Goal: Task Accomplishment & Management: Complete application form

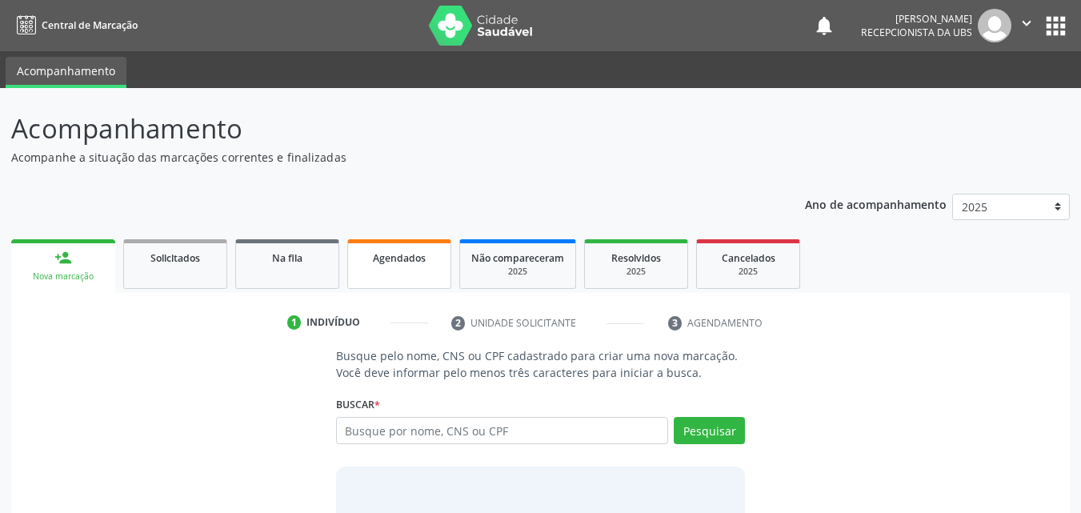
click at [406, 269] on link "Agendados" at bounding box center [399, 264] width 104 height 50
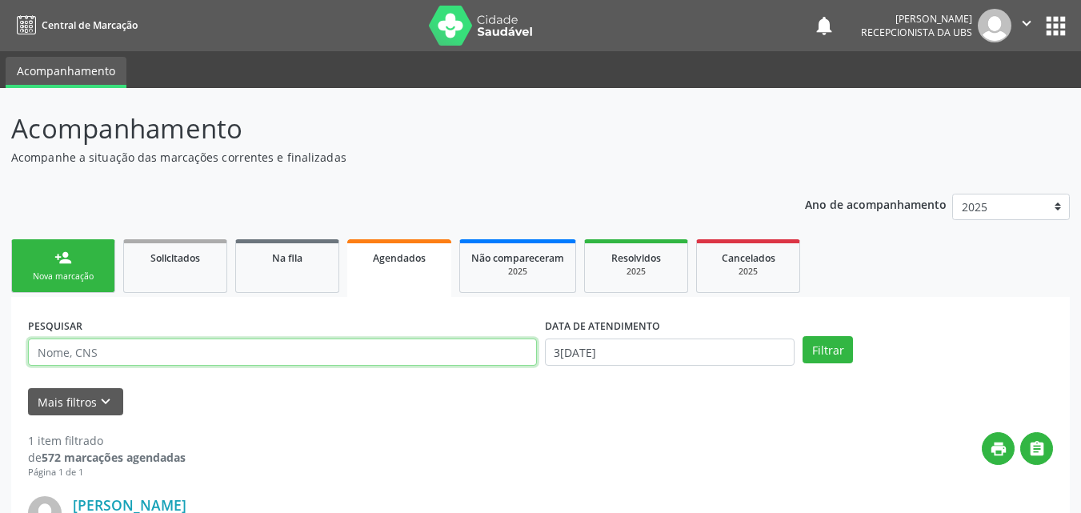
click at [391, 356] on input "text" at bounding box center [282, 352] width 509 height 27
type input "[PERSON_NAME]"
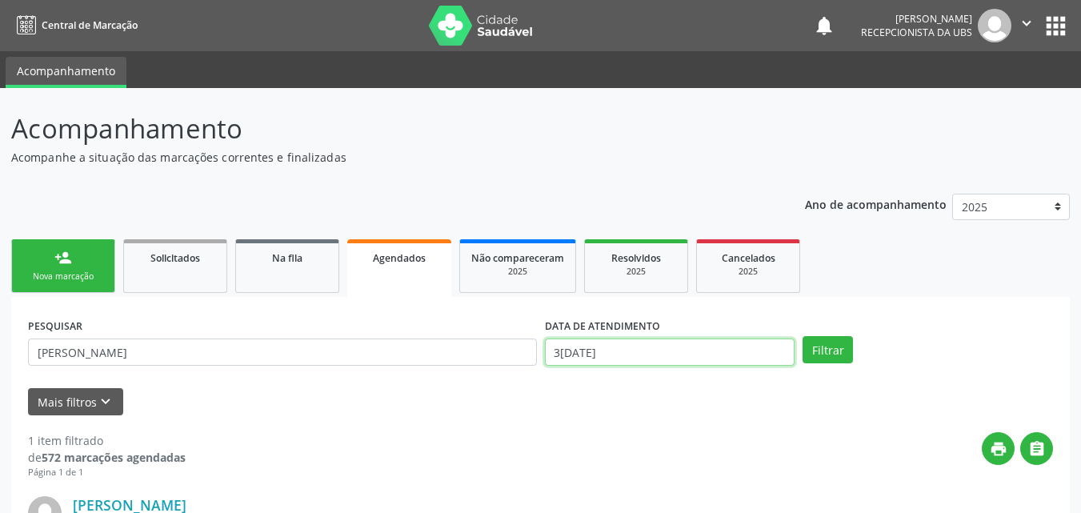
click at [606, 354] on input "[DATE]" at bounding box center [670, 352] width 251 height 27
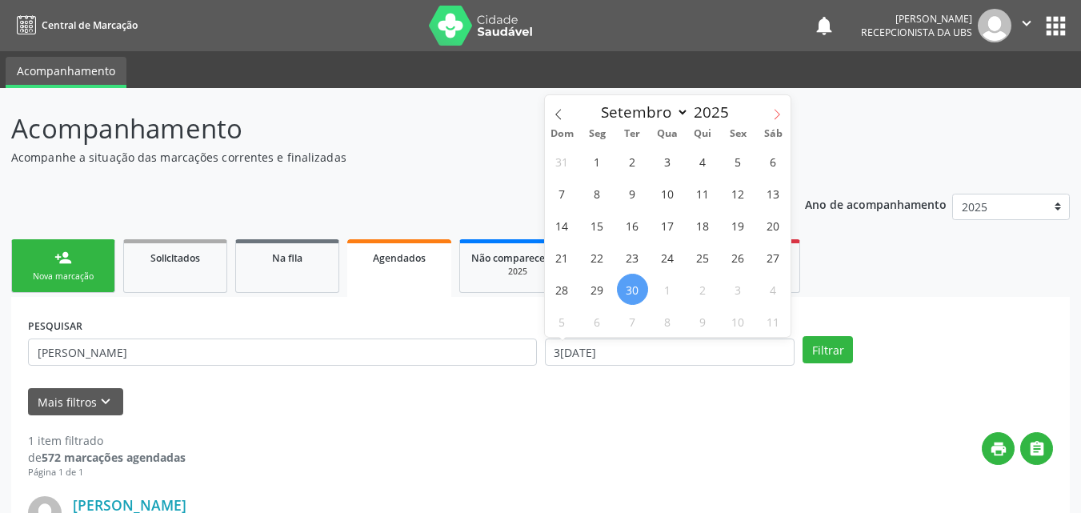
click at [782, 114] on icon at bounding box center [777, 114] width 11 height 11
select select "9"
click at [668, 162] on span "1" at bounding box center [667, 161] width 31 height 31
type input "01/10/2025"
click at [668, 162] on span "1" at bounding box center [667, 161] width 31 height 31
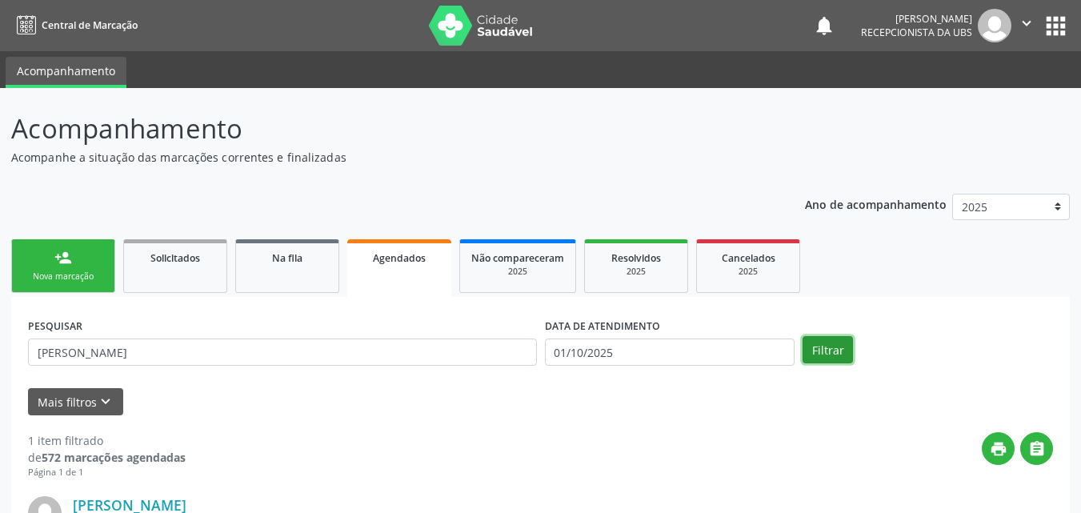
click at [839, 351] on button "Filtrar" at bounding box center [828, 349] width 50 height 27
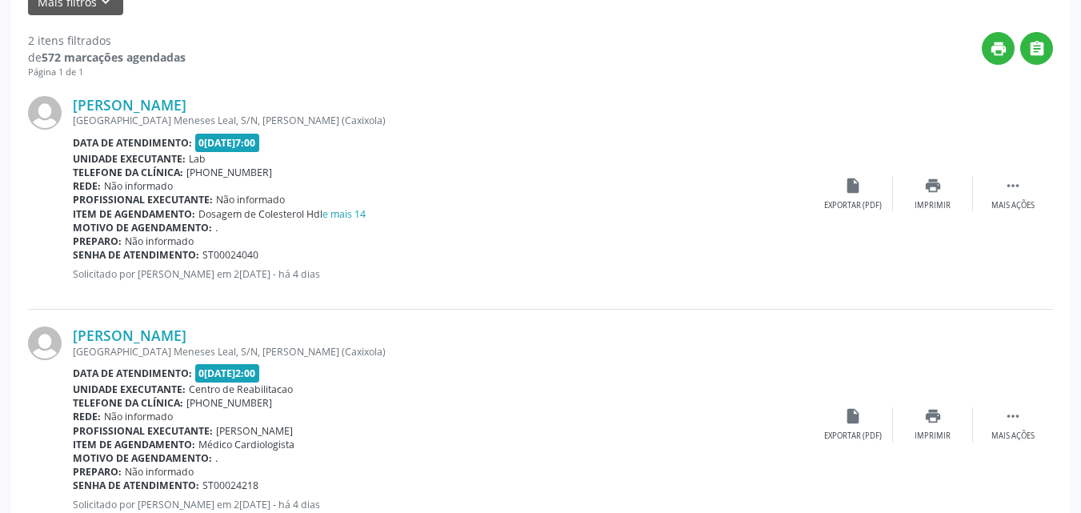
scroll to position [455, 0]
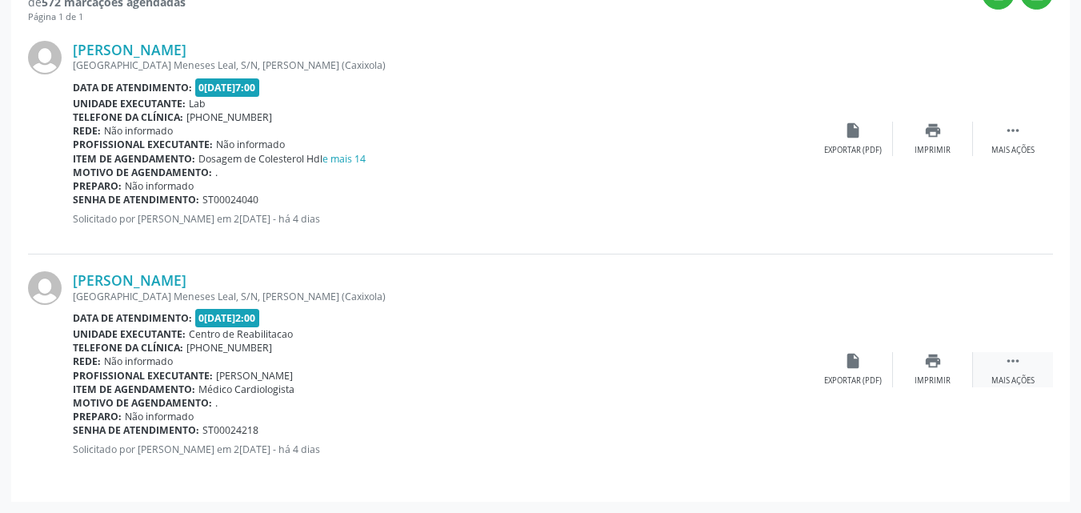
click at [1015, 379] on div " Mais ações" at bounding box center [1013, 369] width 80 height 34
click at [932, 371] on div "edit Editar" at bounding box center [933, 369] width 80 height 34
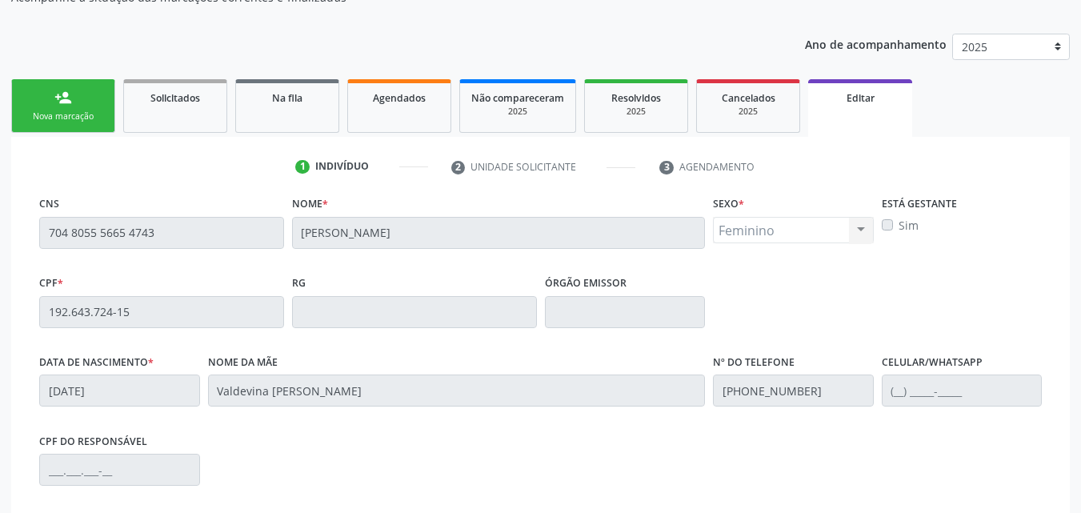
scroll to position [376, 0]
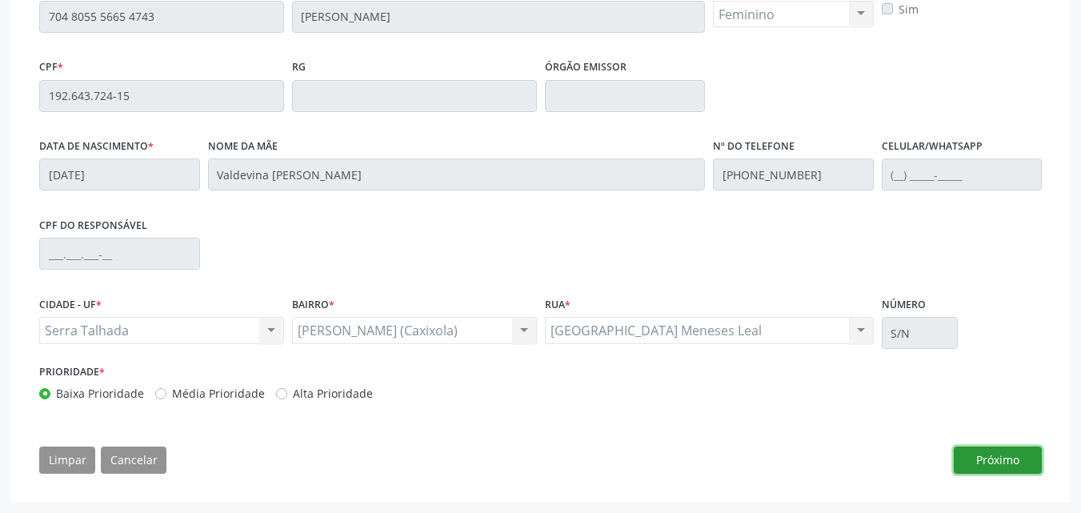
click at [985, 464] on button "Próximo" at bounding box center [998, 460] width 88 height 27
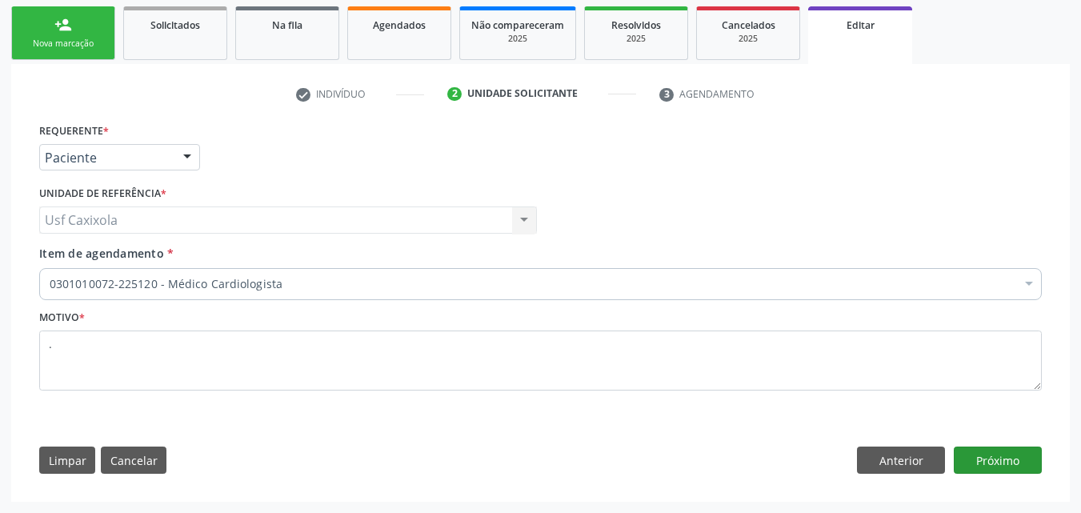
scroll to position [233, 0]
click at [999, 463] on button "Próximo" at bounding box center [998, 460] width 88 height 27
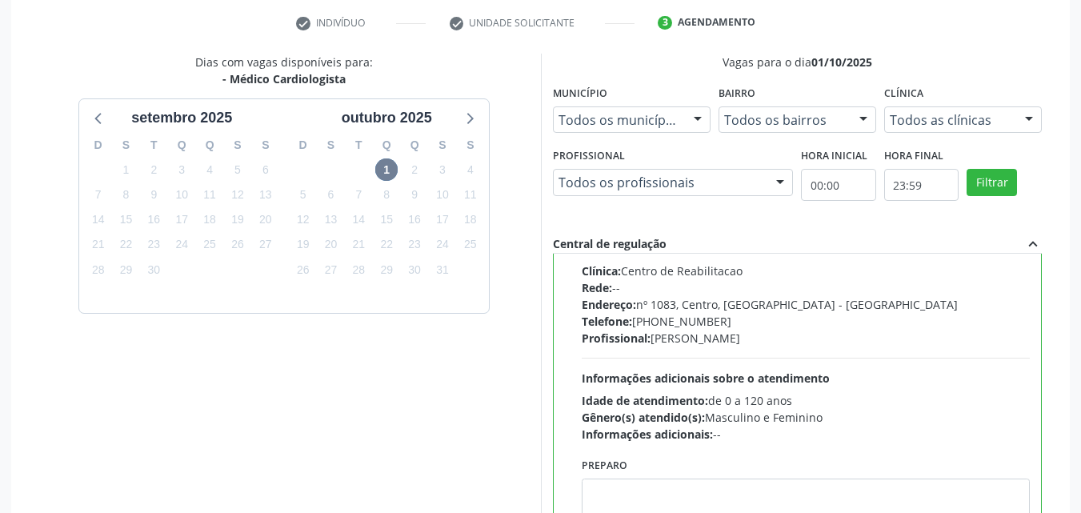
scroll to position [464, 0]
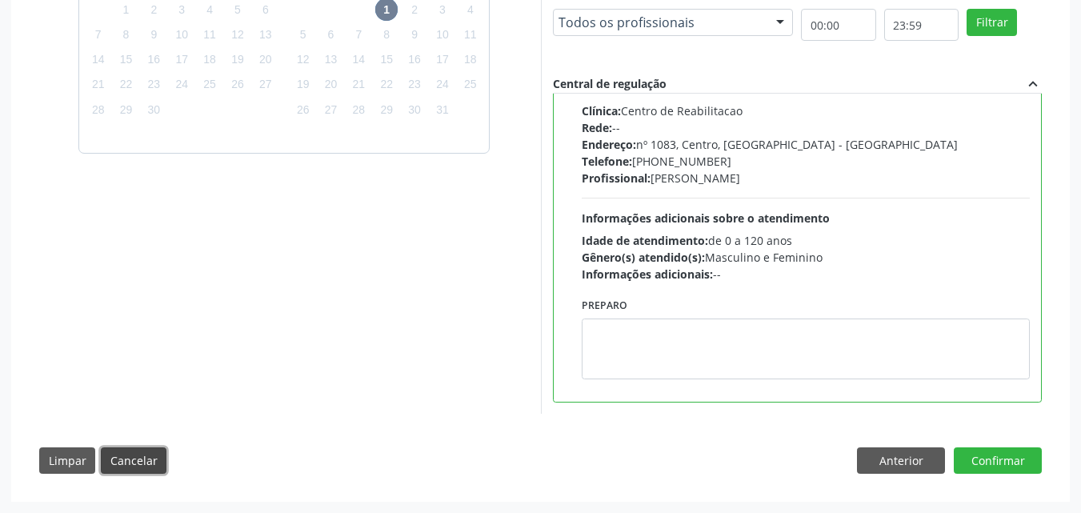
click at [138, 458] on button "Cancelar" at bounding box center [134, 460] width 66 height 27
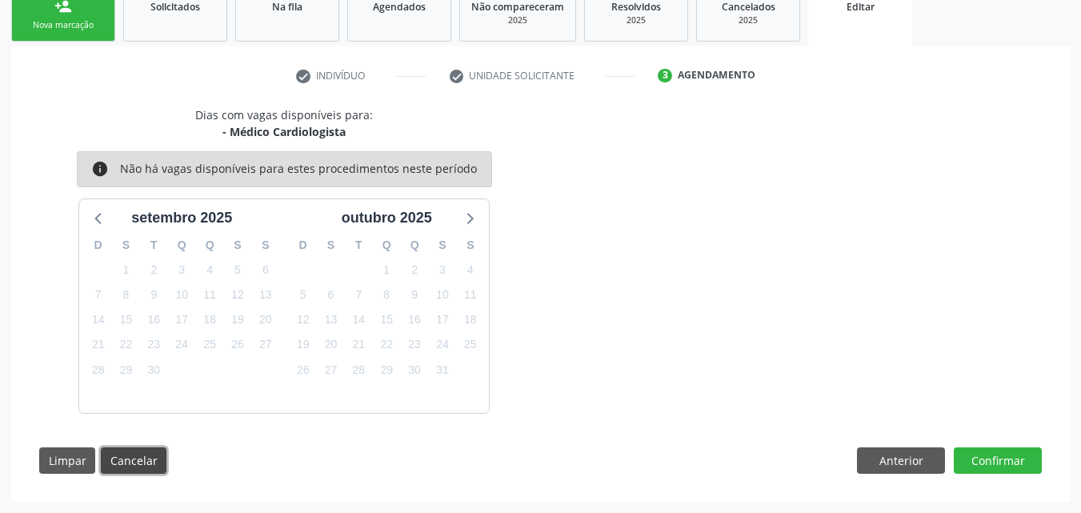
click at [142, 460] on button "Cancelar" at bounding box center [134, 460] width 66 height 27
click at [125, 463] on button "Cancelar" at bounding box center [134, 460] width 66 height 27
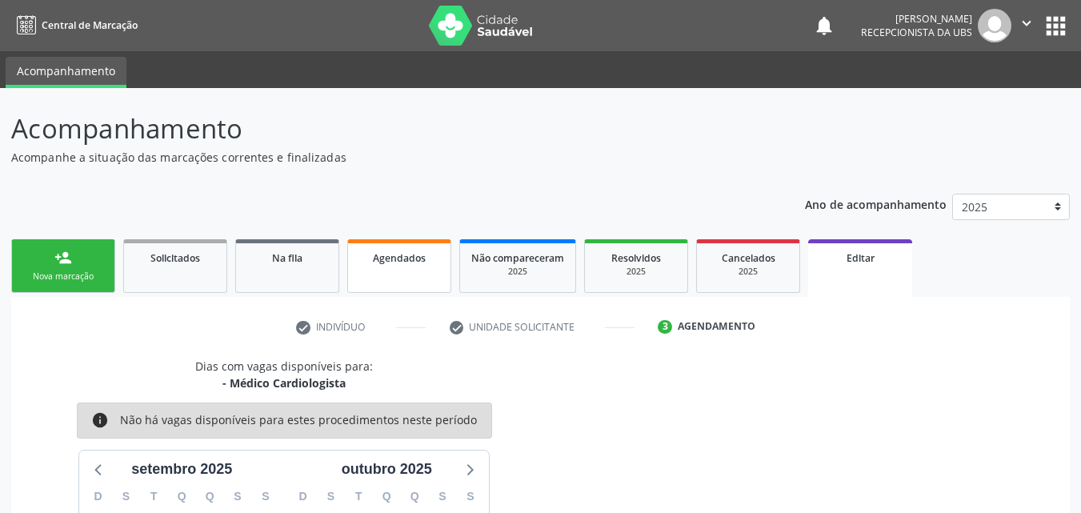
click at [413, 271] on link "Agendados" at bounding box center [399, 266] width 104 height 54
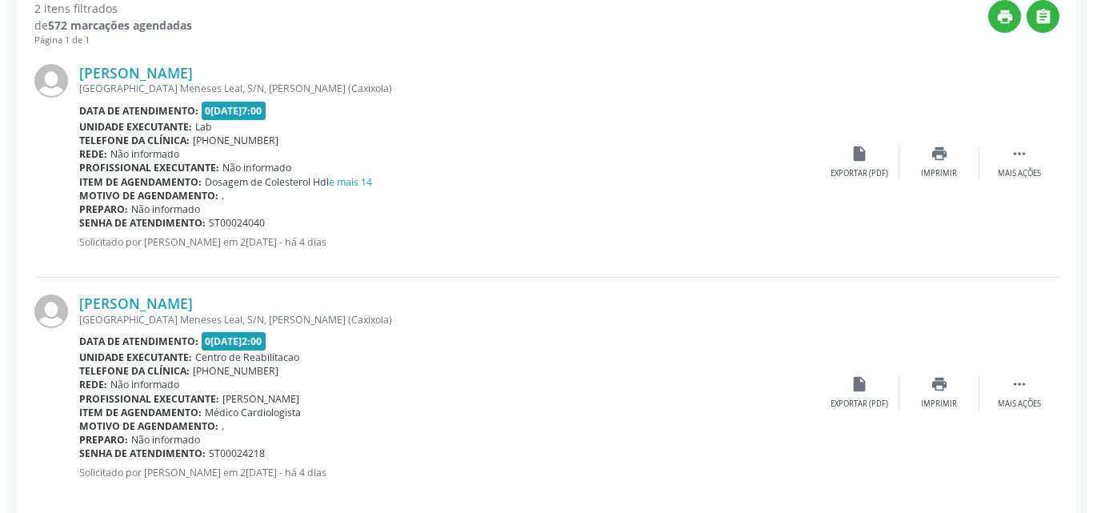
scroll to position [455, 0]
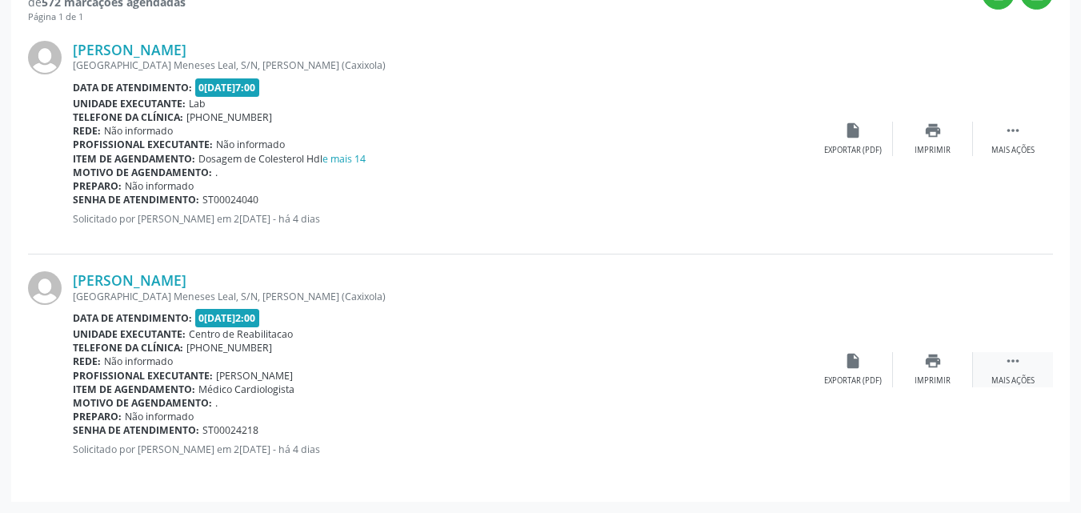
click at [1013, 364] on icon "" at bounding box center [1014, 361] width 18 height 18
click at [849, 367] on icon "cancel" at bounding box center [854, 361] width 18 height 18
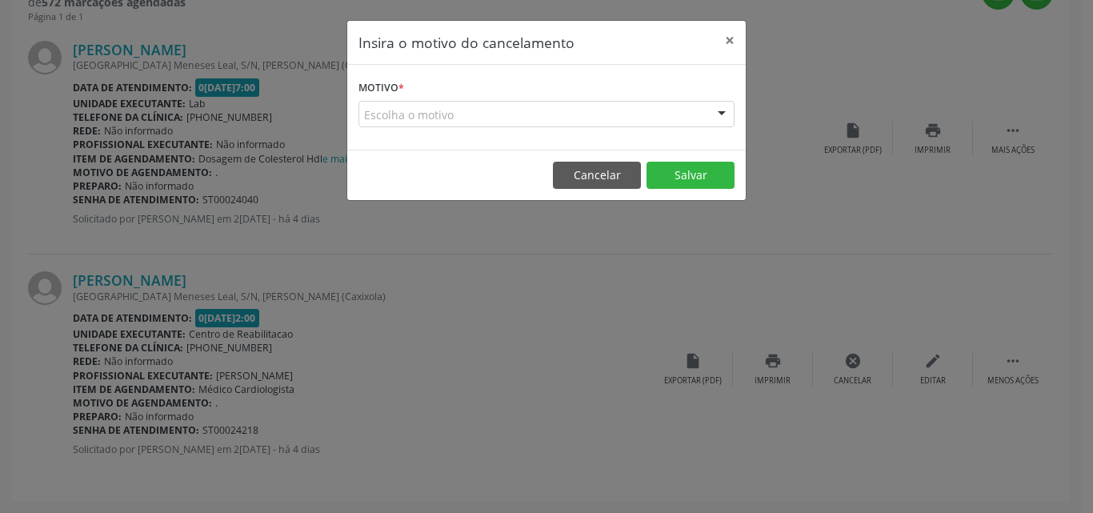
click at [604, 110] on div "Escolha o motivo" at bounding box center [547, 114] width 376 height 27
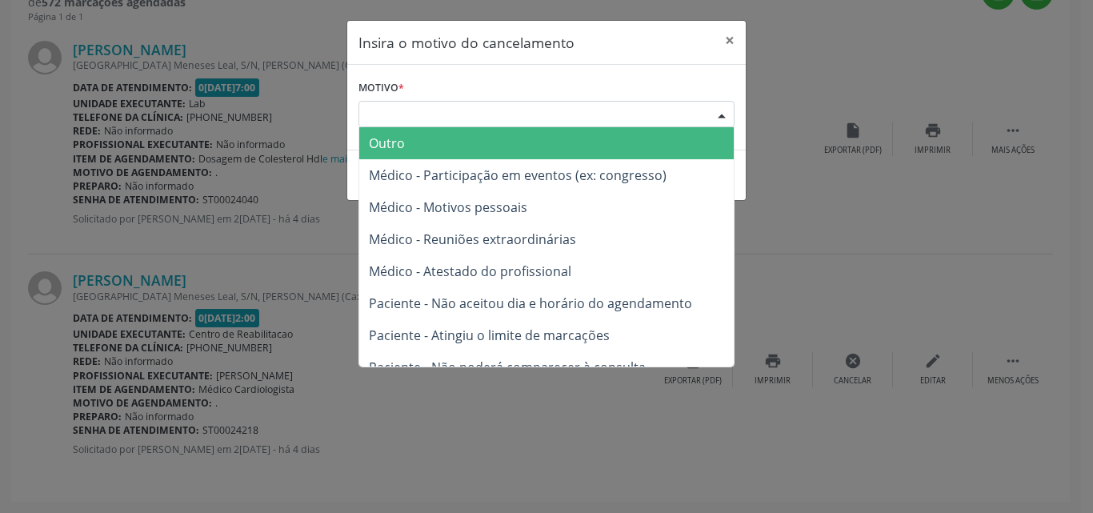
click at [564, 157] on span "Outro" at bounding box center [546, 143] width 375 height 32
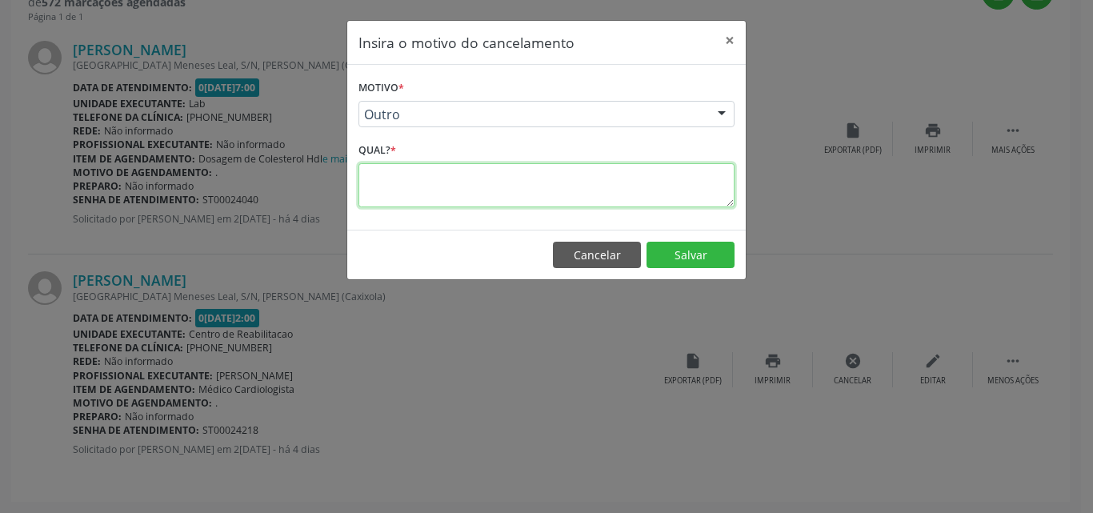
click at [546, 191] on textarea at bounding box center [547, 185] width 376 height 44
type textarea "."
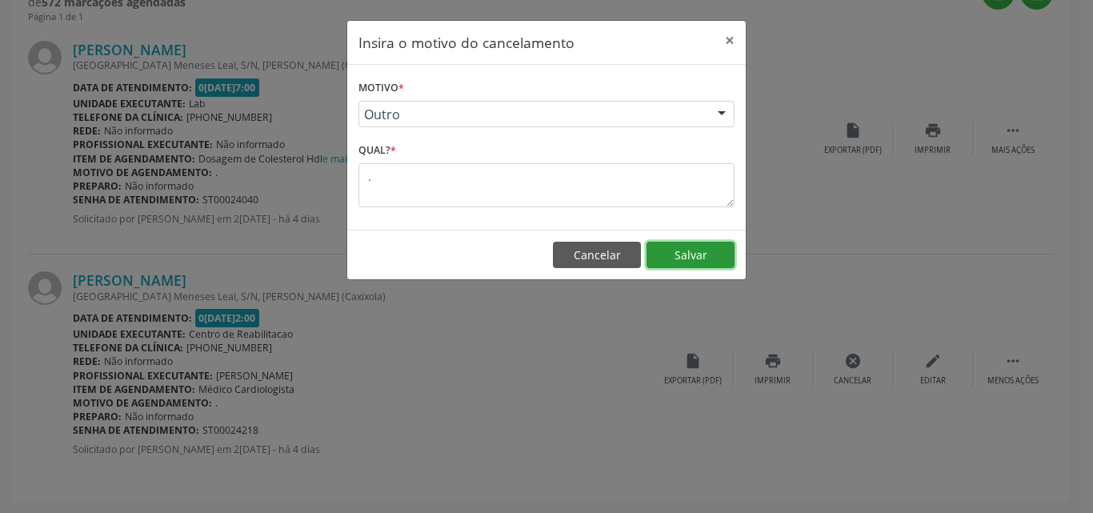
click at [717, 255] on button "Salvar" at bounding box center [691, 255] width 88 height 27
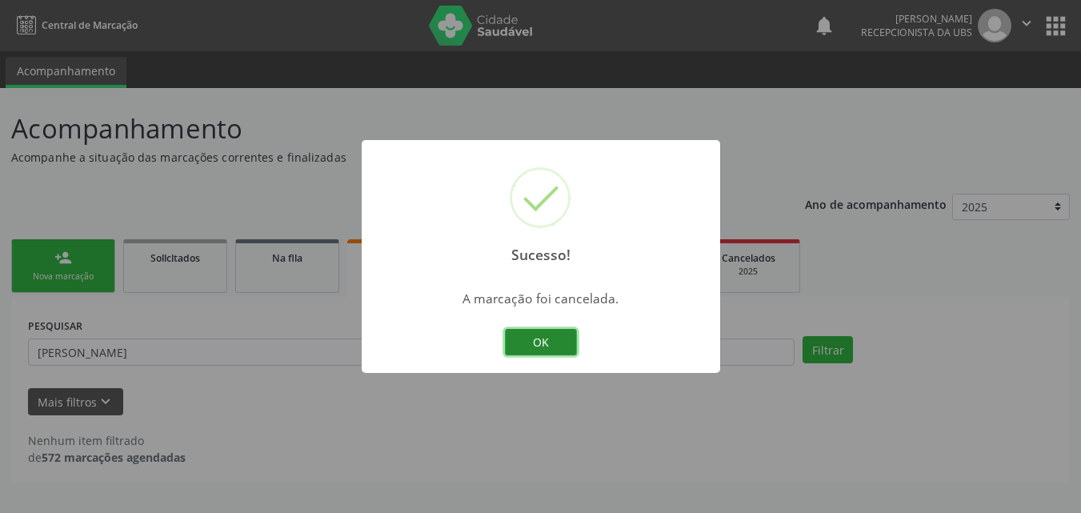
scroll to position [0, 0]
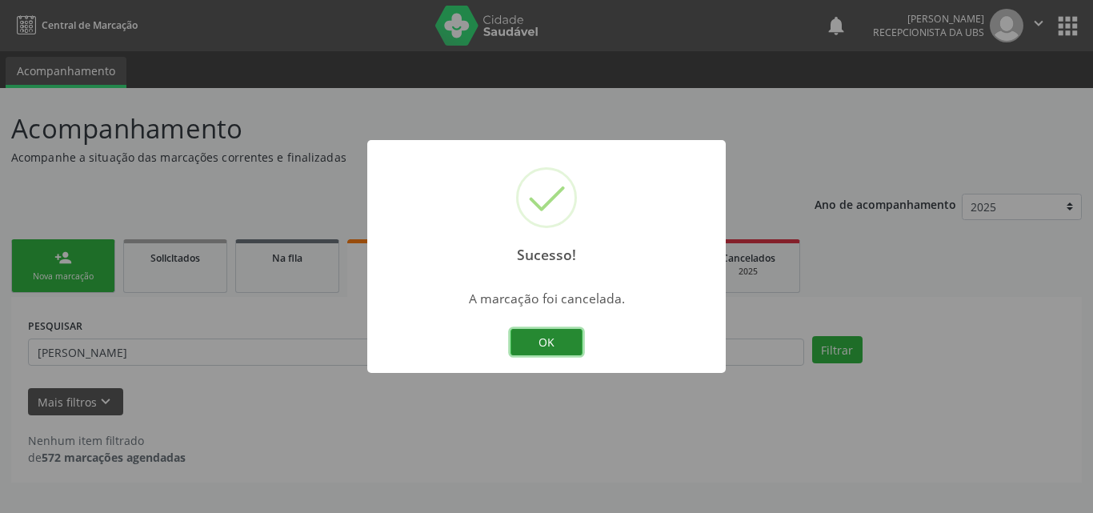
click at [544, 344] on button "OK" at bounding box center [547, 342] width 72 height 27
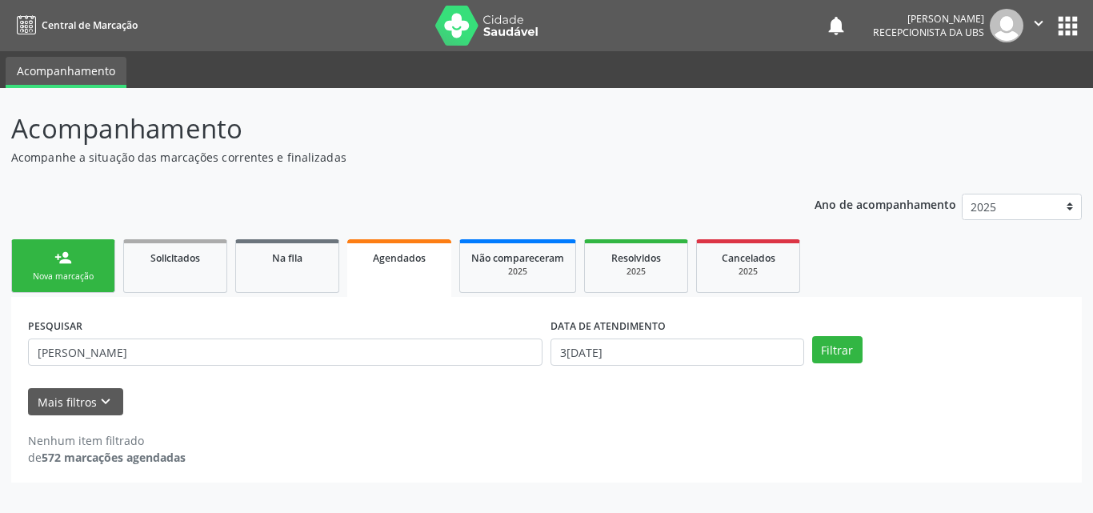
click at [74, 275] on div "Nova marcação" at bounding box center [63, 277] width 80 height 12
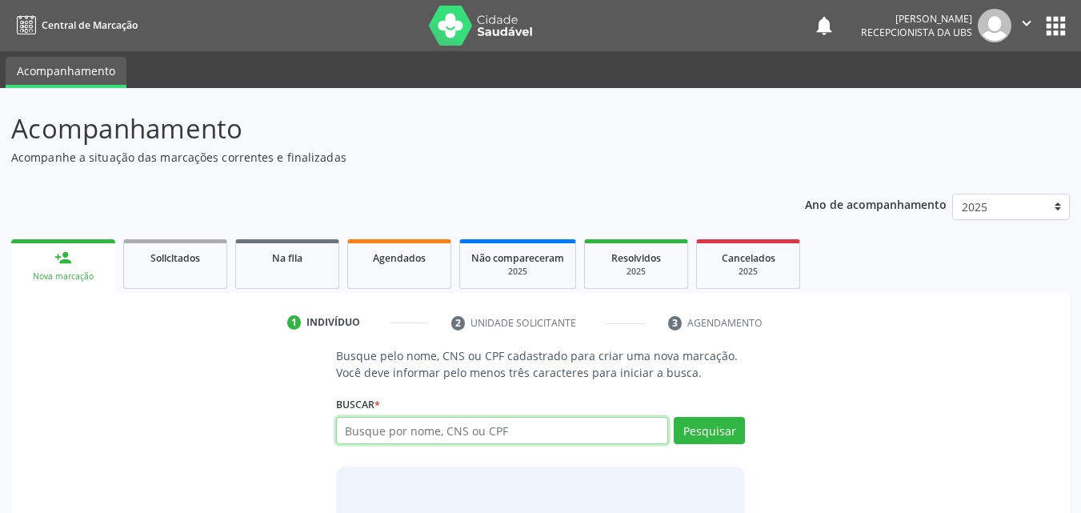
click at [395, 437] on input "text" at bounding box center [502, 430] width 333 height 27
click at [386, 427] on input "text" at bounding box center [502, 430] width 333 height 27
type input "704805556654743"
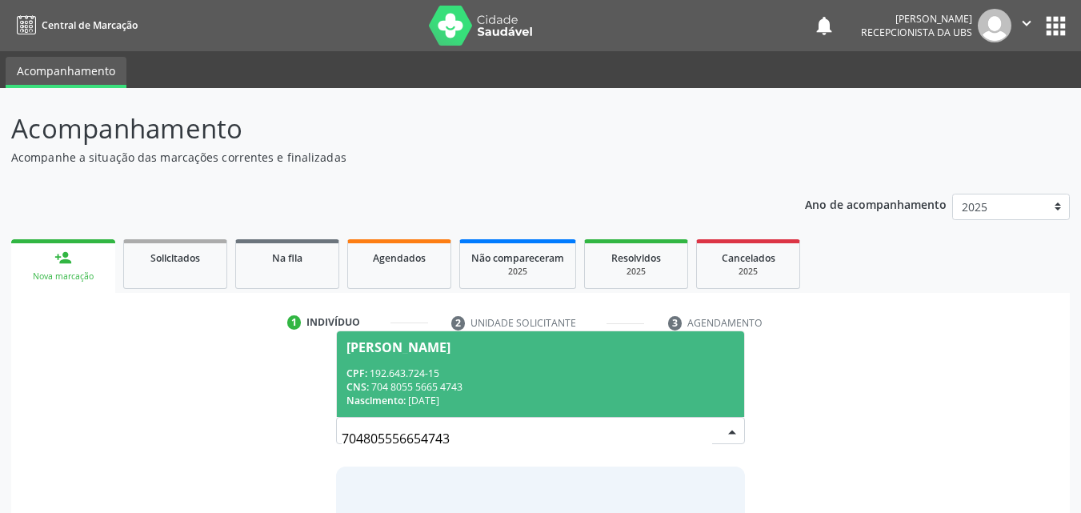
click at [456, 368] on div "CPF: 192.643.724-15" at bounding box center [541, 374] width 389 height 14
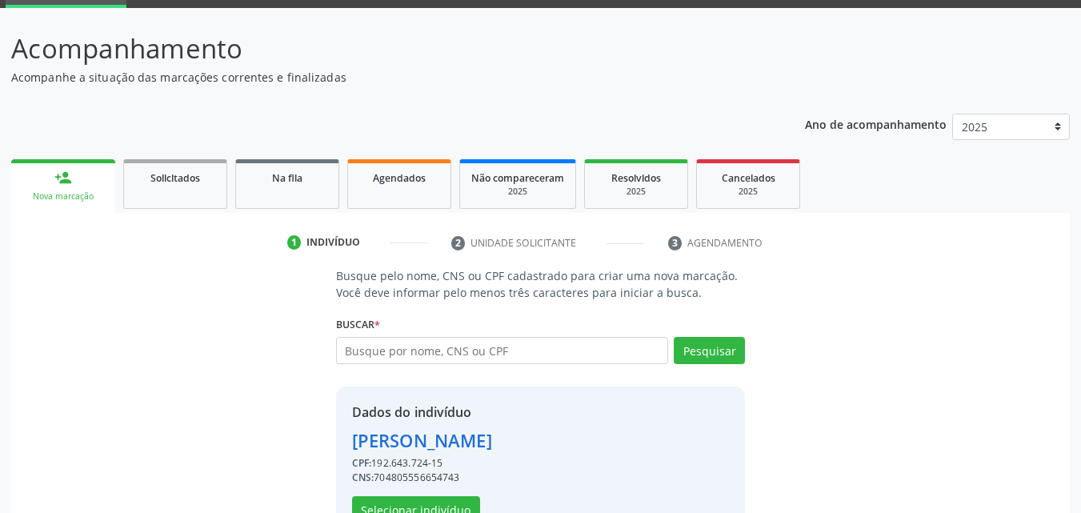
scroll to position [129, 0]
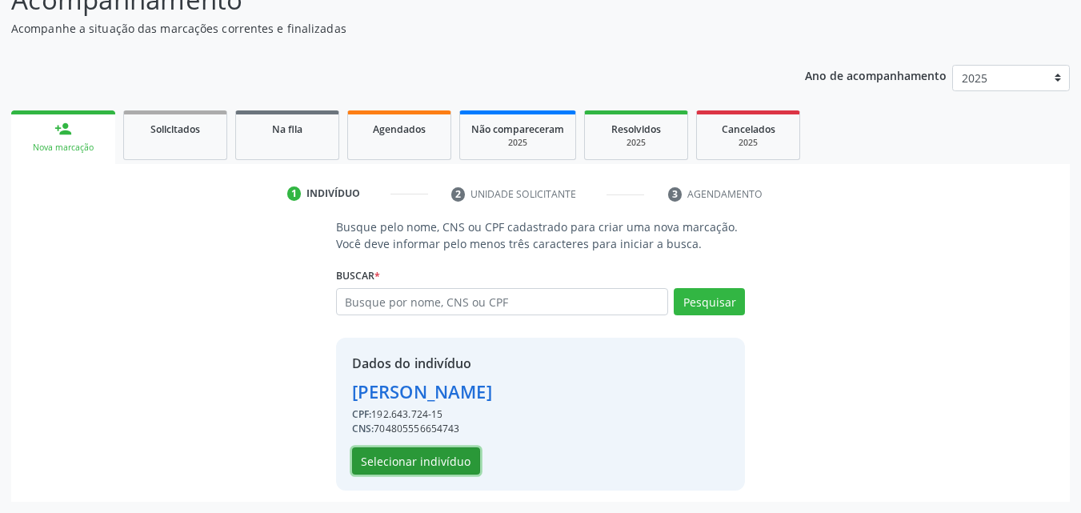
click at [445, 458] on button "Selecionar indivíduo" at bounding box center [416, 460] width 128 height 27
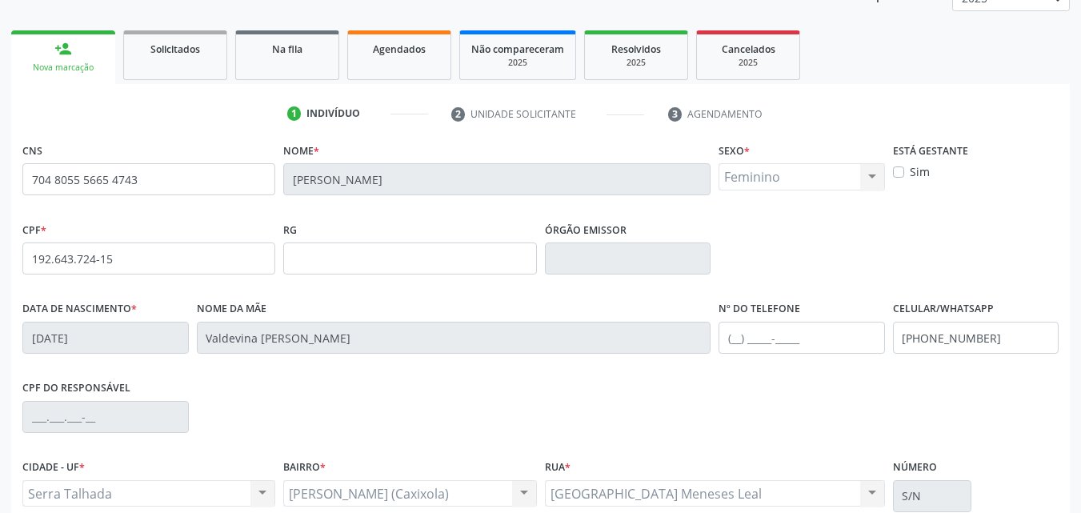
scroll to position [355, 0]
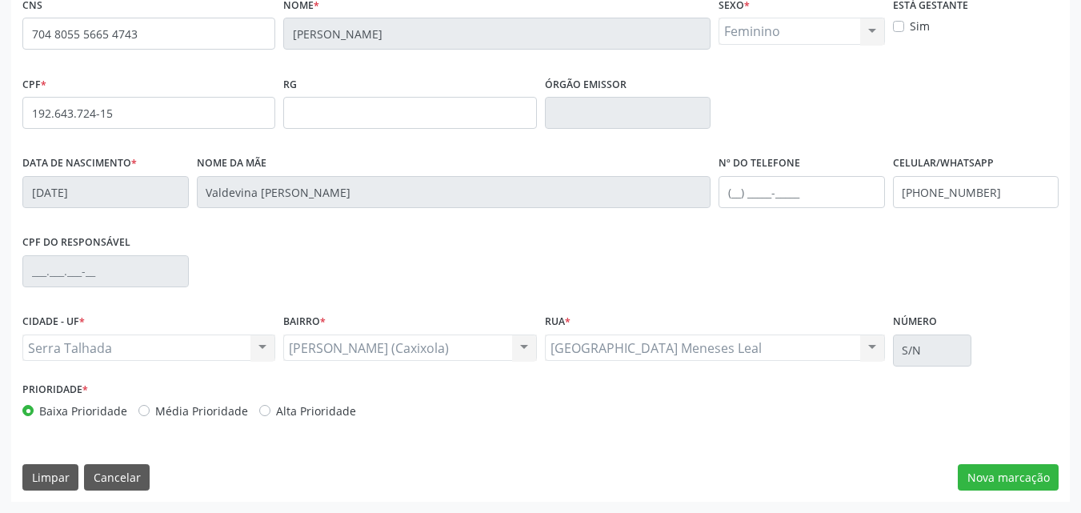
click at [276, 410] on label "Alta Prioridade" at bounding box center [316, 411] width 80 height 17
click at [263, 410] on input "Alta Prioridade" at bounding box center [264, 410] width 11 height 14
radio input "true"
click at [995, 484] on button "Nova marcação" at bounding box center [1008, 477] width 101 height 27
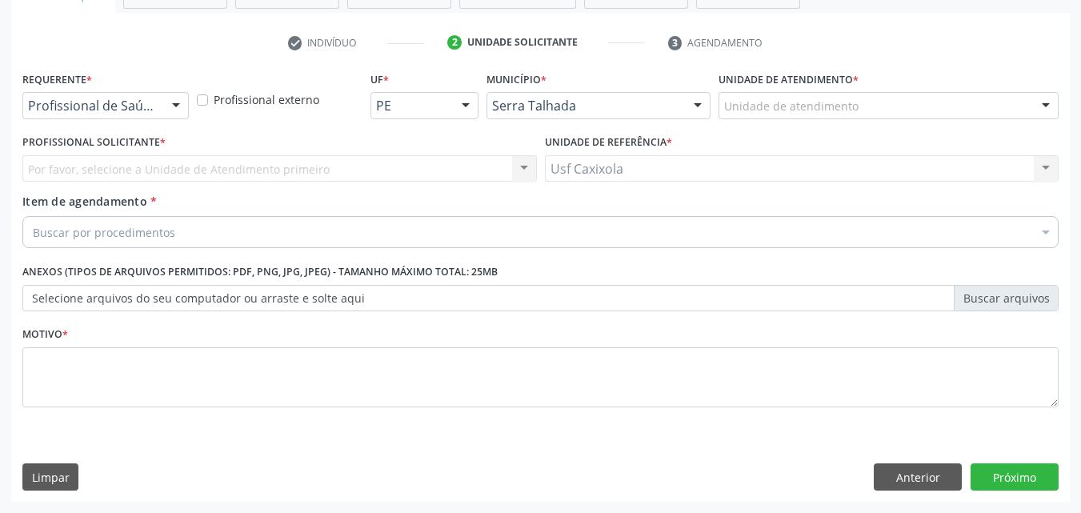
scroll to position [280, 0]
click at [167, 113] on div at bounding box center [176, 106] width 24 height 27
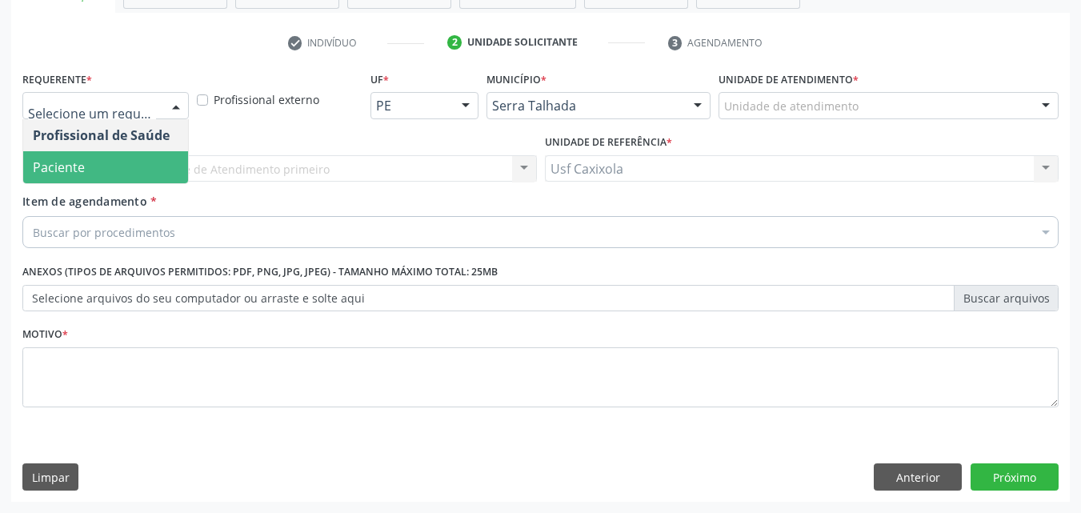
click at [163, 159] on span "Paciente" at bounding box center [105, 167] width 165 height 32
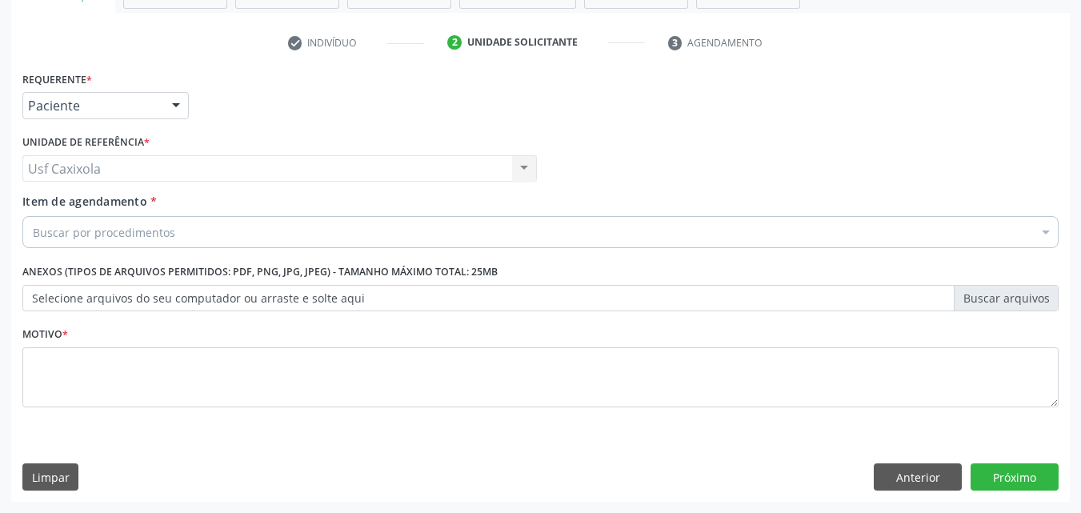
click at [199, 231] on div "Buscar por procedimentos" at bounding box center [540, 232] width 1037 height 32
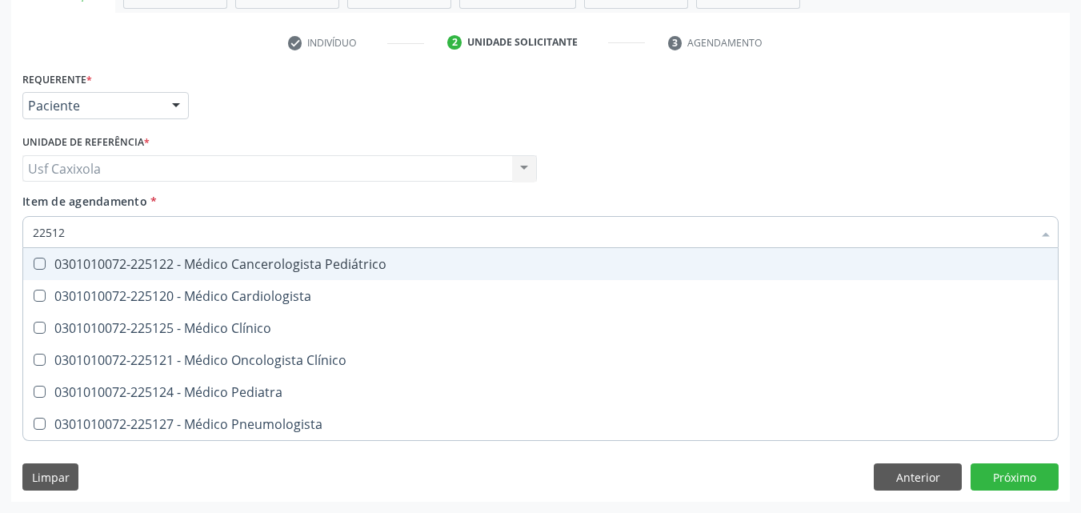
type input "225120"
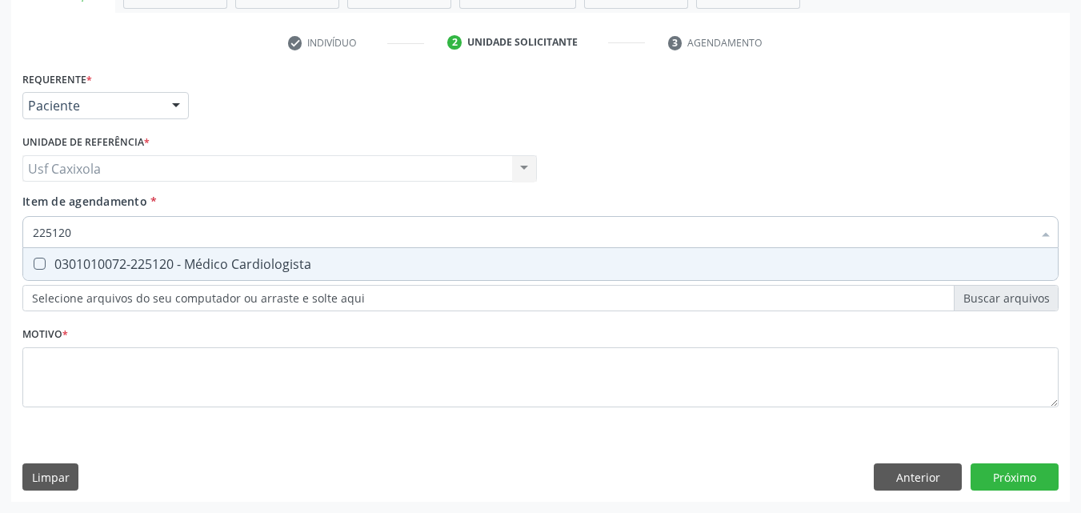
click at [212, 258] on div "0301010072-225120 - Médico Cardiologista" at bounding box center [541, 264] width 1016 height 13
checkbox Cardiologista "true"
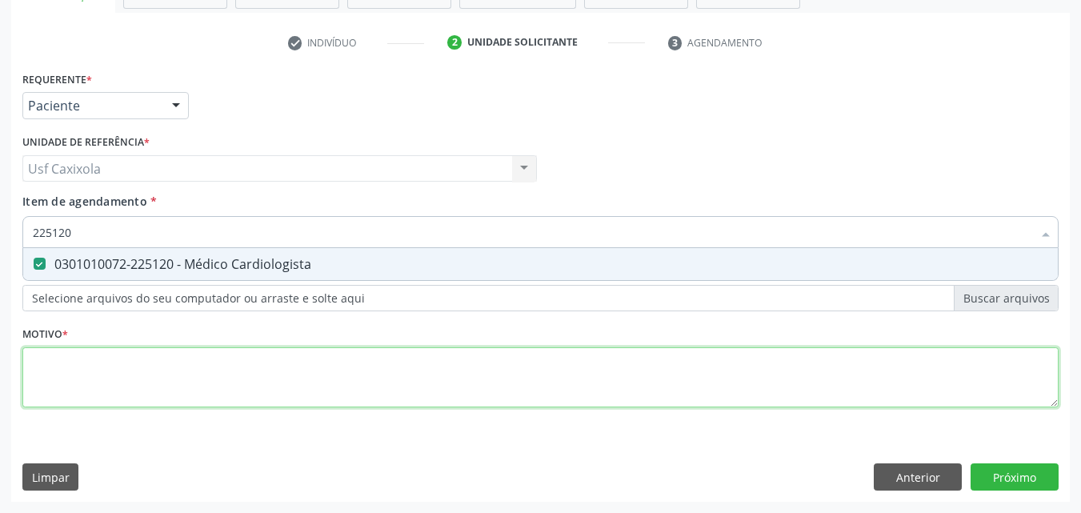
click at [232, 360] on div "Requerente * Paciente Profissional de Saúde Paciente Nenhum resultado encontrad…" at bounding box center [540, 248] width 1037 height 363
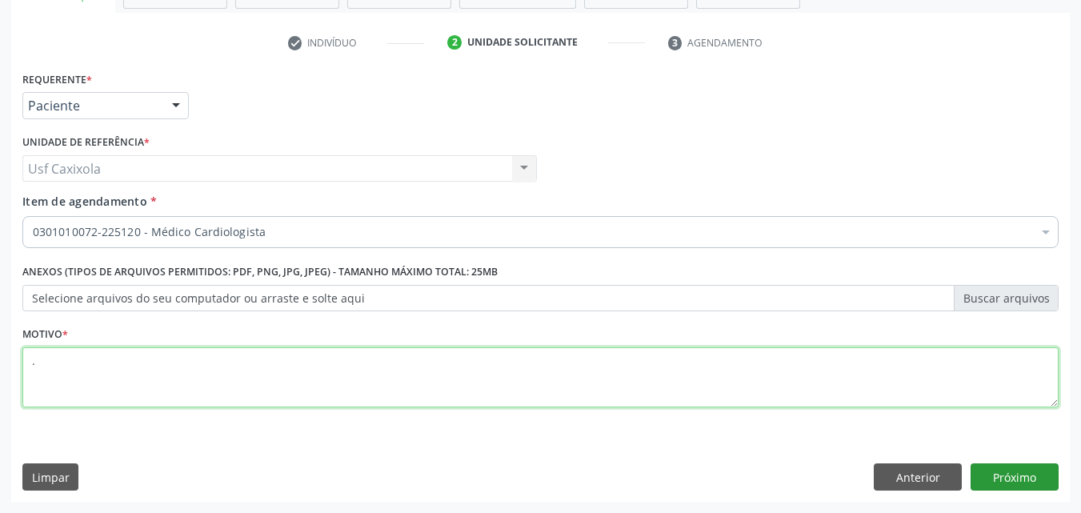
type textarea "."
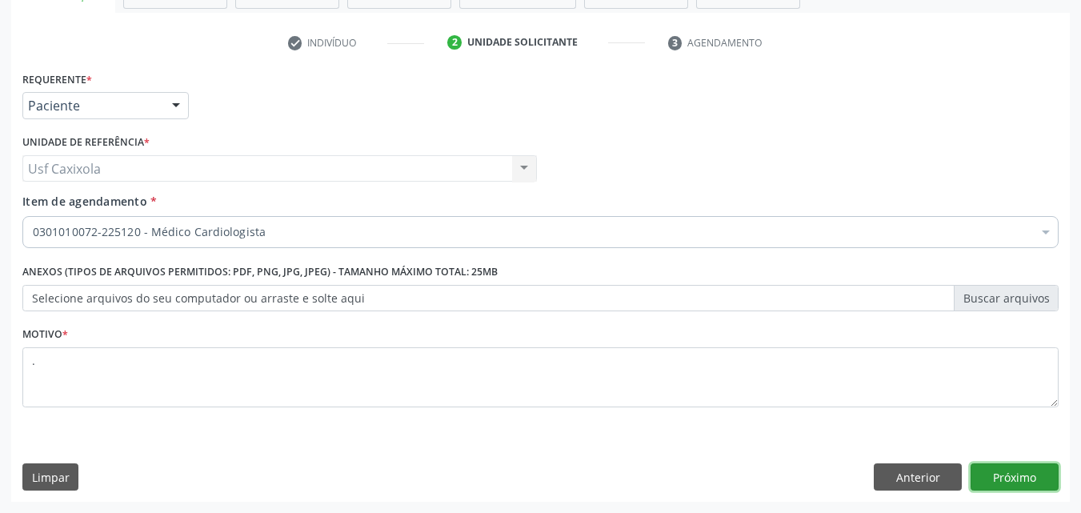
click at [1041, 476] on button "Próximo" at bounding box center [1015, 476] width 88 height 27
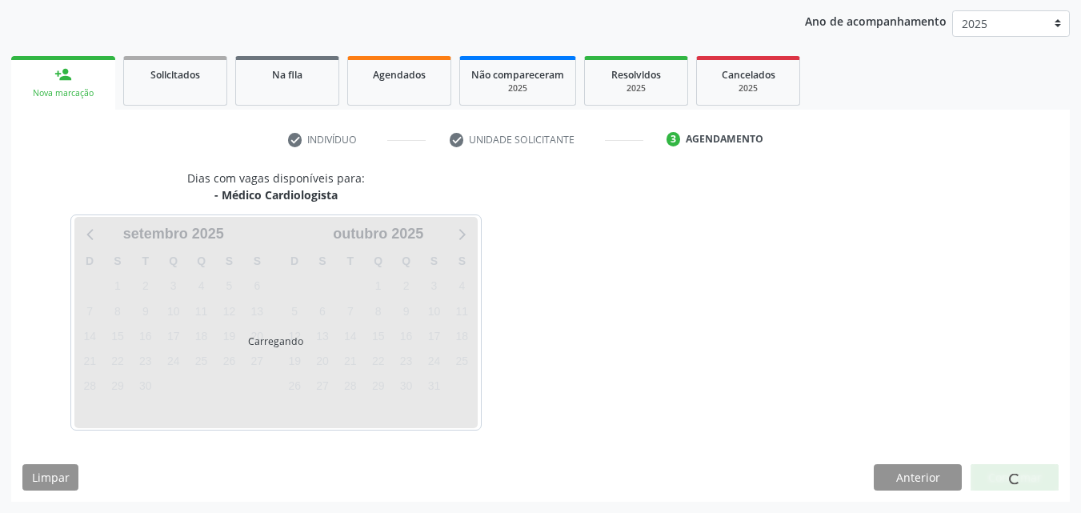
scroll to position [183, 0]
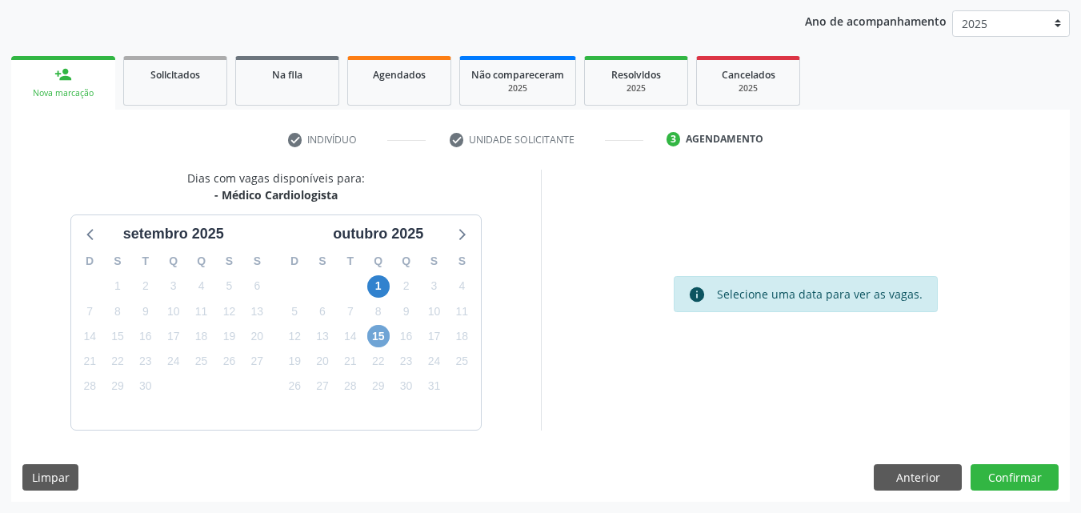
click at [376, 336] on span "15" at bounding box center [378, 336] width 22 height 22
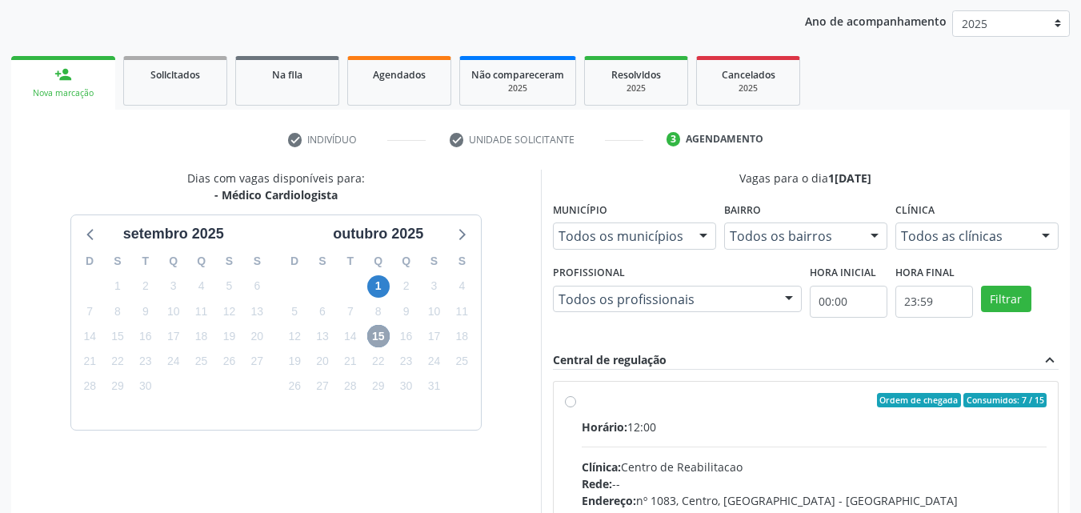
scroll to position [343, 0]
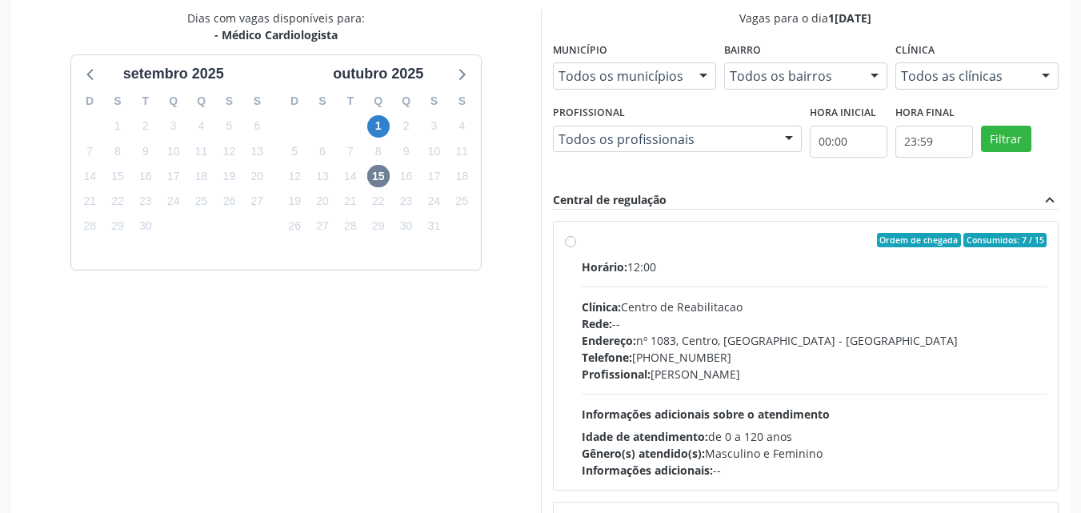
click at [582, 243] on label "Ordem de chegada Consumidos: 7 / 15 Horário: 12:00 Clínica: Centro de Reabilita…" at bounding box center [815, 356] width 466 height 246
click at [570, 243] on input "Ordem de chegada Consumidos: 7 / 15 Horário: 12:00 Clínica: Centro de Reabilita…" at bounding box center [570, 240] width 11 height 14
radio input "true"
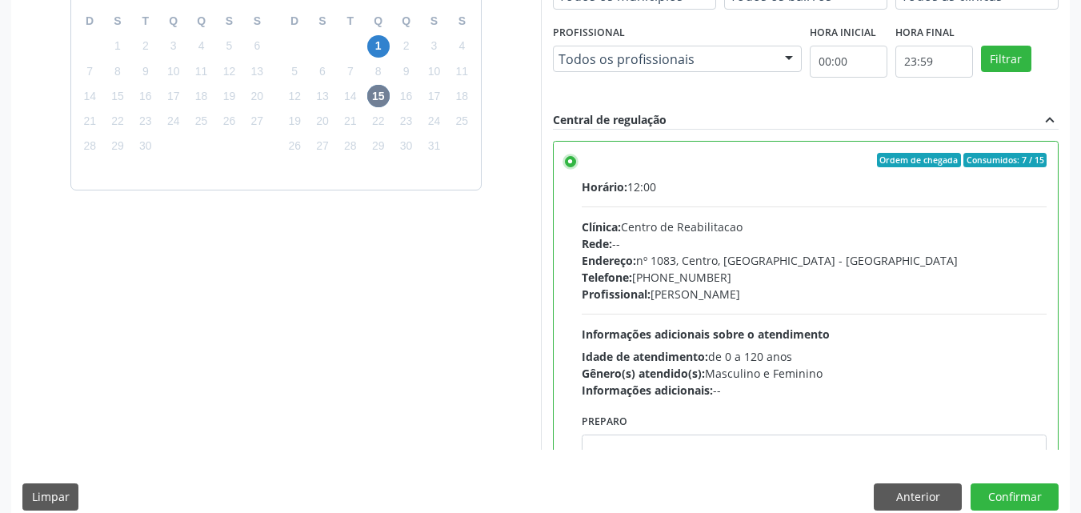
scroll to position [443, 0]
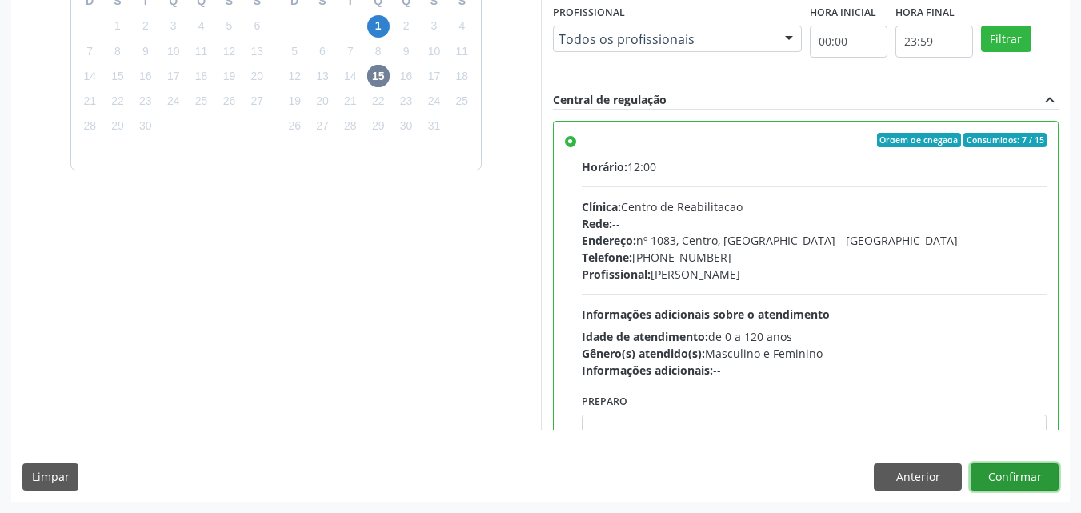
click at [1024, 476] on button "Confirmar" at bounding box center [1015, 476] width 88 height 27
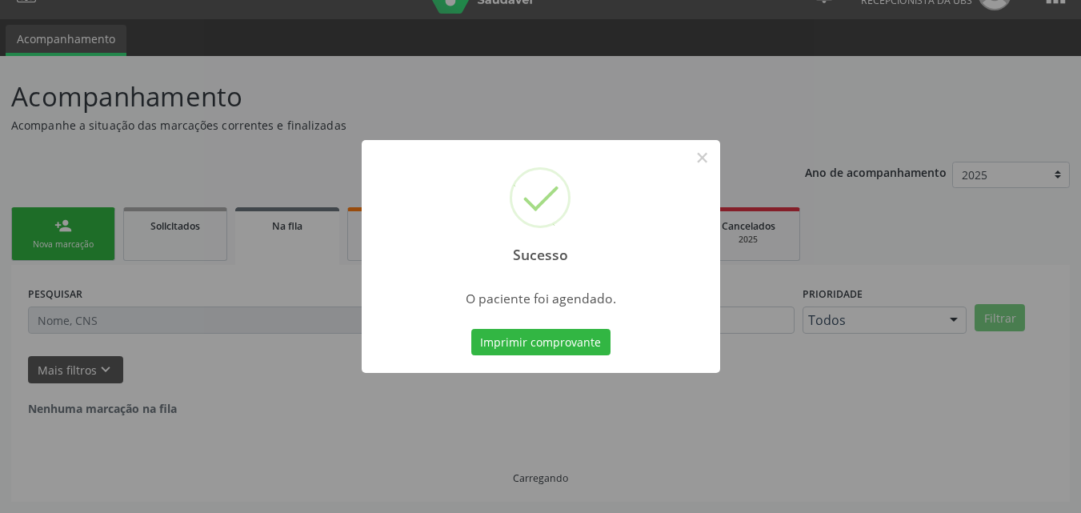
scroll to position [0, 0]
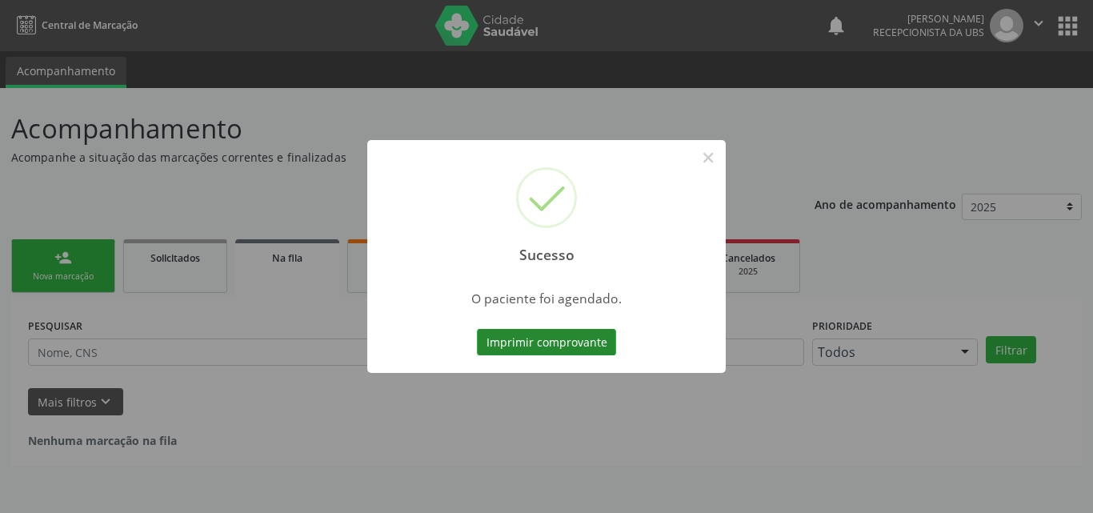
click at [560, 343] on button "Imprimir comprovante" at bounding box center [546, 342] width 139 height 27
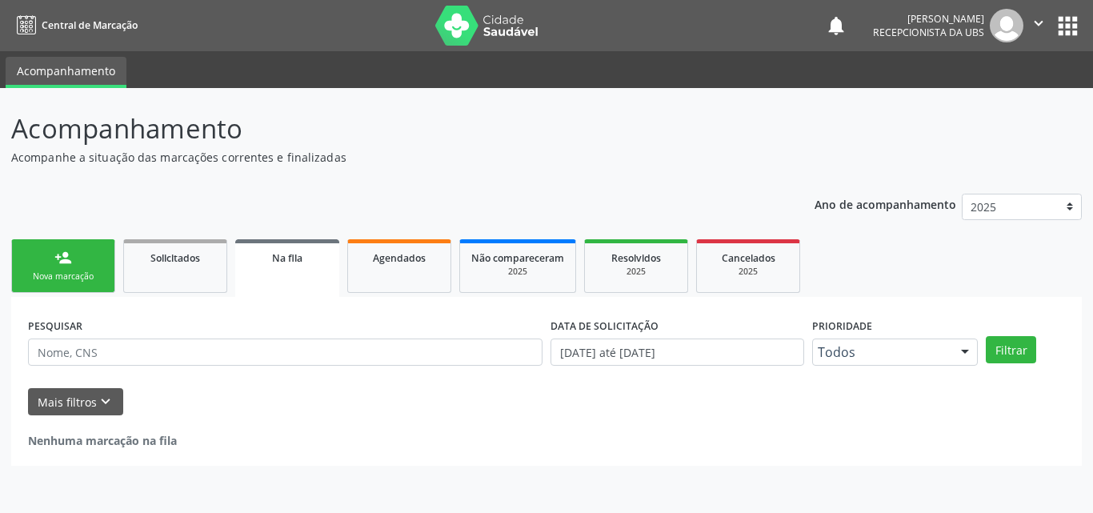
click at [77, 258] on link "person_add Nova marcação" at bounding box center [63, 266] width 104 height 54
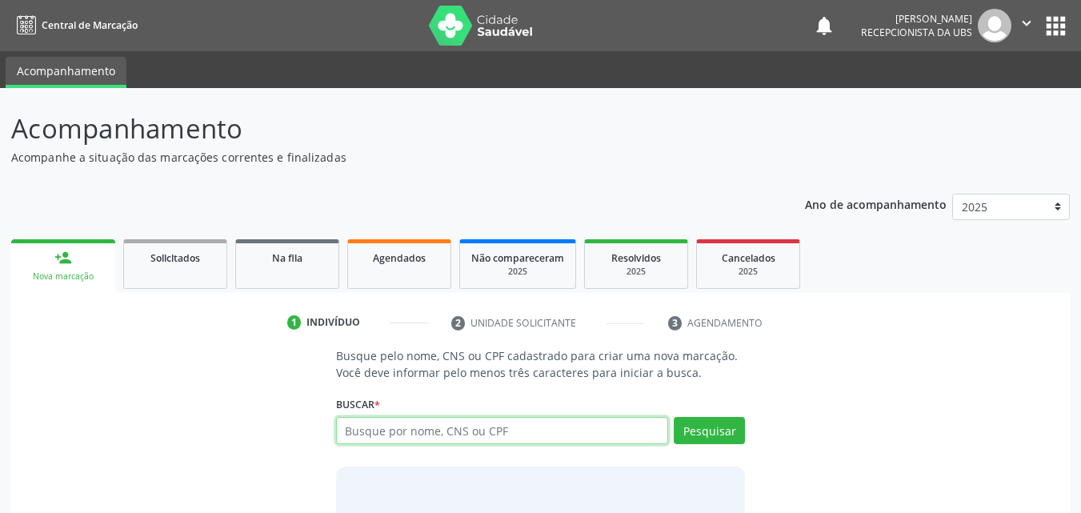
click at [428, 429] on input "text" at bounding box center [502, 430] width 333 height 27
type input "702300128131819"
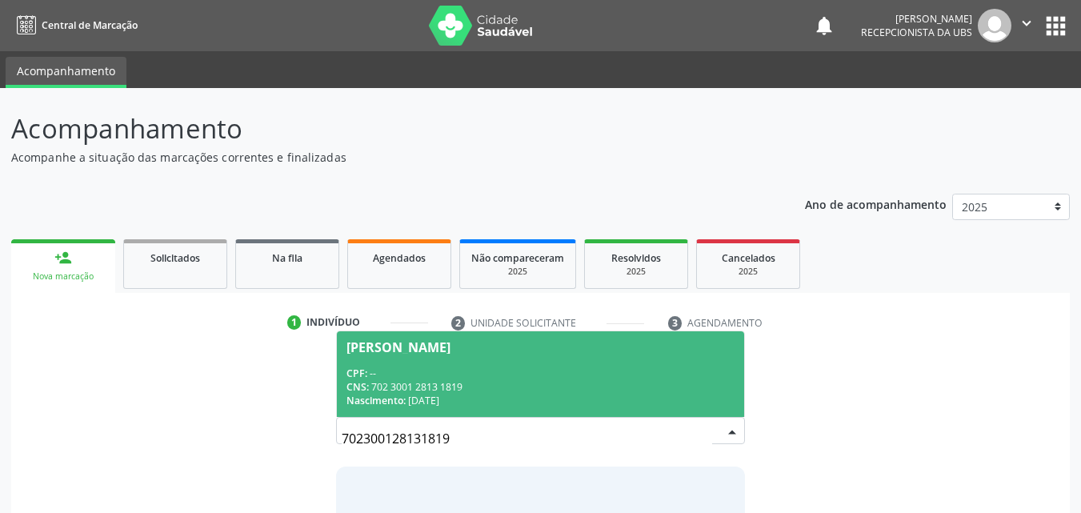
click at [487, 367] on div "CPF: --" at bounding box center [541, 374] width 389 height 14
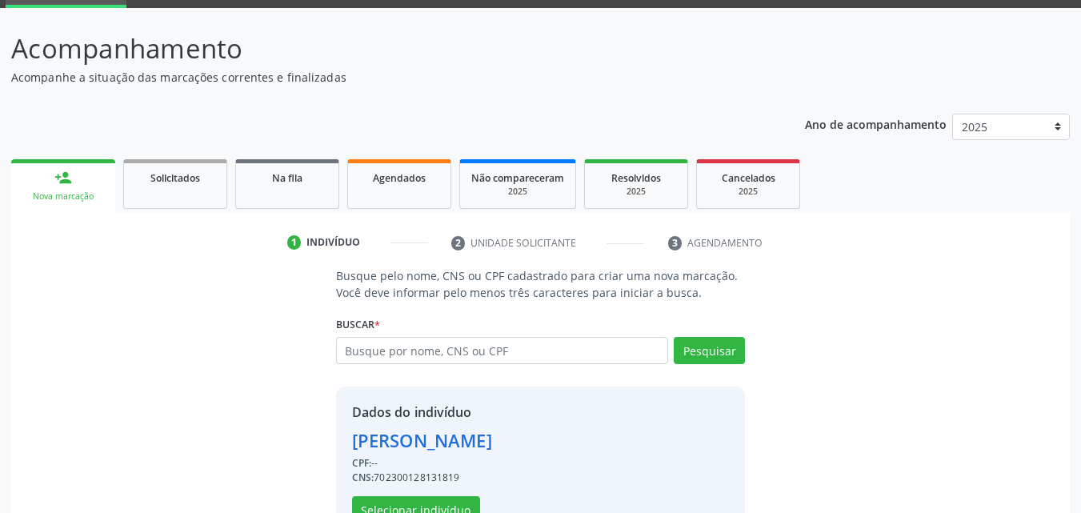
scroll to position [129, 0]
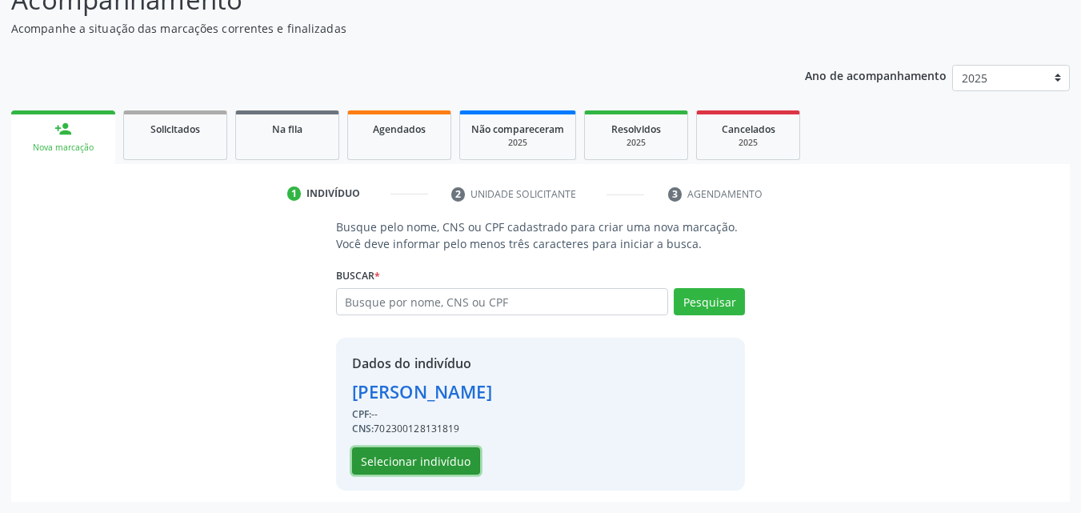
click at [439, 462] on button "Selecionar indivíduo" at bounding box center [416, 460] width 128 height 27
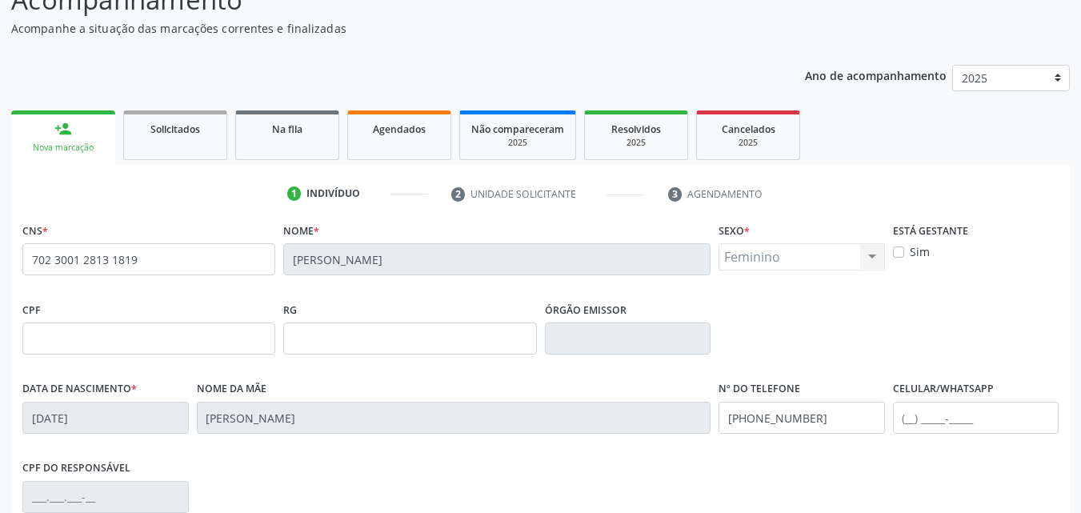
click at [476, 285] on fieldset "Nome * Maria Thaylanne Mavie Alvino" at bounding box center [496, 253] width 427 height 68
click at [696, 289] on div "Nome * Maria Thaylanne Mavie Alvino" at bounding box center [496, 258] width 435 height 79
click at [758, 276] on fieldset "Sexo * Feminino Masculino Feminino Nenhum resultado encontrado para: " " Não há…" at bounding box center [802, 250] width 167 height 62
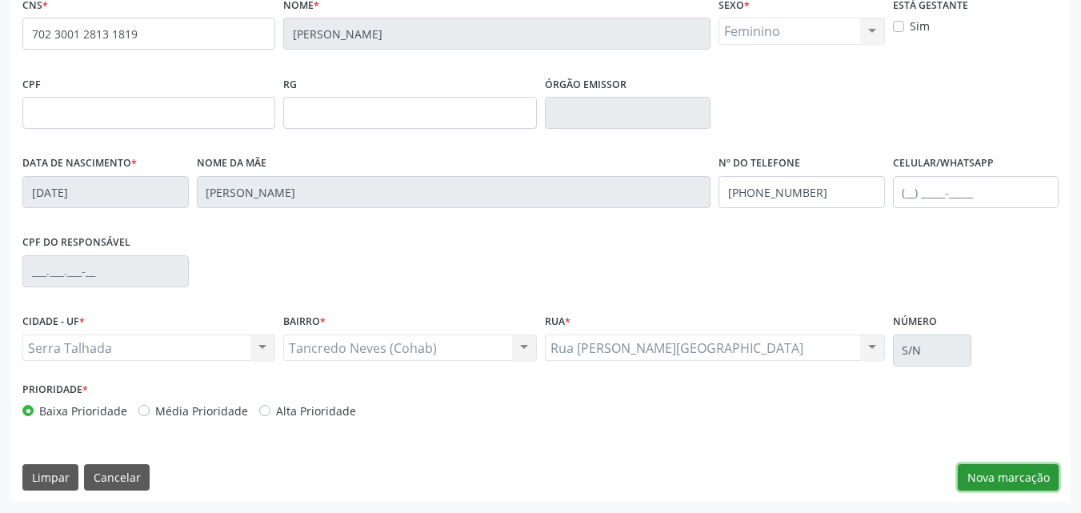
click at [1012, 469] on button "Nova marcação" at bounding box center [1008, 477] width 101 height 27
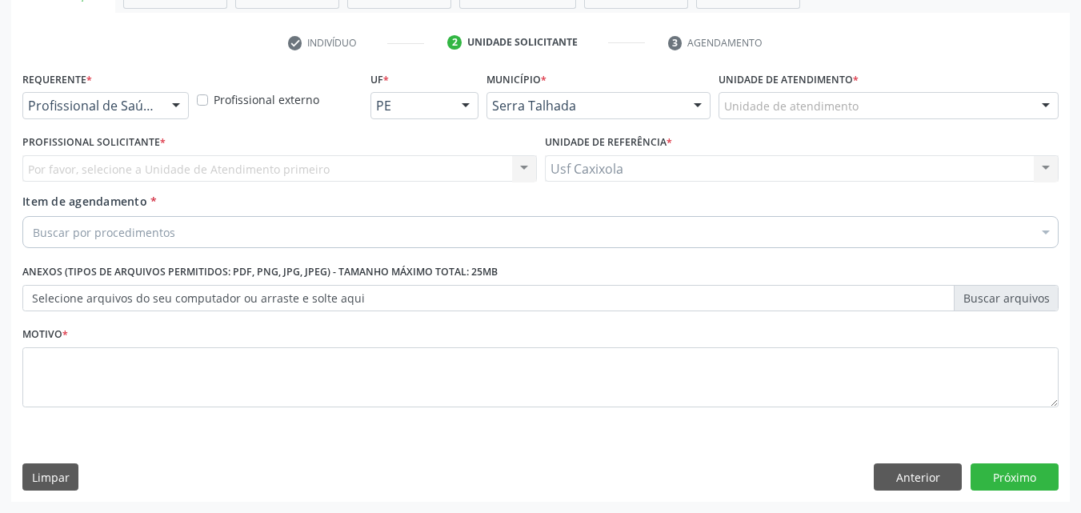
scroll to position [280, 0]
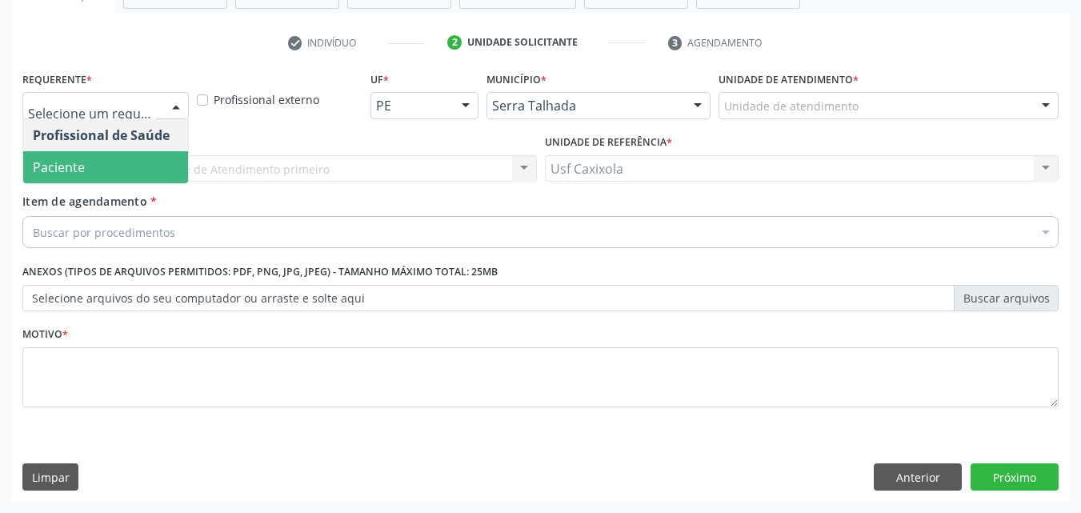
click at [114, 171] on span "Paciente" at bounding box center [105, 167] width 165 height 32
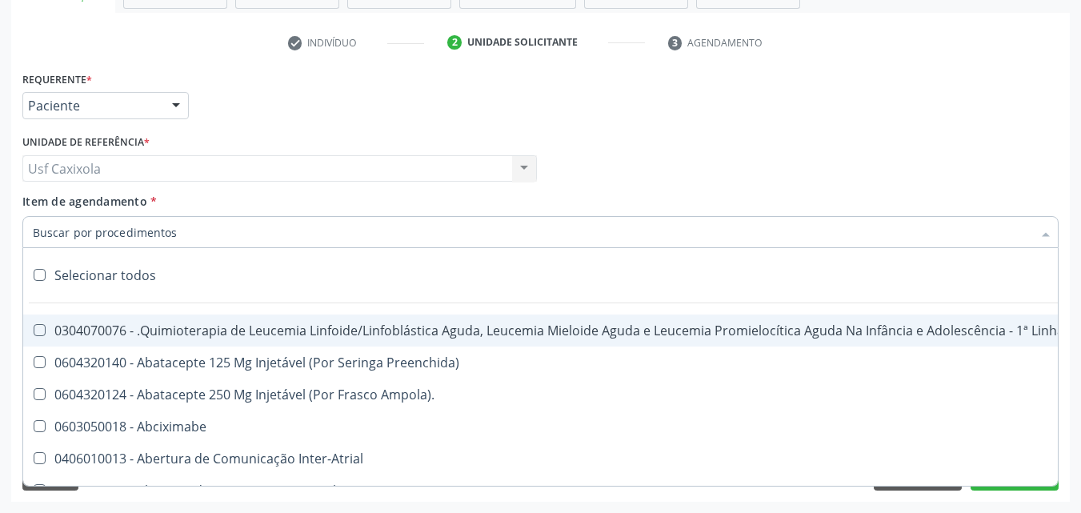
click at [231, 234] on div at bounding box center [540, 232] width 1037 height 32
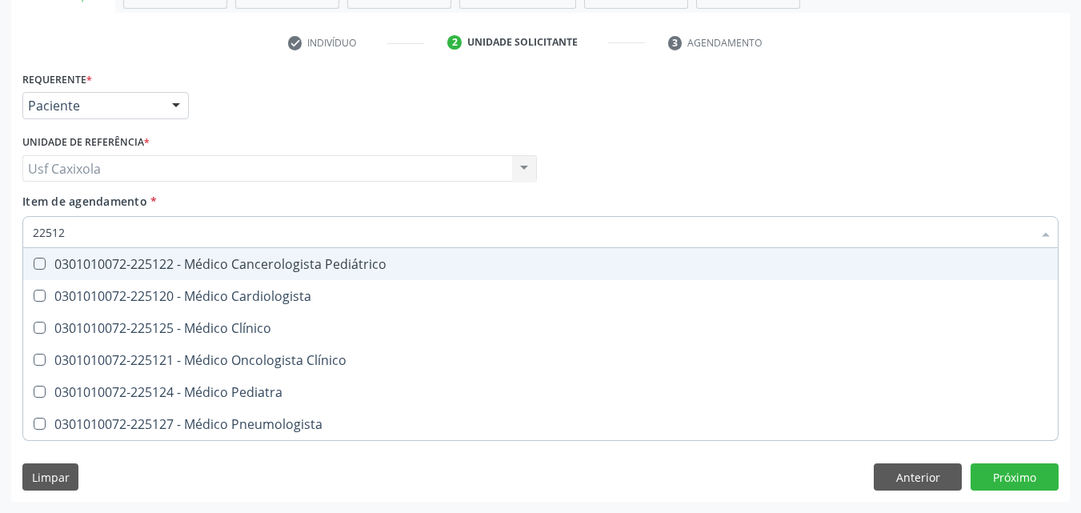
type input "225124"
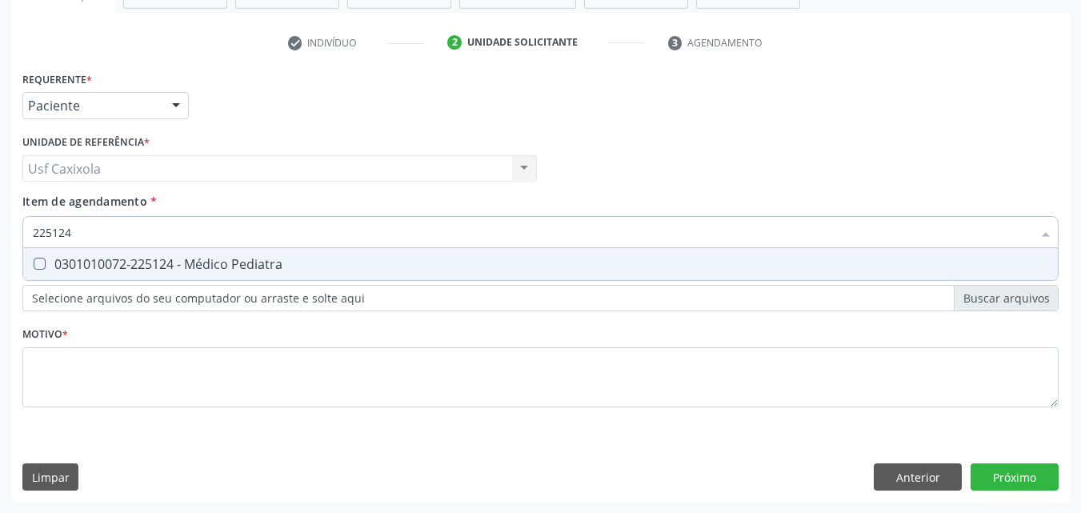
click at [230, 279] on span "0301010072-225124 - Médico Pediatra" at bounding box center [540, 264] width 1035 height 32
checkbox Pediatra "true"
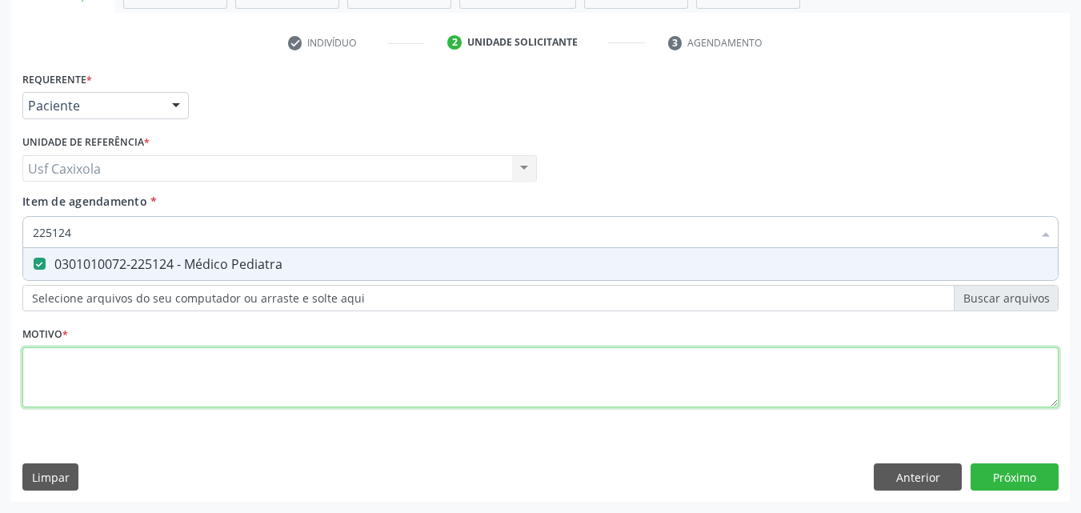
click at [187, 365] on div "Requerente * Paciente Profissional de Saúde Paciente Nenhum resultado encontrad…" at bounding box center [540, 248] width 1037 height 363
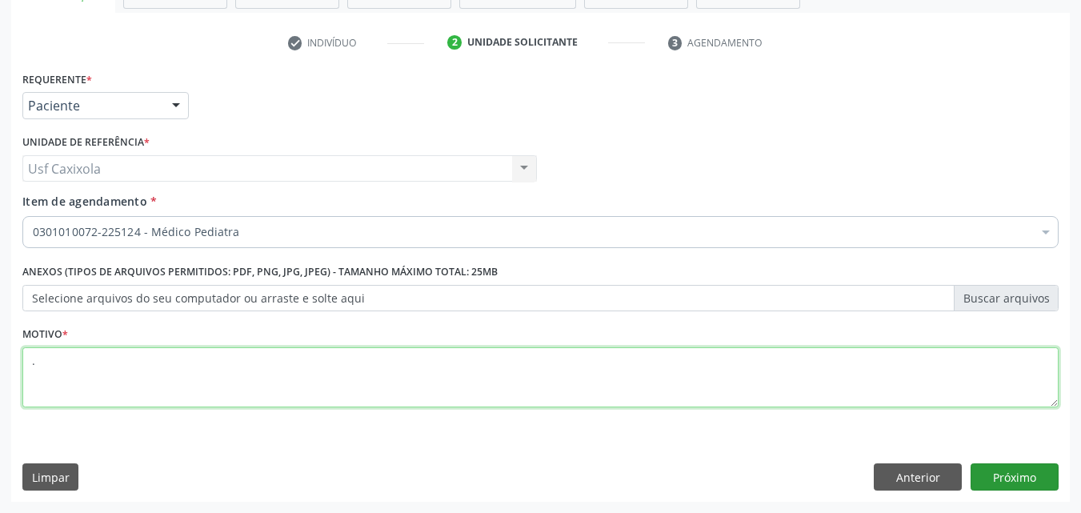
type textarea "."
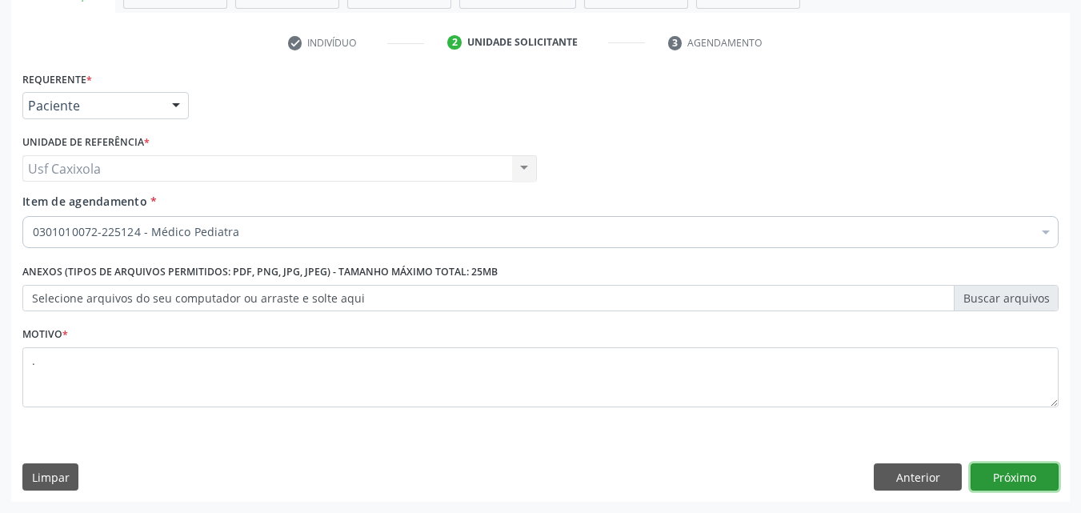
click at [1011, 471] on button "Próximo" at bounding box center [1015, 476] width 88 height 27
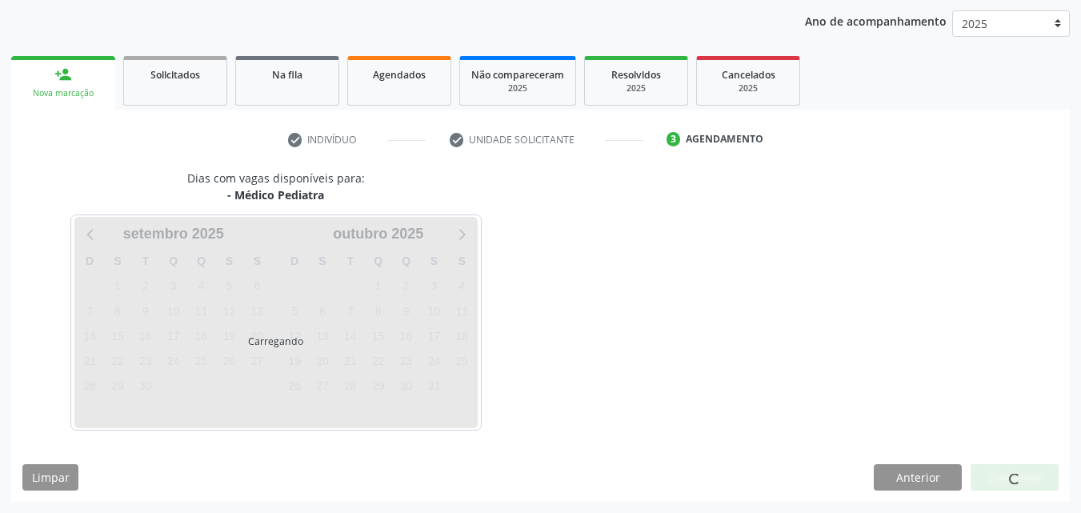
scroll to position [183, 0]
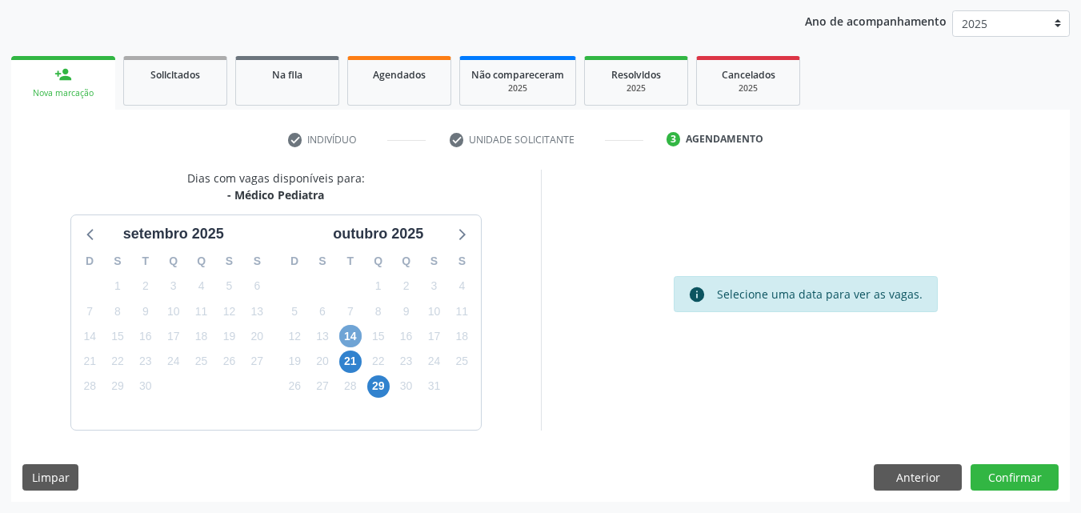
click at [351, 339] on span "14" at bounding box center [350, 336] width 22 height 22
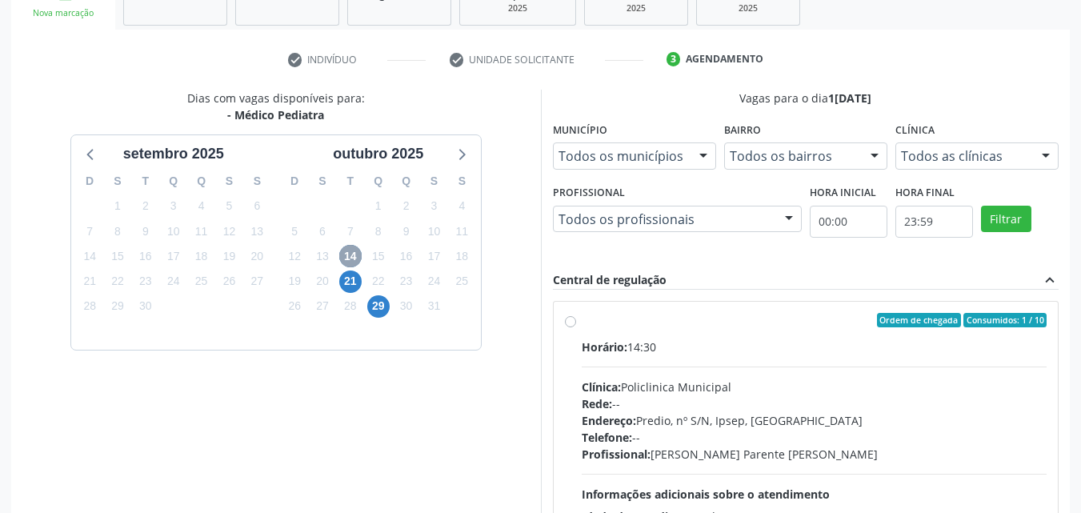
scroll to position [343, 0]
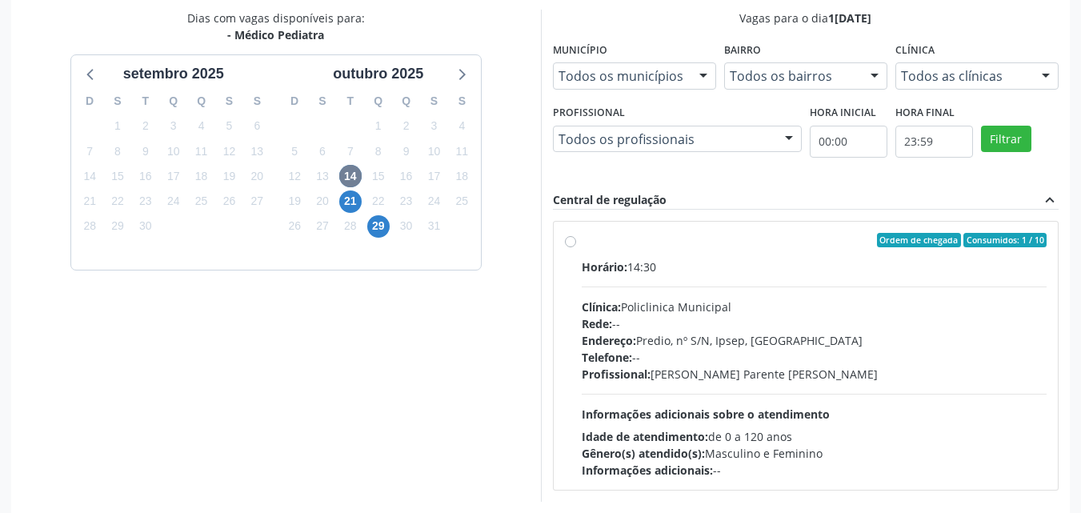
click at [582, 247] on label "Ordem de chegada Consumidos: 1 / 10 Horário: 14:30 Clínica: Policlinica Municip…" at bounding box center [815, 356] width 466 height 246
click at [576, 247] on input "Ordem de chegada Consumidos: 1 / 10 Horário: 14:30 Clínica: Policlinica Municip…" at bounding box center [570, 240] width 11 height 14
radio input "true"
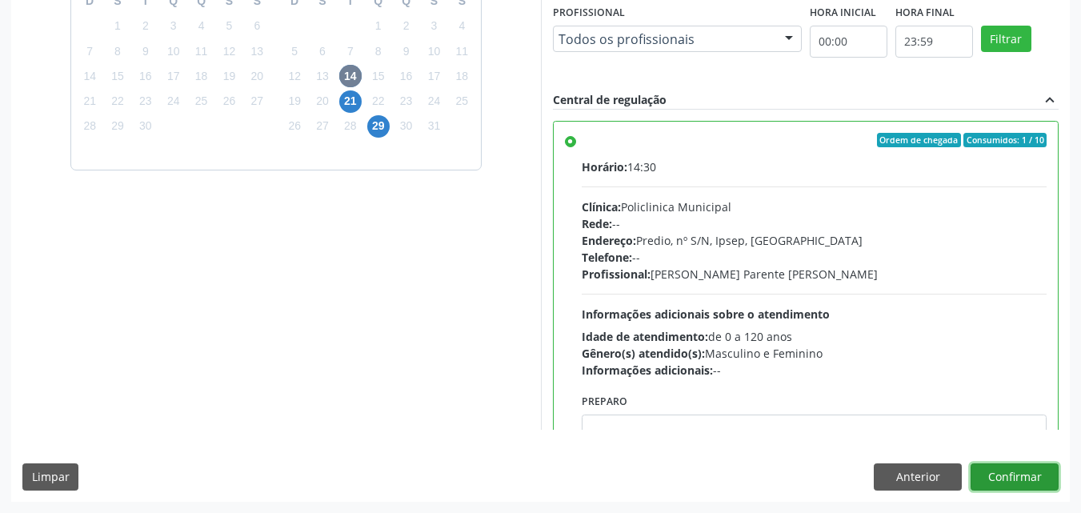
click at [1023, 467] on button "Confirmar" at bounding box center [1015, 476] width 88 height 27
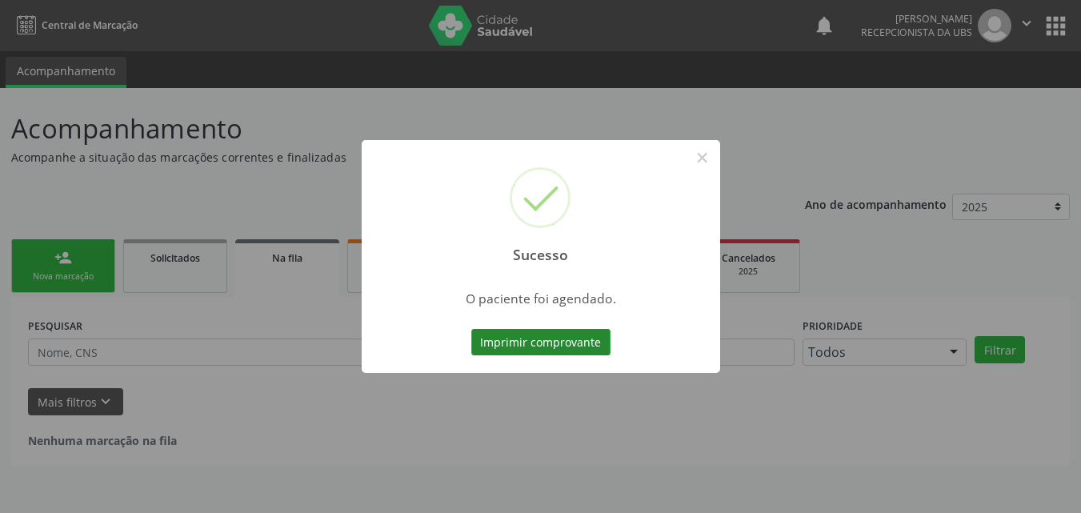
scroll to position [0, 0]
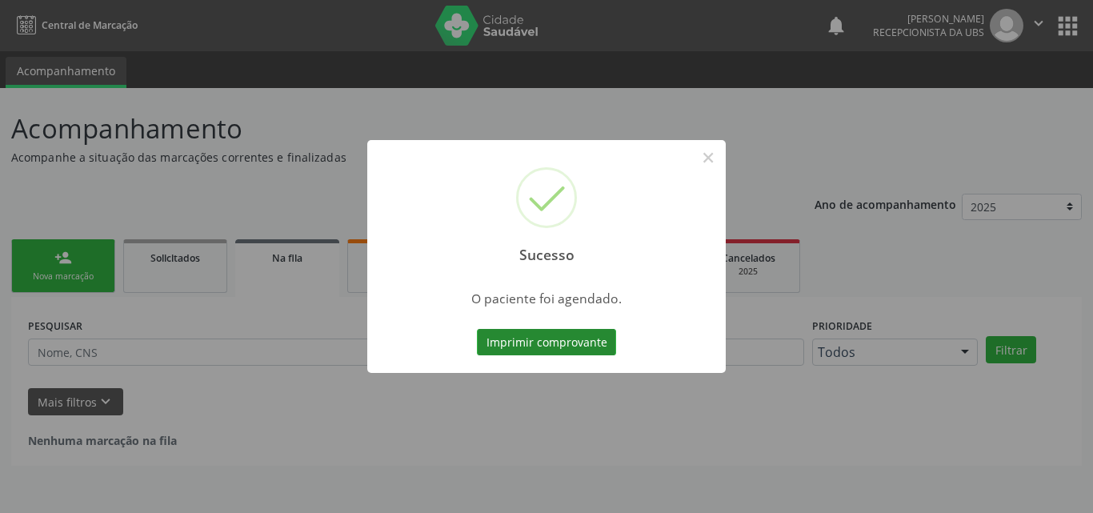
click at [579, 342] on button "Imprimir comprovante" at bounding box center [546, 342] width 139 height 27
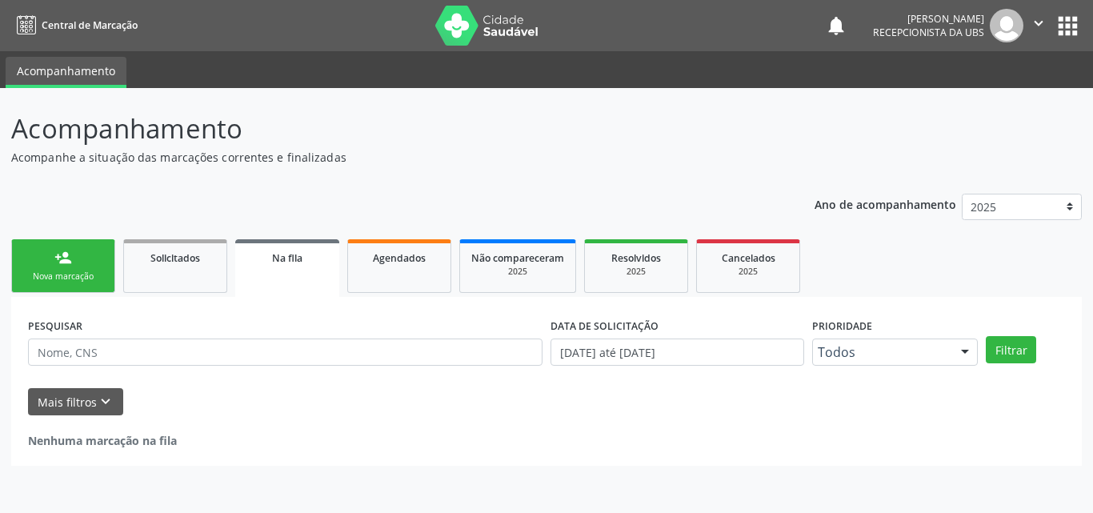
click at [74, 267] on link "person_add Nova marcação" at bounding box center [63, 266] width 104 height 54
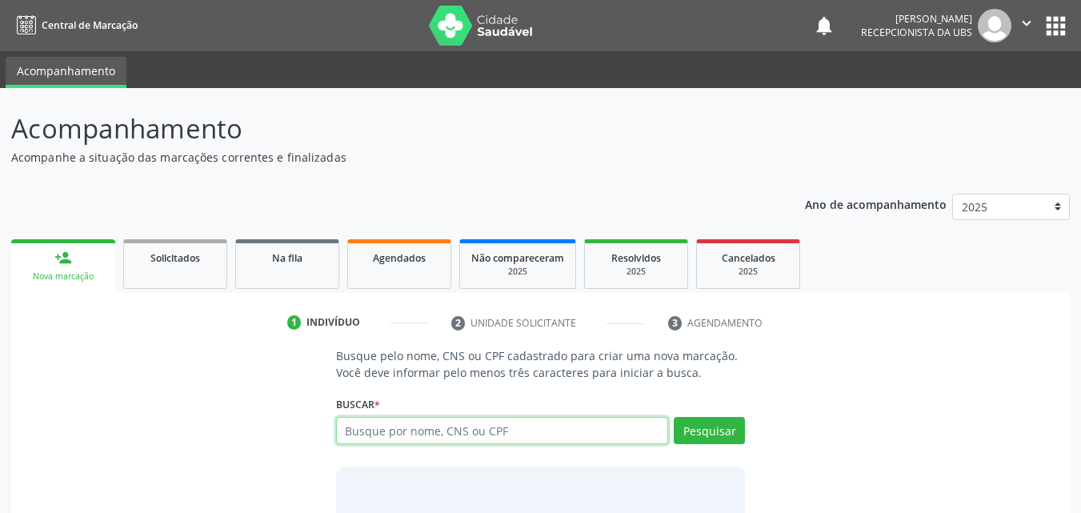
click at [429, 440] on input "text" at bounding box center [502, 430] width 333 height 27
type input "701404641004837"
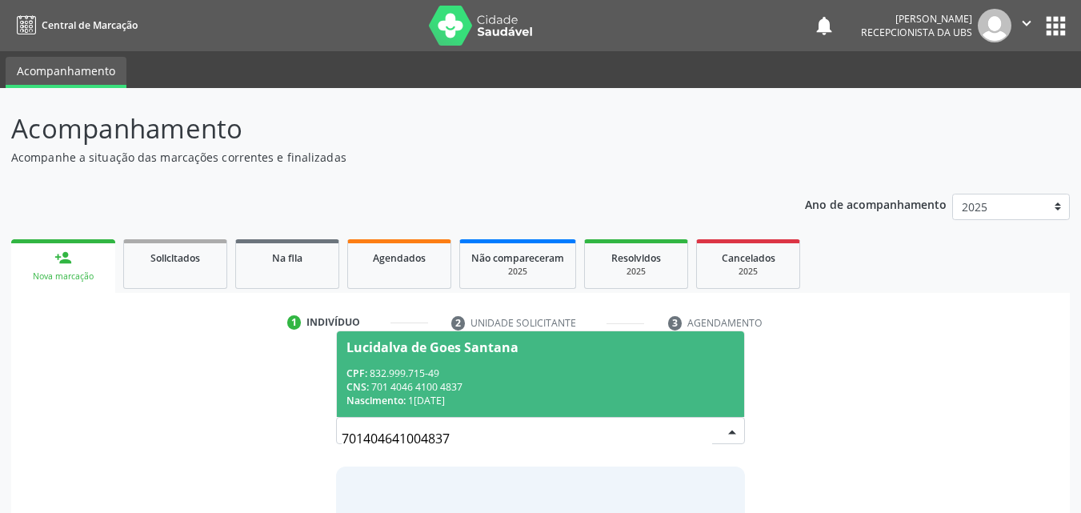
click at [417, 365] on span "Lucidalva de Goes Santana CPF: 832.999.715-49 CNS: 701 4046 4100 4837 Nasciment…" at bounding box center [541, 374] width 408 height 86
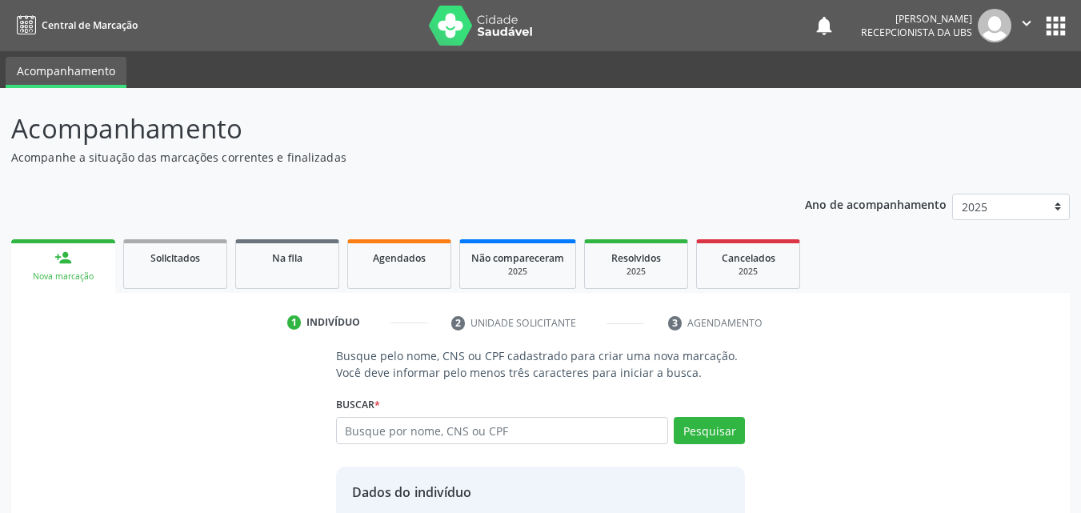
scroll to position [129, 0]
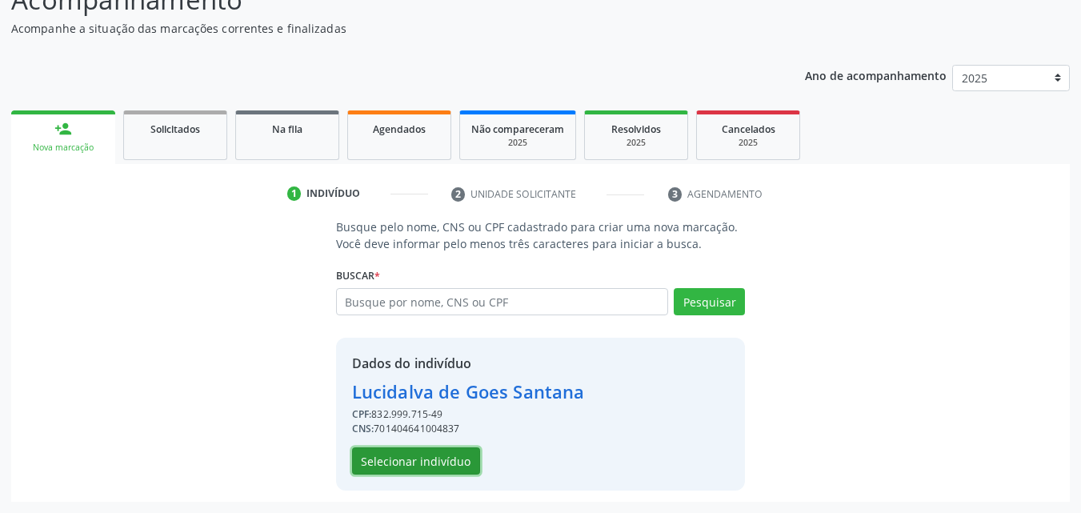
click at [450, 473] on button "Selecionar indivíduo" at bounding box center [416, 460] width 128 height 27
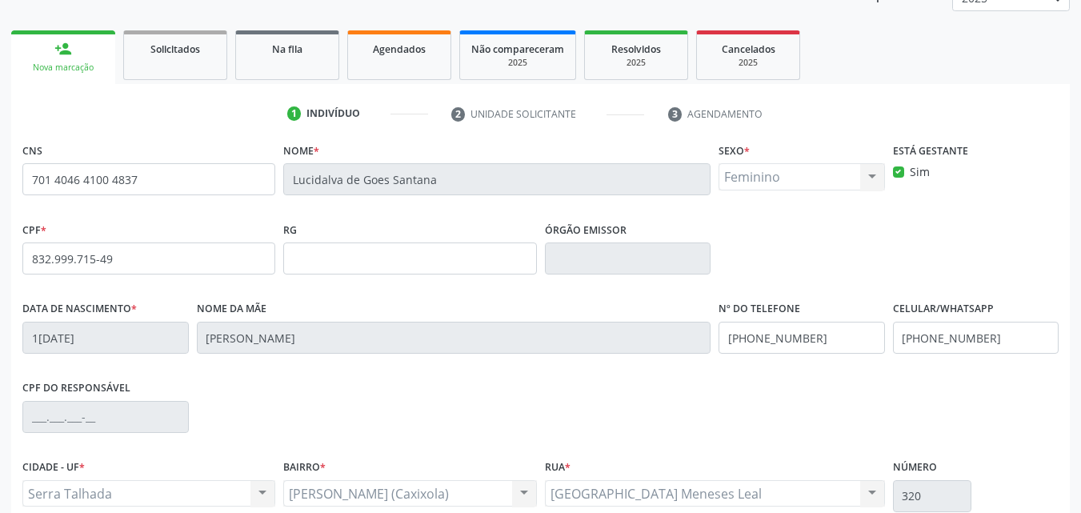
scroll to position [355, 0]
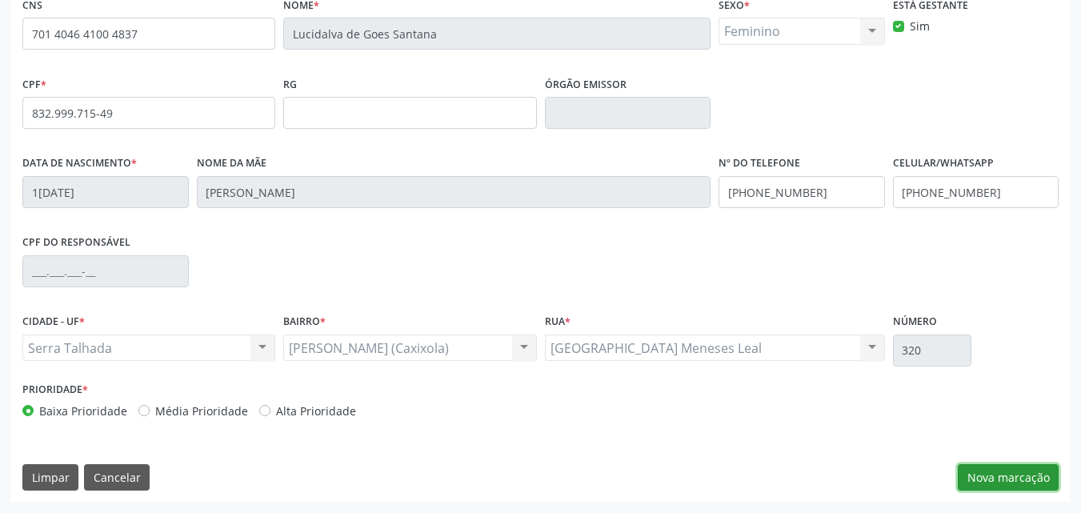
drag, startPoint x: 1029, startPoint y: 489, endPoint x: 1020, endPoint y: 480, distance: 13.0
click at [1021, 482] on button "Nova marcação" at bounding box center [1008, 477] width 101 height 27
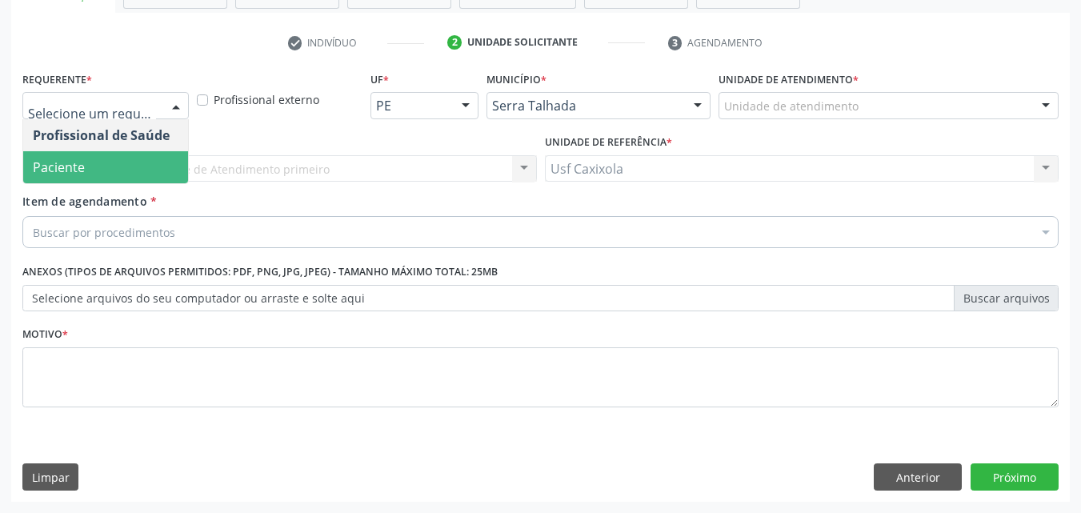
click at [130, 166] on span "Paciente" at bounding box center [105, 167] width 165 height 32
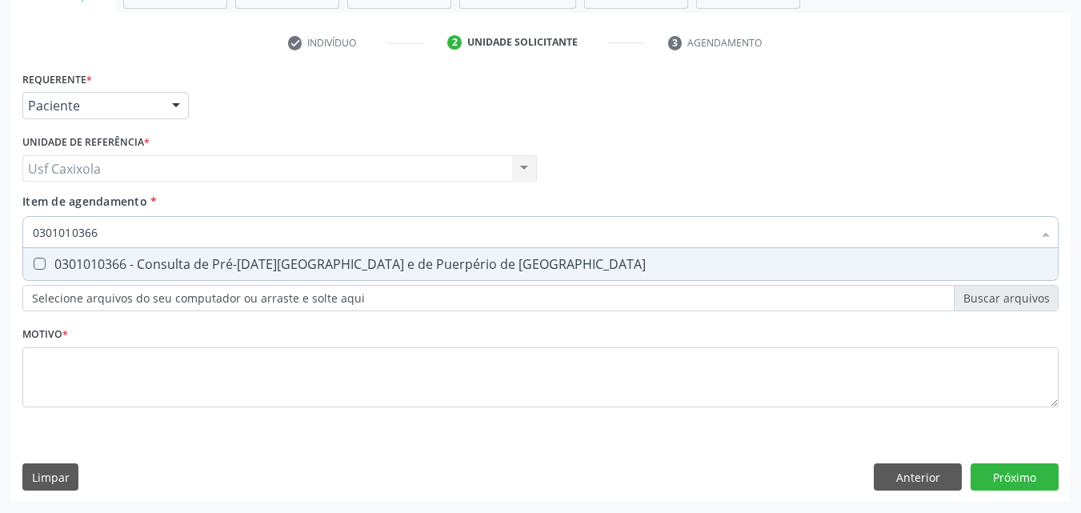
drag, startPoint x: 175, startPoint y: 282, endPoint x: 172, endPoint y: 271, distance: 10.7
click at [172, 277] on div "Requerente * Paciente Profissional de Saúde Paciente Nenhum resultado encontrad…" at bounding box center [540, 248] width 1037 height 363
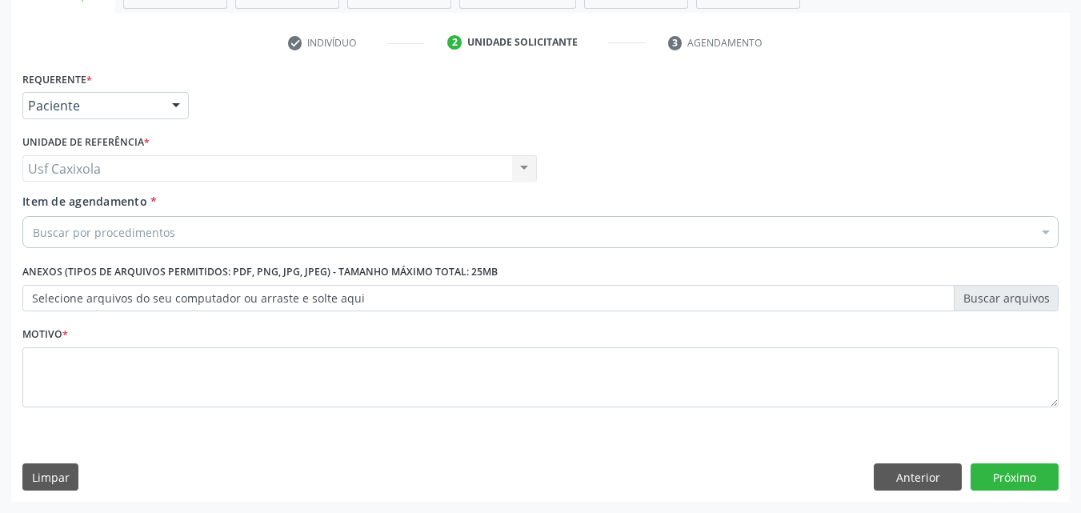
click at [178, 255] on div "Requerente * Paciente Profissional de Saúde Paciente Nenhum resultado encontrad…" at bounding box center [540, 248] width 1037 height 363
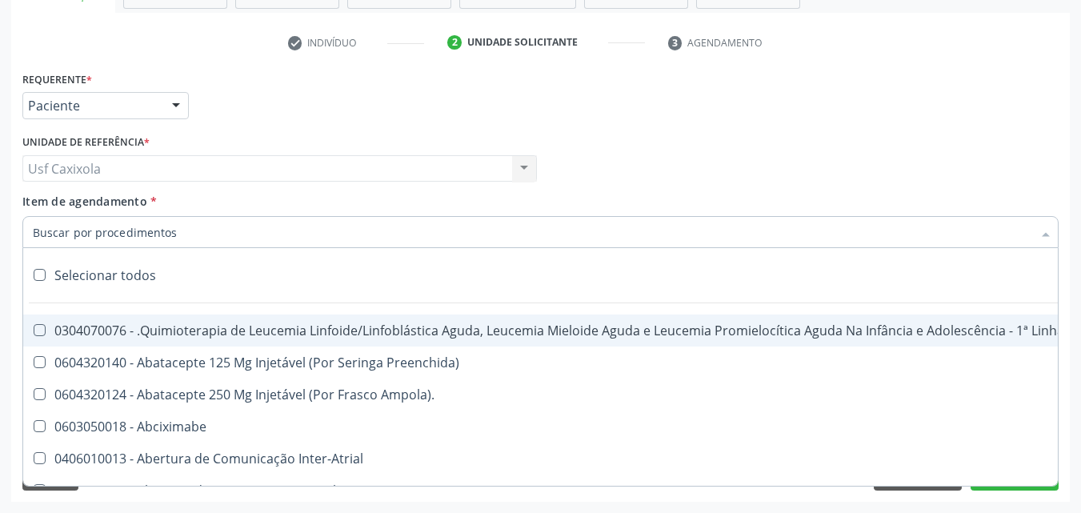
click at [192, 236] on div at bounding box center [540, 232] width 1037 height 32
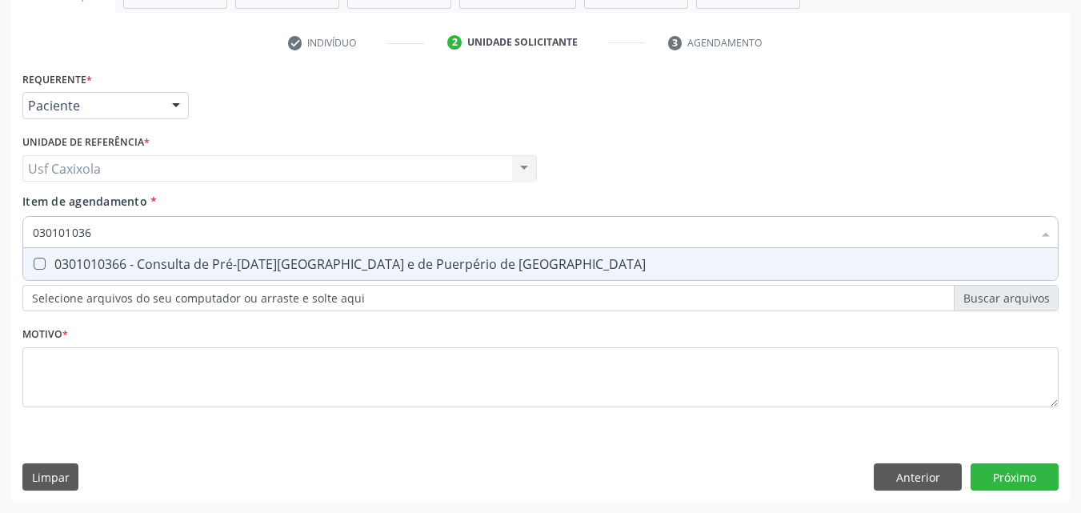
type input "0301010366"
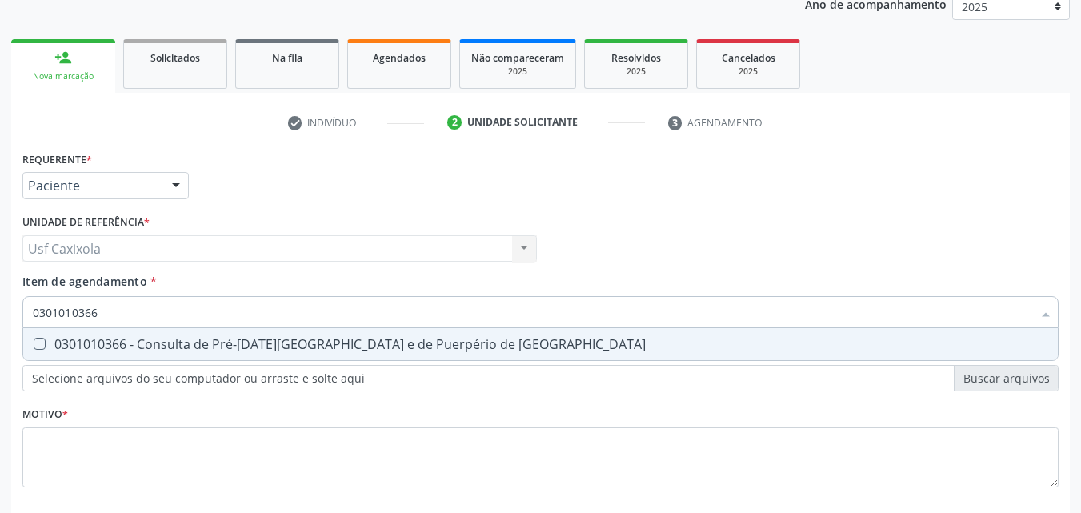
click at [171, 347] on div "0301010366 - Consulta de Pré-Natal de Gestante e de Puerpério de Alto Risco" at bounding box center [541, 344] width 1016 height 13
checkbox Risco "true"
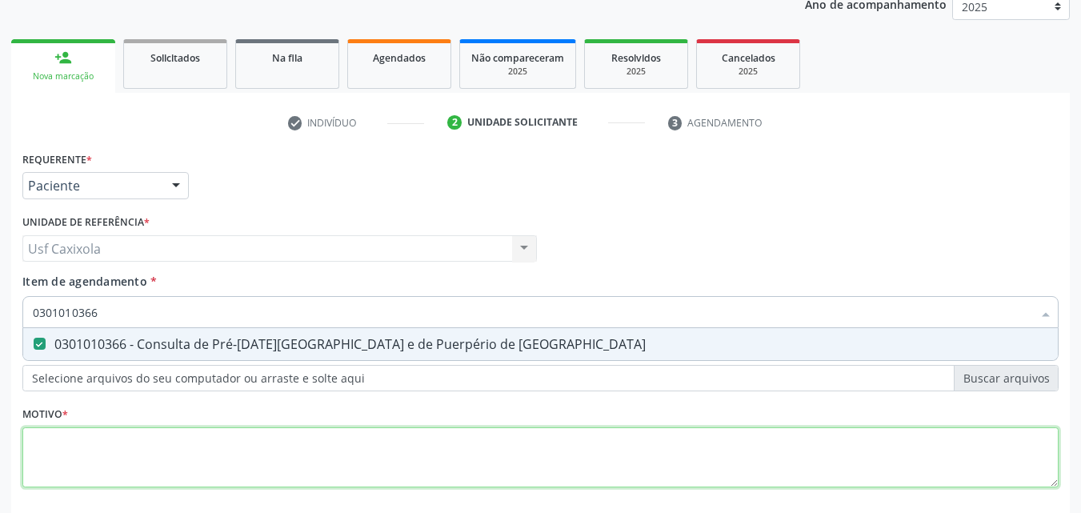
click at [120, 459] on div "Requerente * Paciente Profissional de Saúde Paciente Nenhum resultado encontrad…" at bounding box center [540, 328] width 1037 height 363
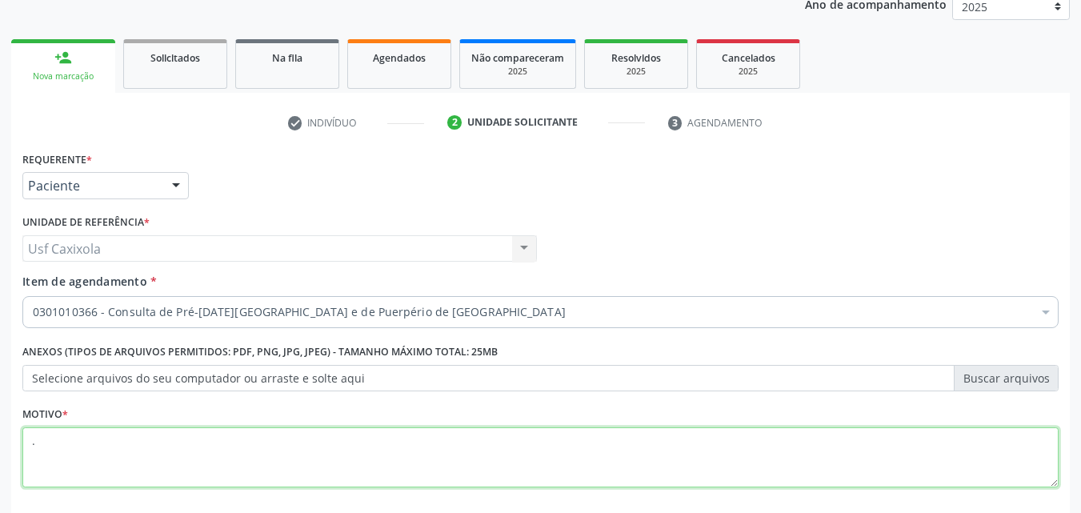
scroll to position [280, 0]
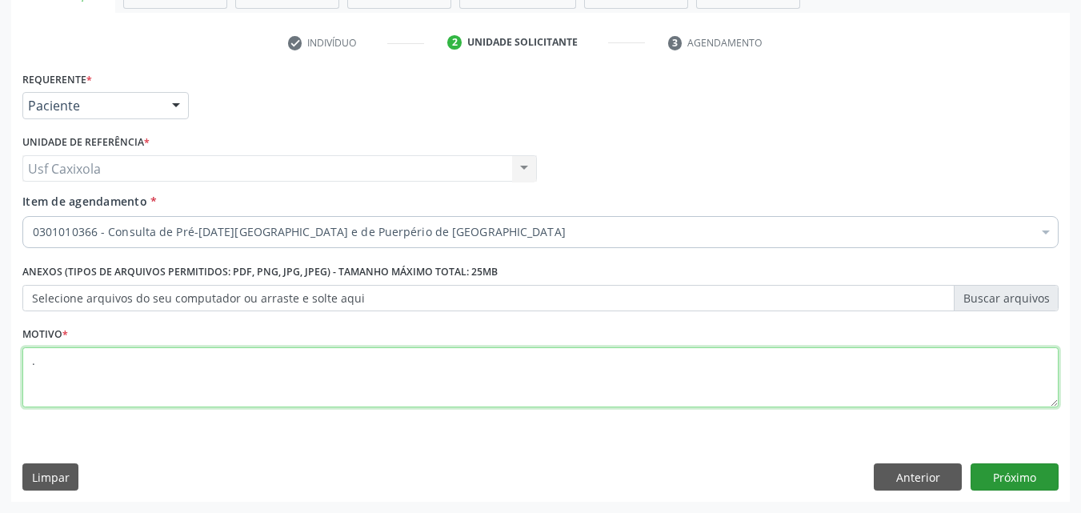
type textarea "."
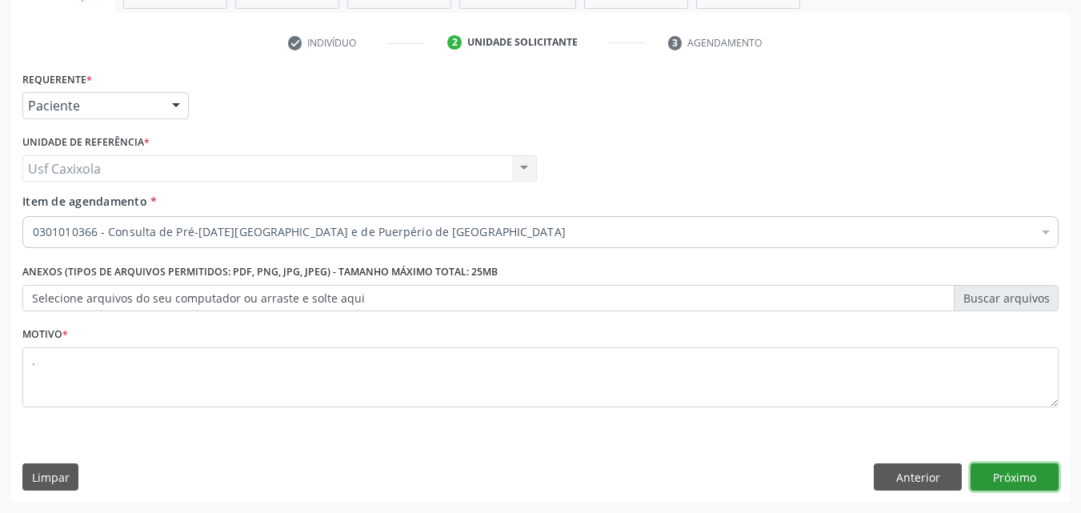
click at [1033, 490] on button "Próximo" at bounding box center [1015, 476] width 88 height 27
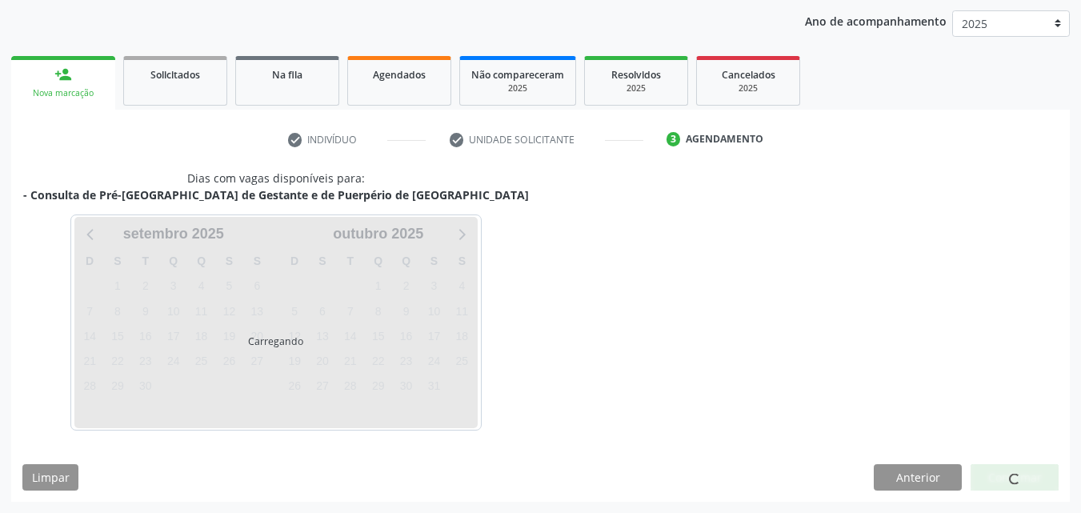
scroll to position [183, 0]
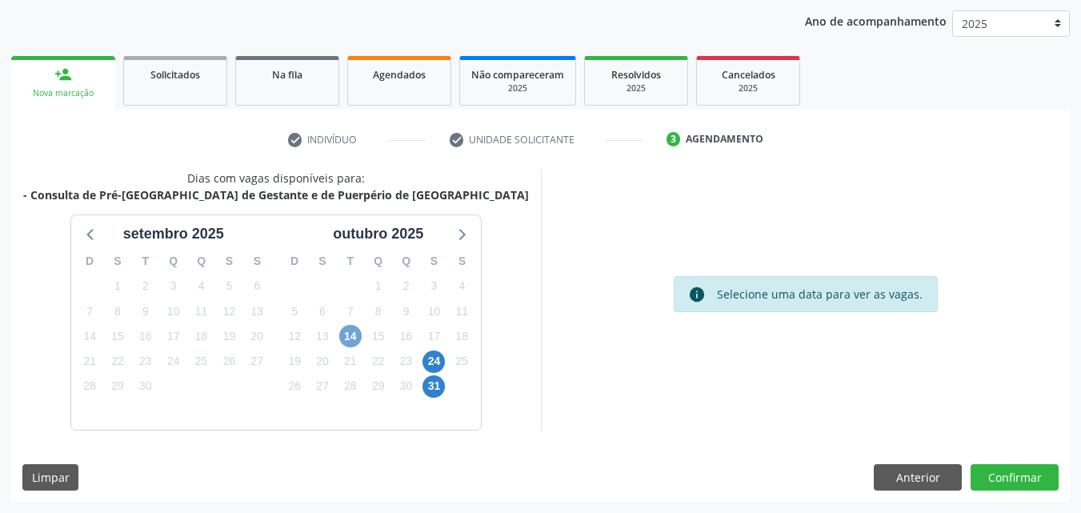
click at [355, 335] on span "14" at bounding box center [350, 336] width 22 height 22
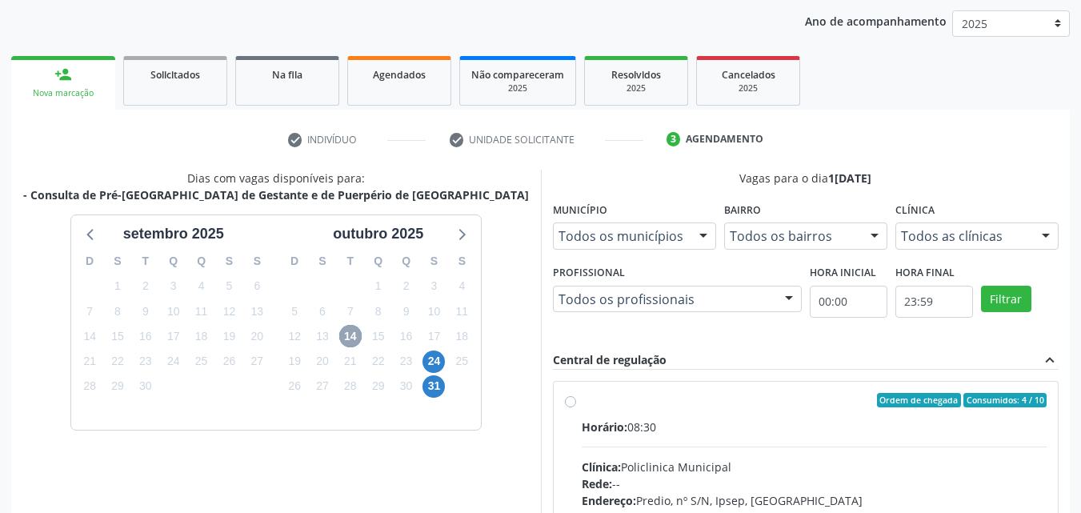
scroll to position [343, 0]
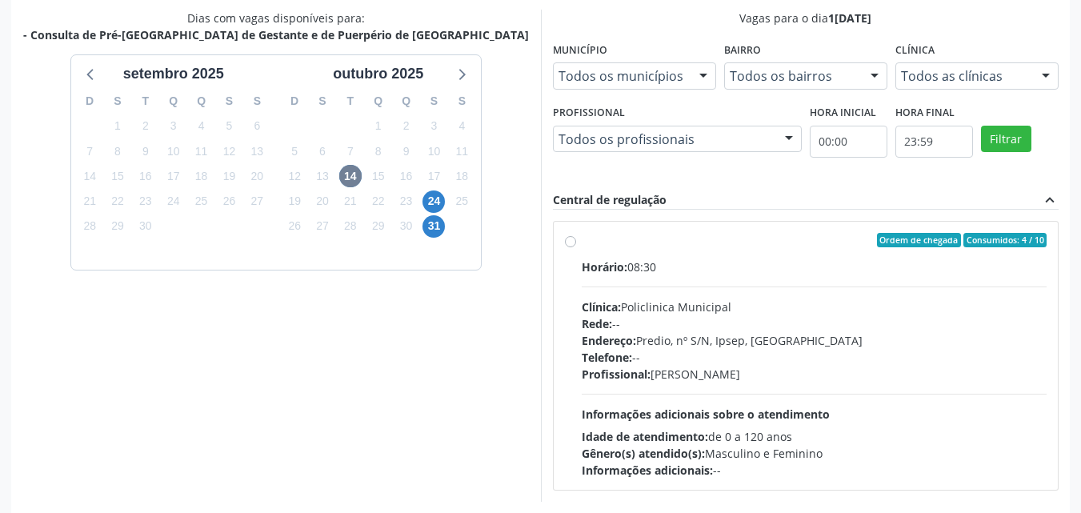
click at [582, 247] on label "Ordem de chegada Consumidos: 4 / 10 Horário: 08:30 Clínica: Policlinica Municip…" at bounding box center [815, 356] width 466 height 246
click at [574, 247] on input "Ordem de chegada Consumidos: 4 / 10 Horário: 08:30 Clínica: Policlinica Municip…" at bounding box center [570, 240] width 11 height 14
radio input "true"
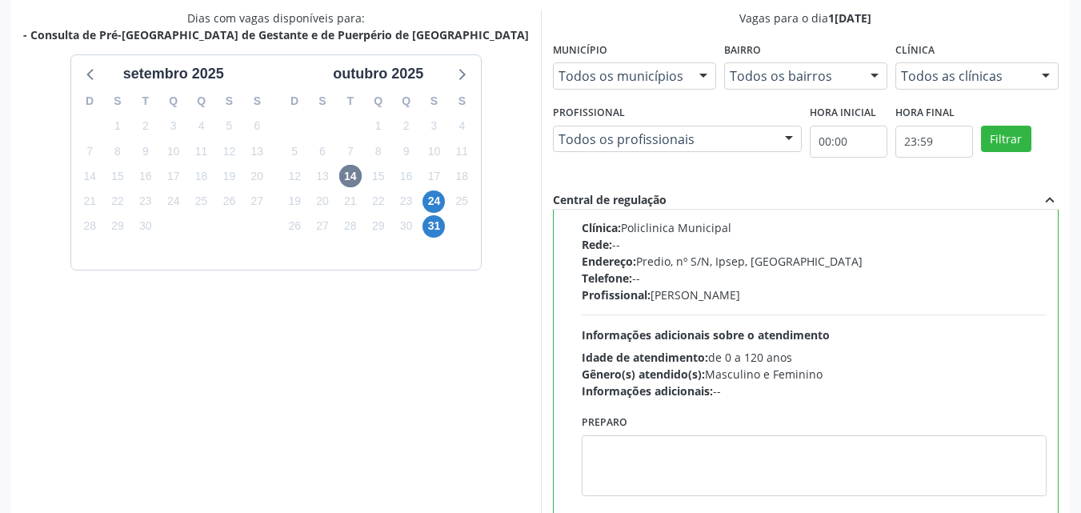
scroll to position [443, 0]
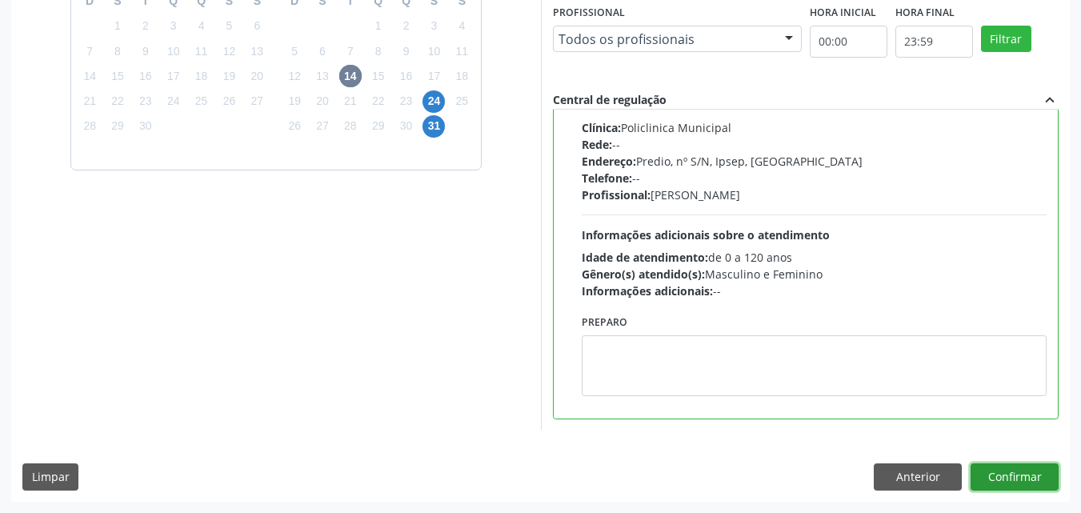
click at [1003, 480] on button "Confirmar" at bounding box center [1015, 476] width 88 height 27
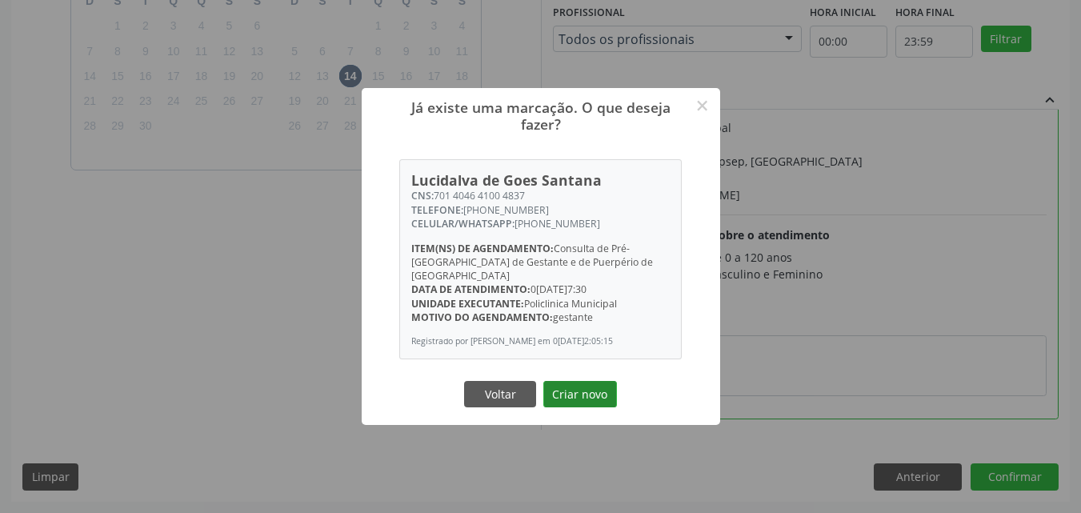
click at [587, 389] on button "Criar novo" at bounding box center [581, 394] width 74 height 27
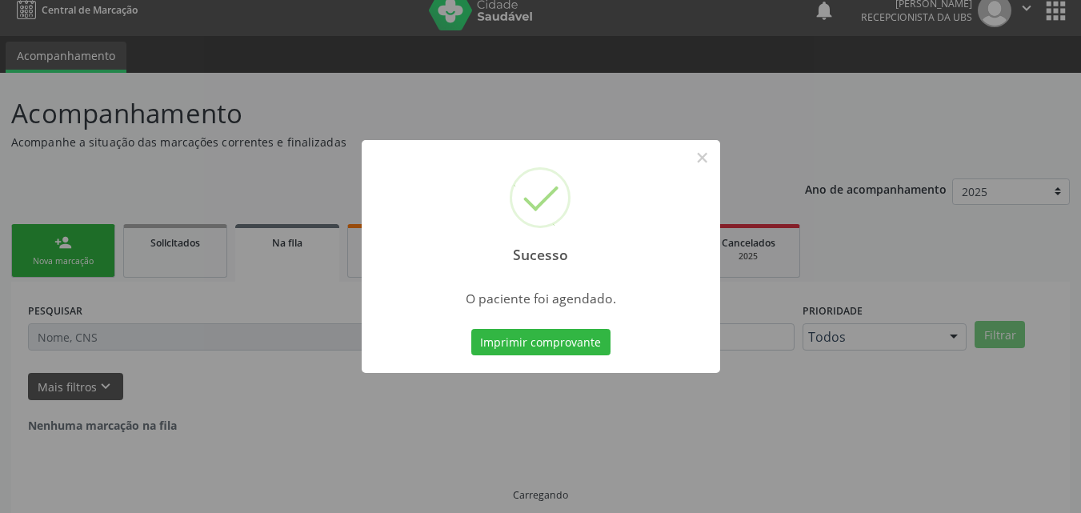
scroll to position [0, 0]
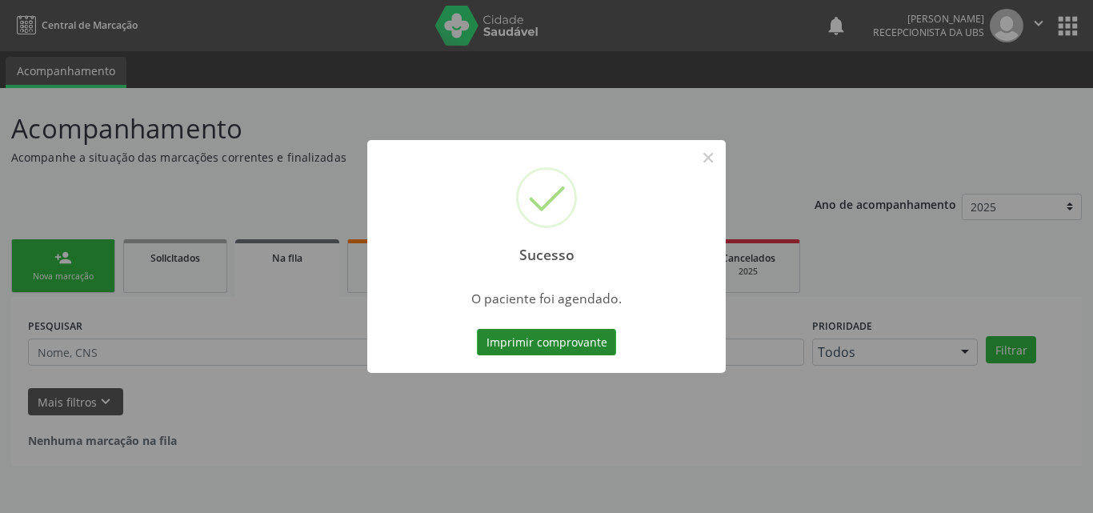
click at [553, 347] on button "Imprimir comprovante" at bounding box center [546, 342] width 139 height 27
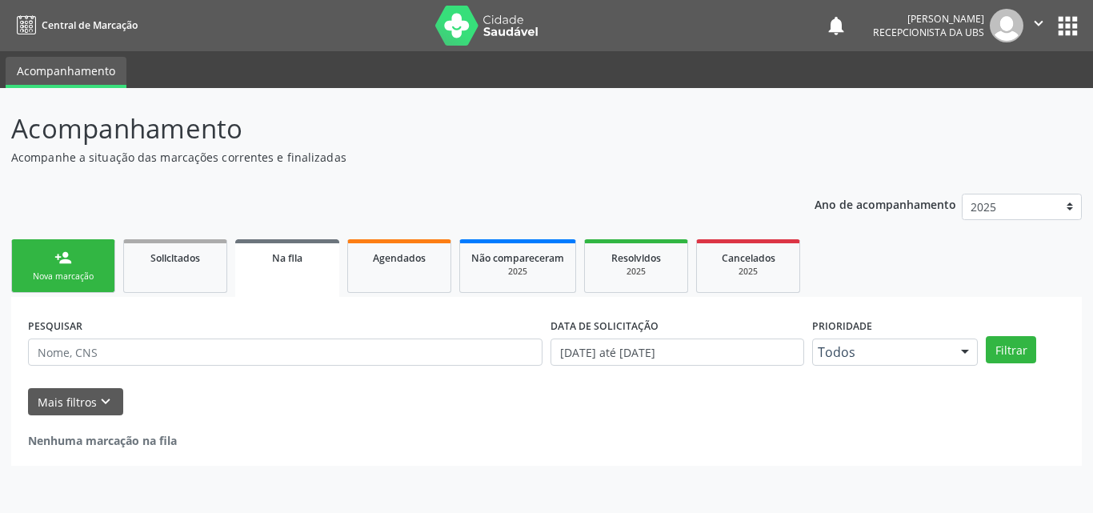
click at [61, 266] on div "person_add" at bounding box center [63, 258] width 18 height 18
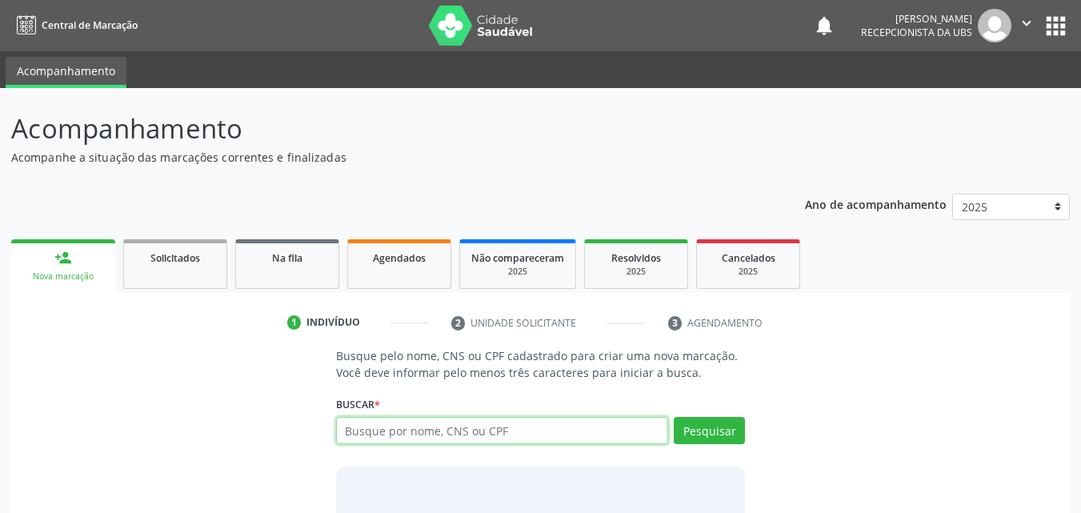
click at [415, 443] on input "text" at bounding box center [502, 430] width 333 height 27
type input "707008848305638"
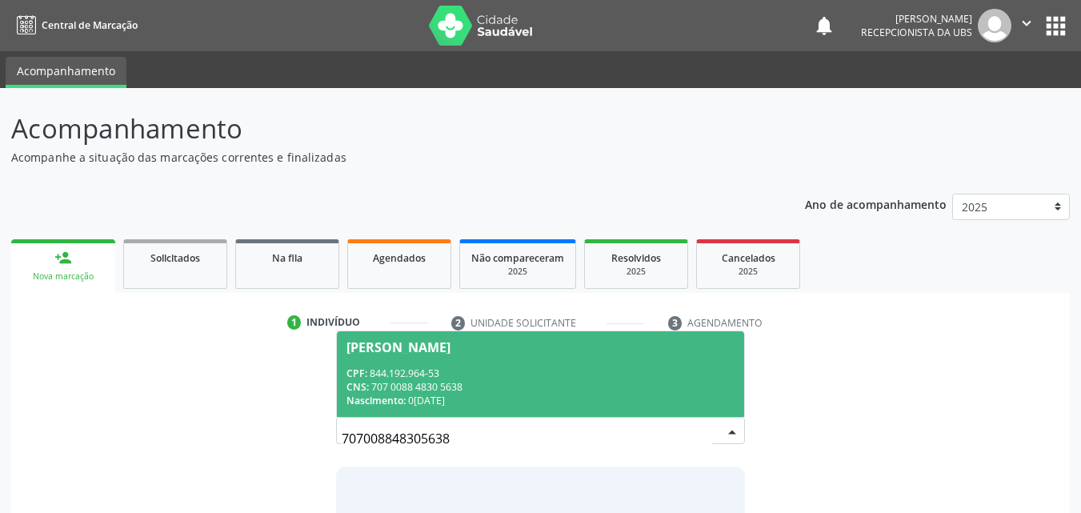
click at [445, 373] on div "CPF: 844.192.964-53" at bounding box center [541, 374] width 389 height 14
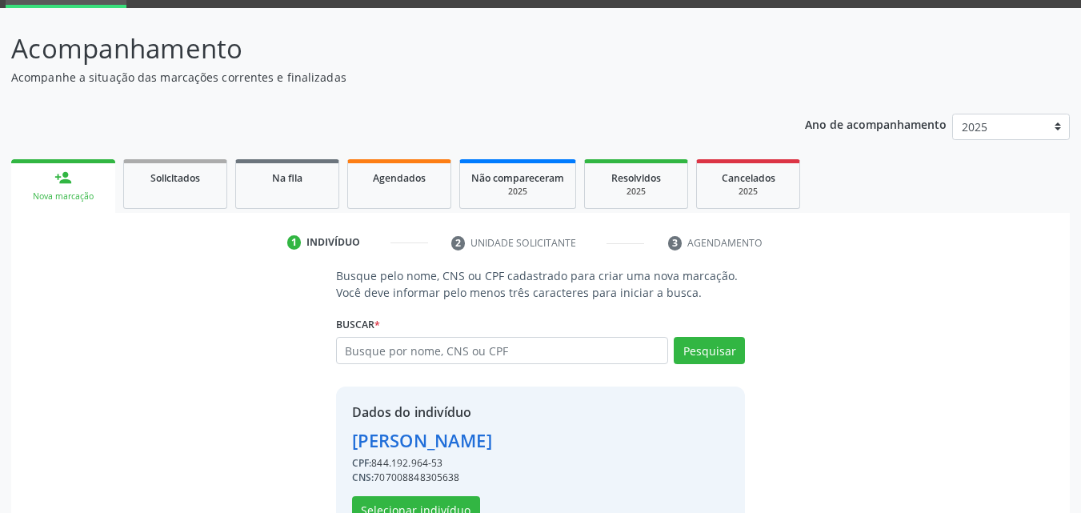
scroll to position [129, 0]
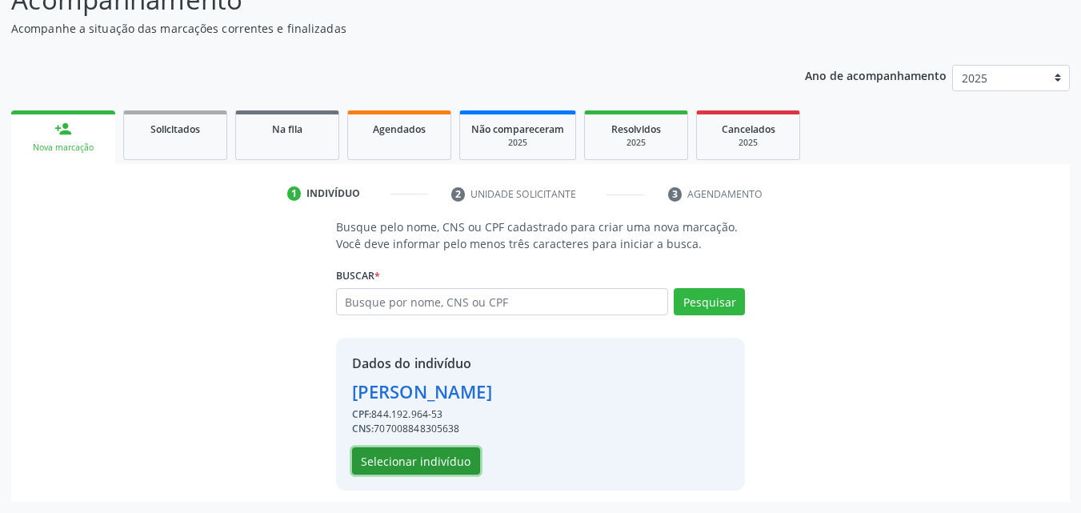
click at [435, 468] on button "Selecionar indivíduo" at bounding box center [416, 460] width 128 height 27
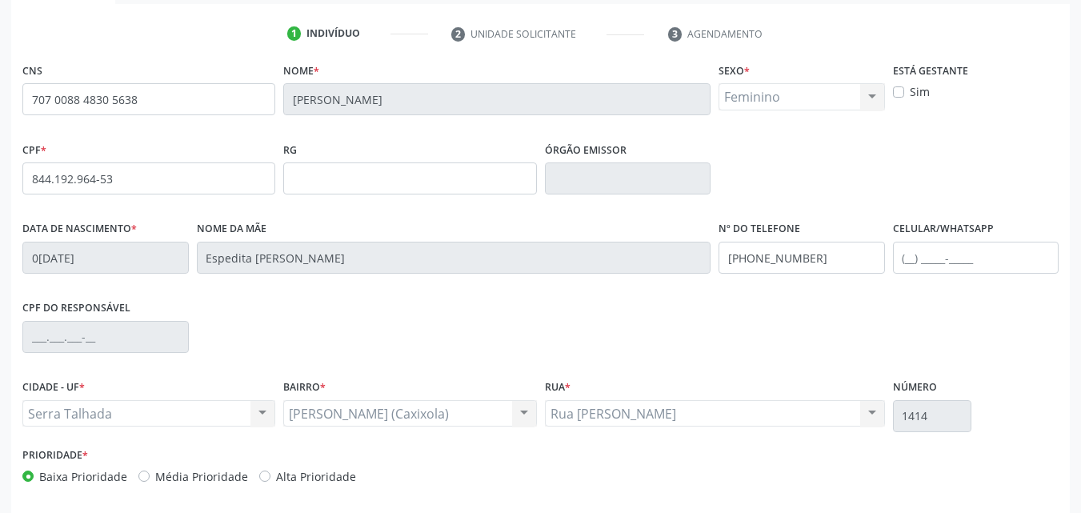
scroll to position [355, 0]
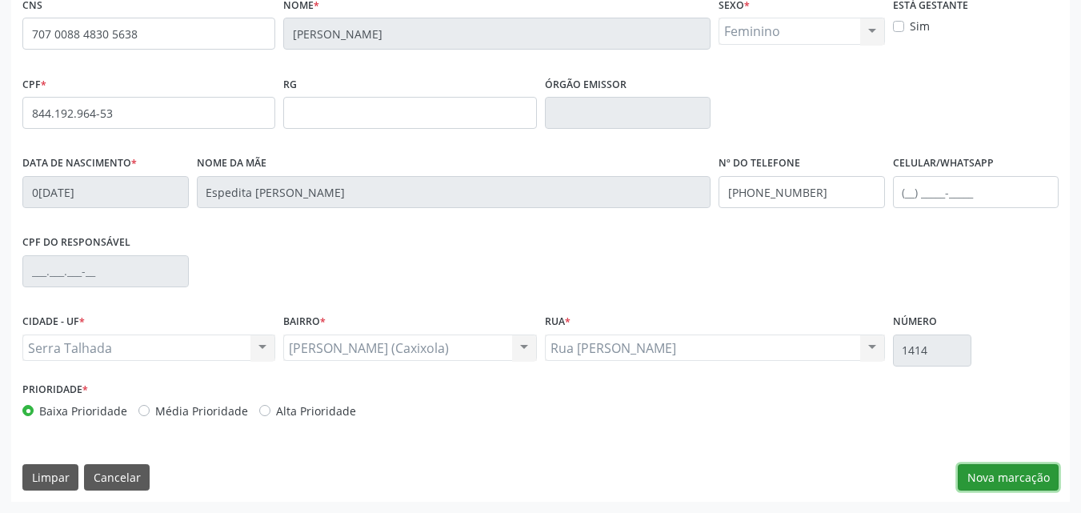
click at [997, 478] on button "Nova marcação" at bounding box center [1008, 477] width 101 height 27
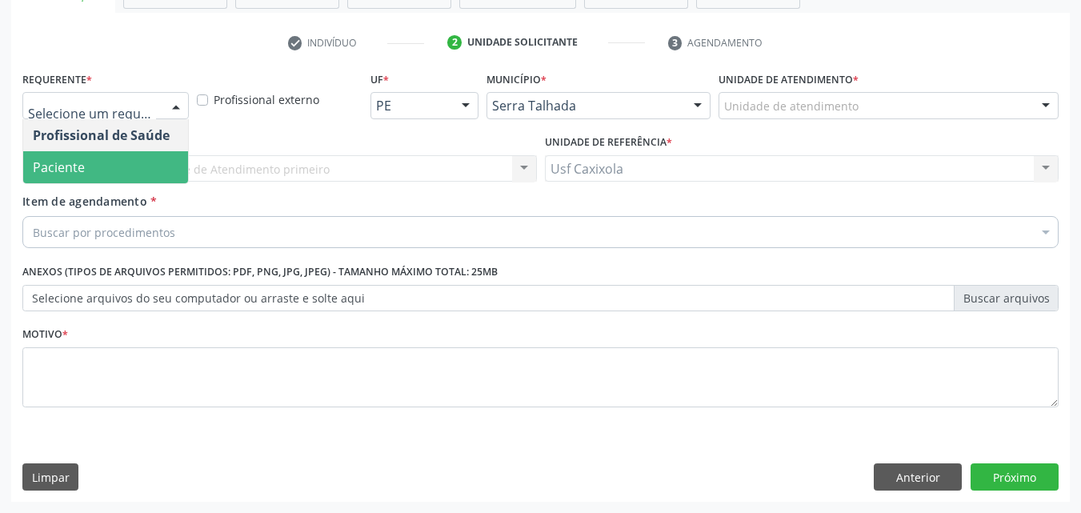
click at [126, 165] on span "Paciente" at bounding box center [105, 167] width 165 height 32
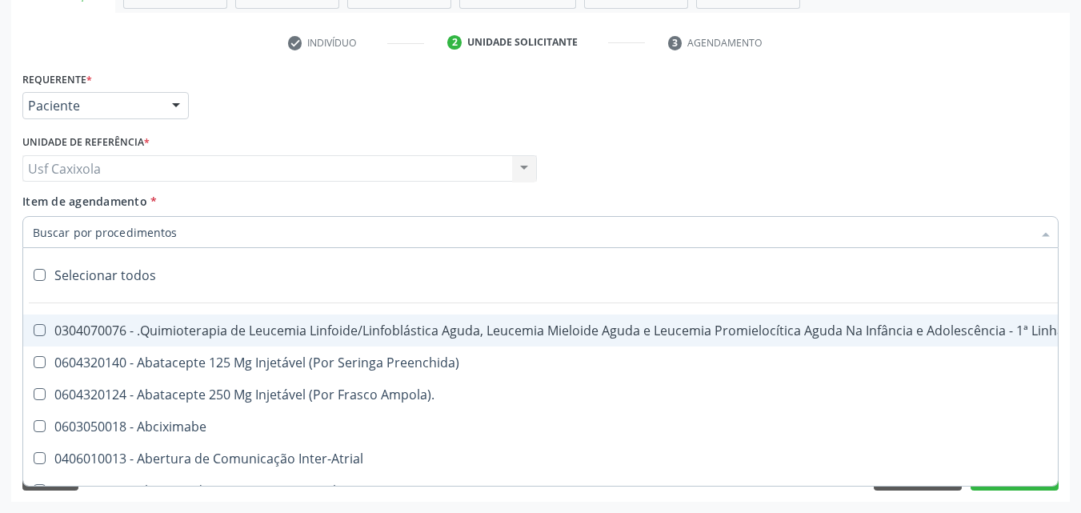
click at [273, 237] on div at bounding box center [540, 232] width 1037 height 32
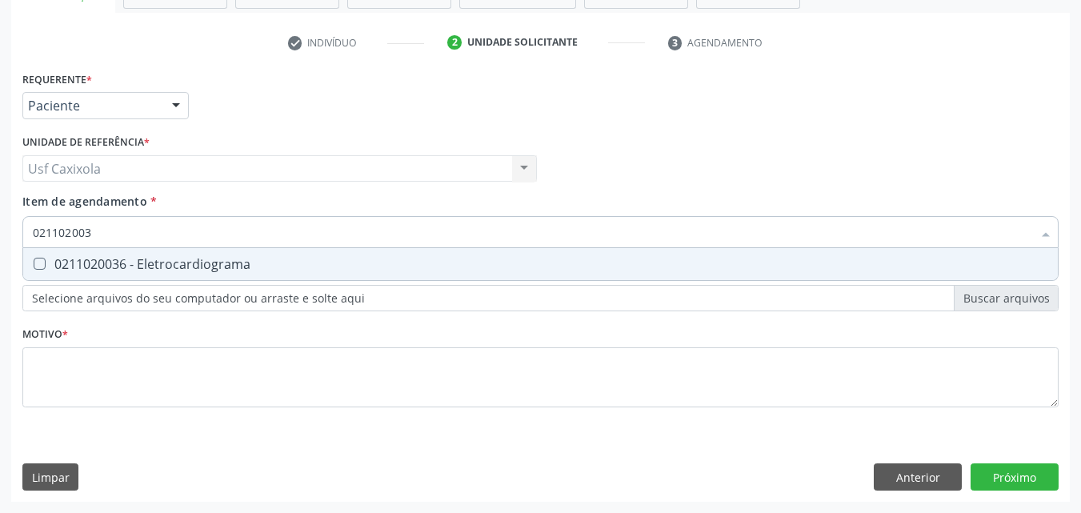
type input "0211020036"
click at [255, 267] on div "0211020036 - Eletrocardiograma" at bounding box center [541, 264] width 1016 height 13
checkbox Eletrocardiograma "true"
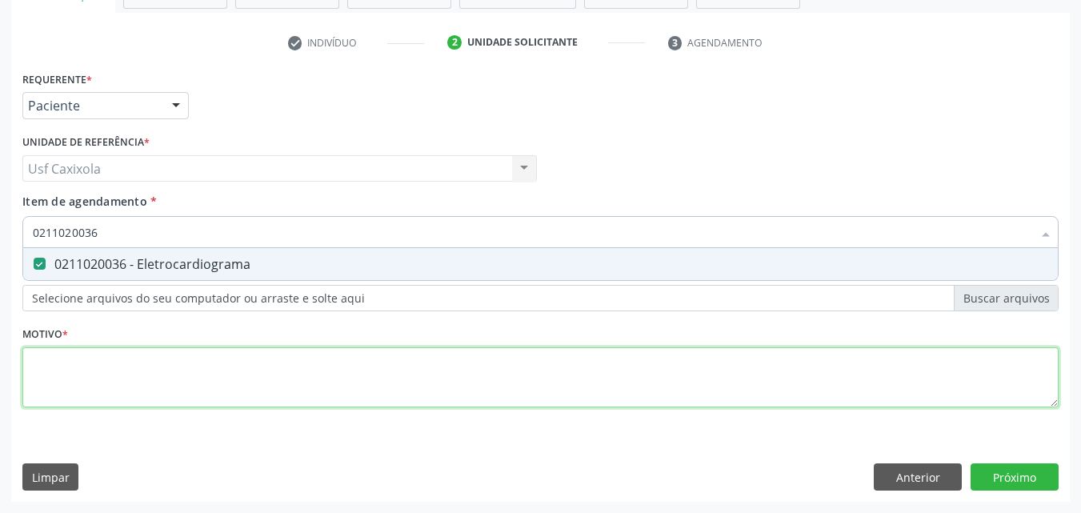
click at [278, 373] on div "Requerente * Paciente Profissional de Saúde Paciente Nenhum resultado encontrad…" at bounding box center [540, 248] width 1037 height 363
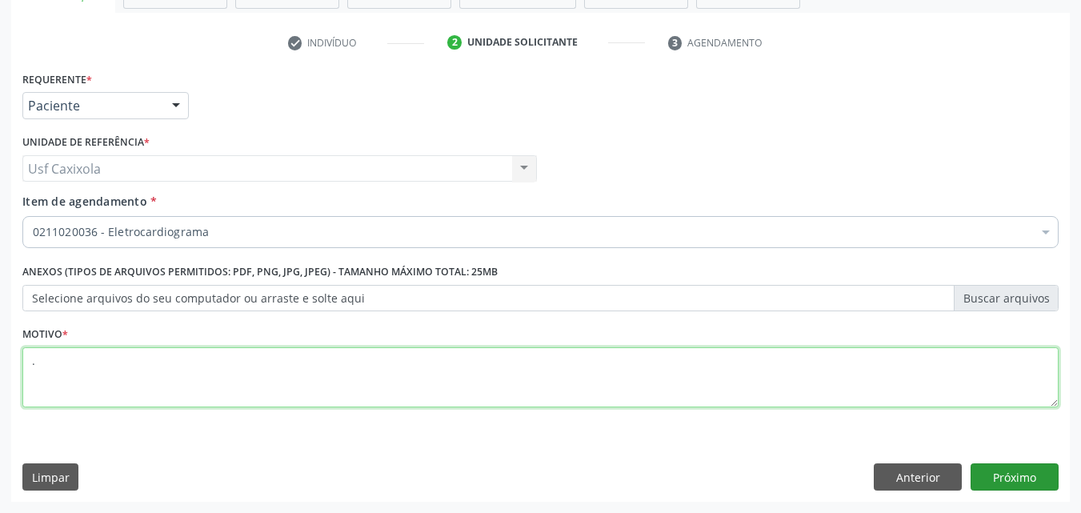
type textarea "."
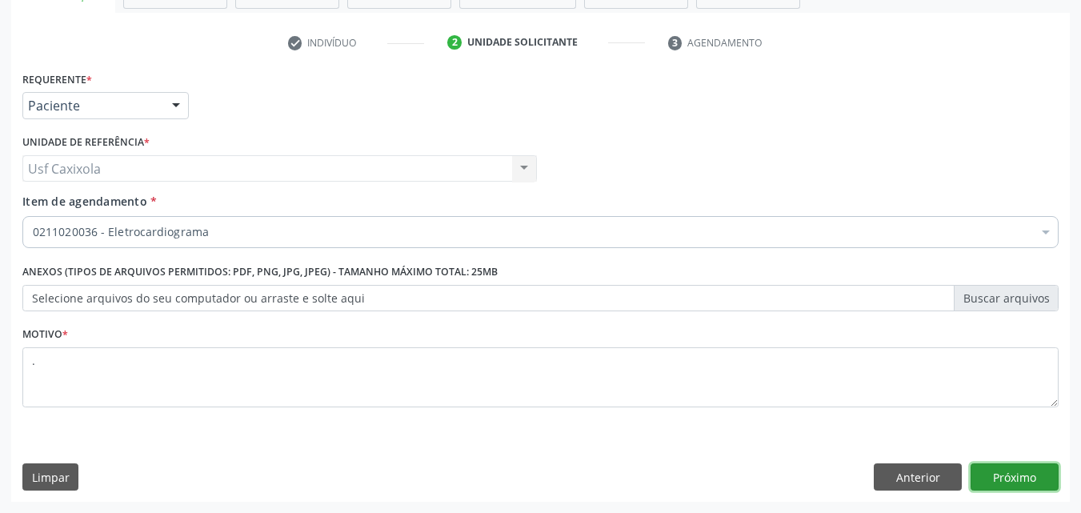
click at [1011, 480] on button "Próximo" at bounding box center [1015, 476] width 88 height 27
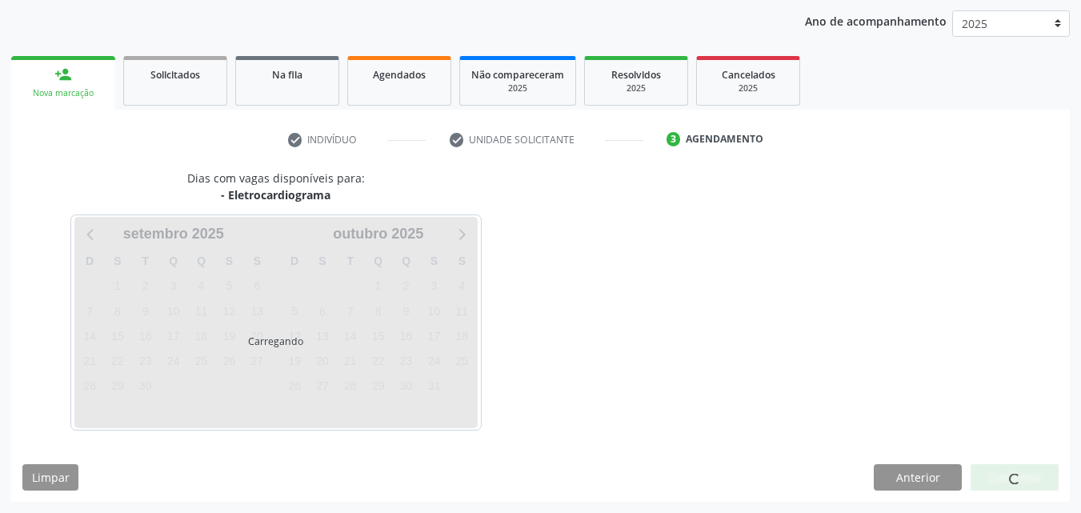
scroll to position [183, 0]
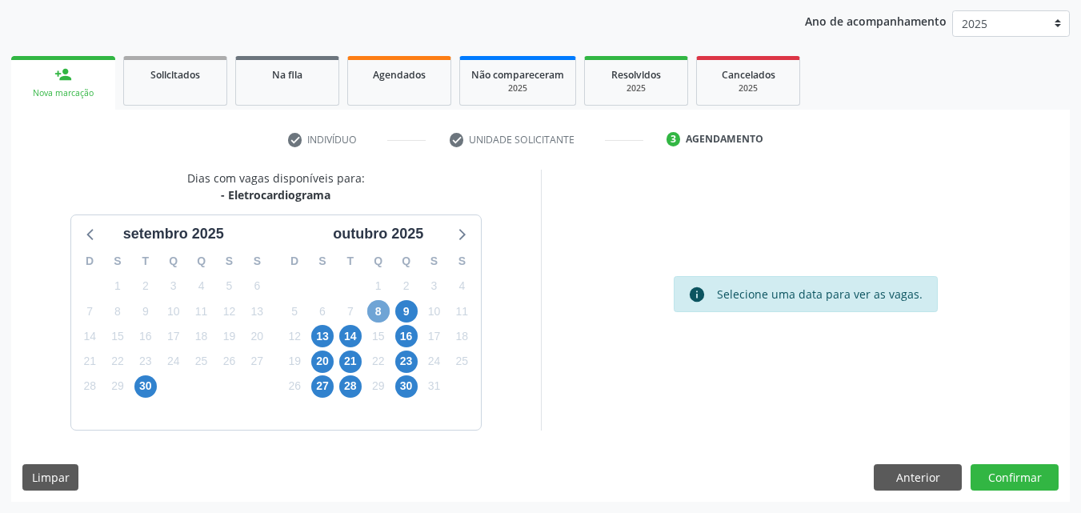
click at [379, 317] on span "8" at bounding box center [378, 311] width 22 height 22
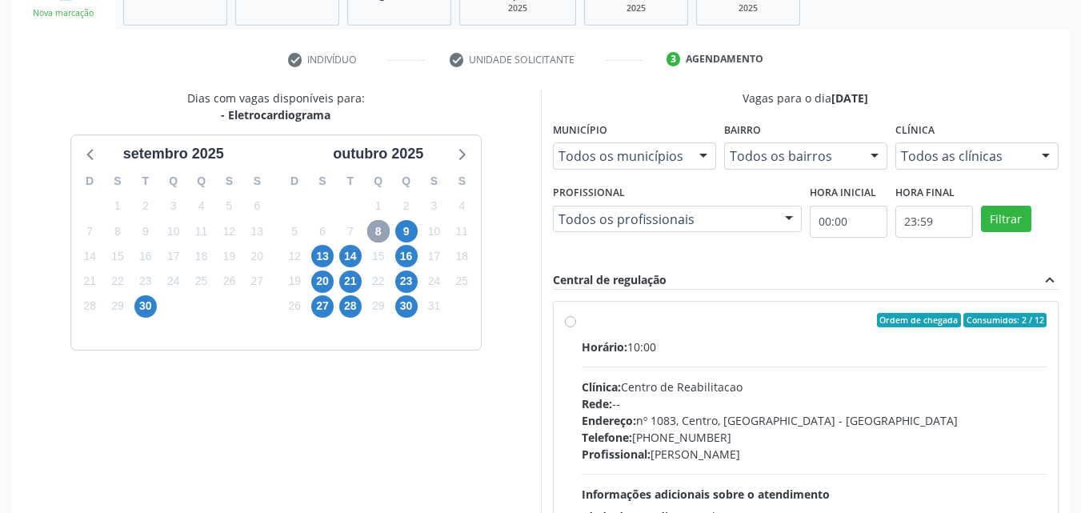
scroll to position [343, 0]
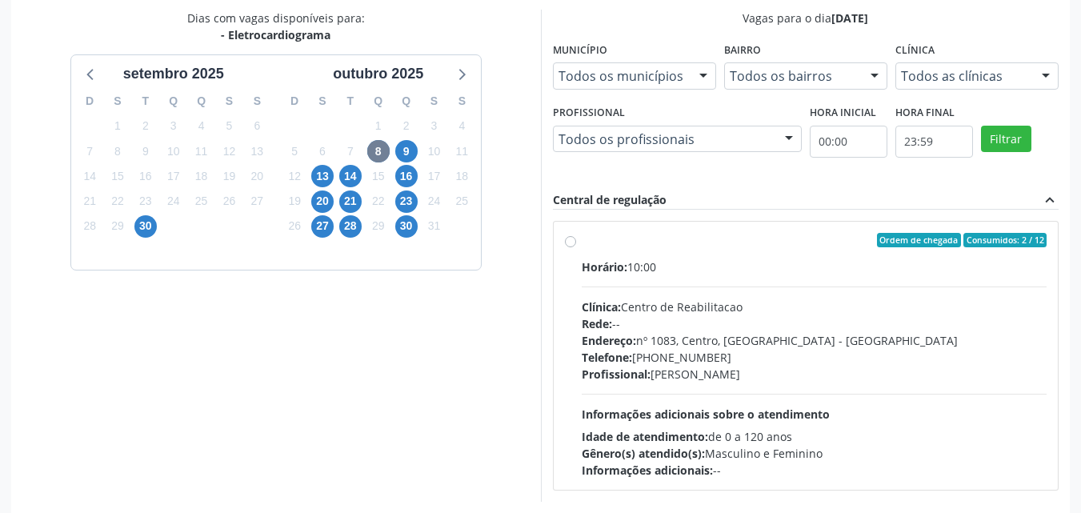
click at [582, 246] on label "Ordem de chegada Consumidos: 2 / 12 Horário: 10:00 Clínica: Centro de Reabilita…" at bounding box center [815, 356] width 466 height 246
click at [574, 246] on input "Ordem de chegada Consumidos: 2 / 12 Horário: 10:00 Clínica: Centro de Reabilita…" at bounding box center [570, 240] width 11 height 14
radio input "true"
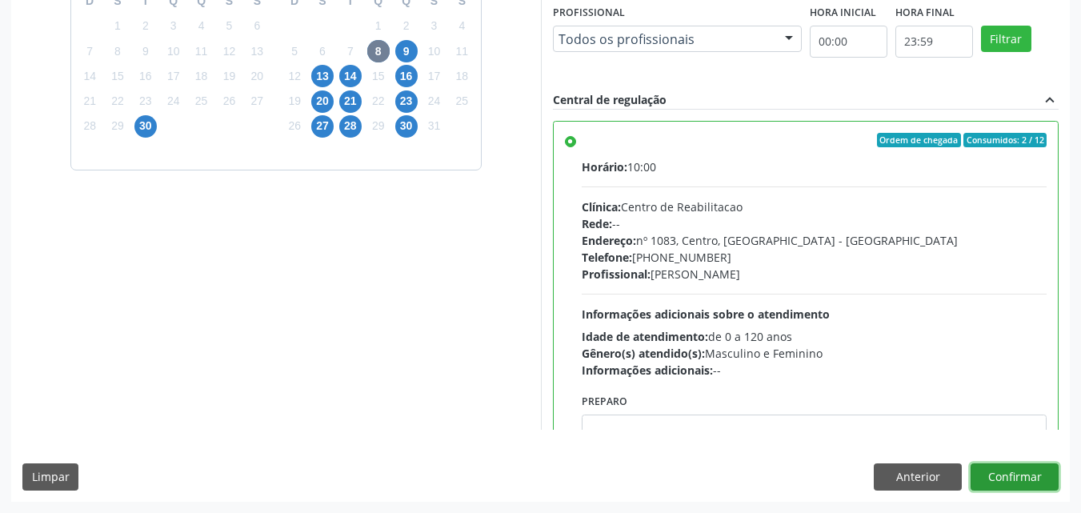
click at [1023, 480] on button "Confirmar" at bounding box center [1015, 476] width 88 height 27
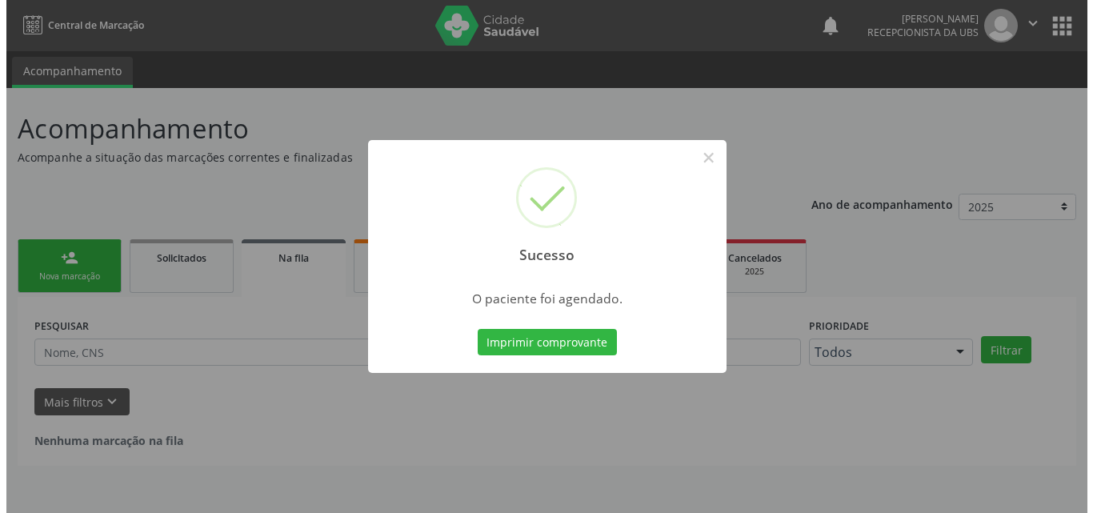
scroll to position [0, 0]
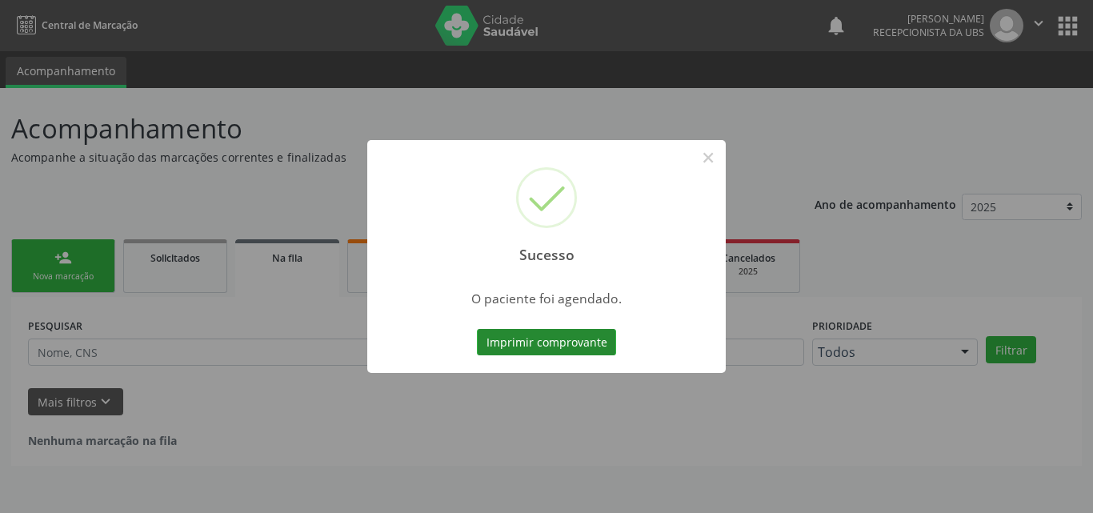
click at [564, 344] on button "Imprimir comprovante" at bounding box center [546, 342] width 139 height 27
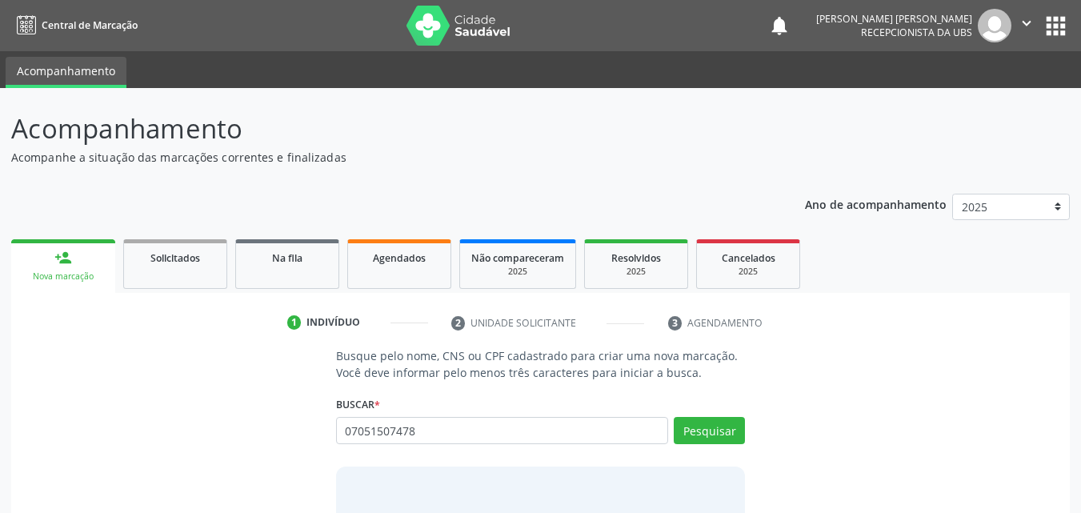
type input "07051507478"
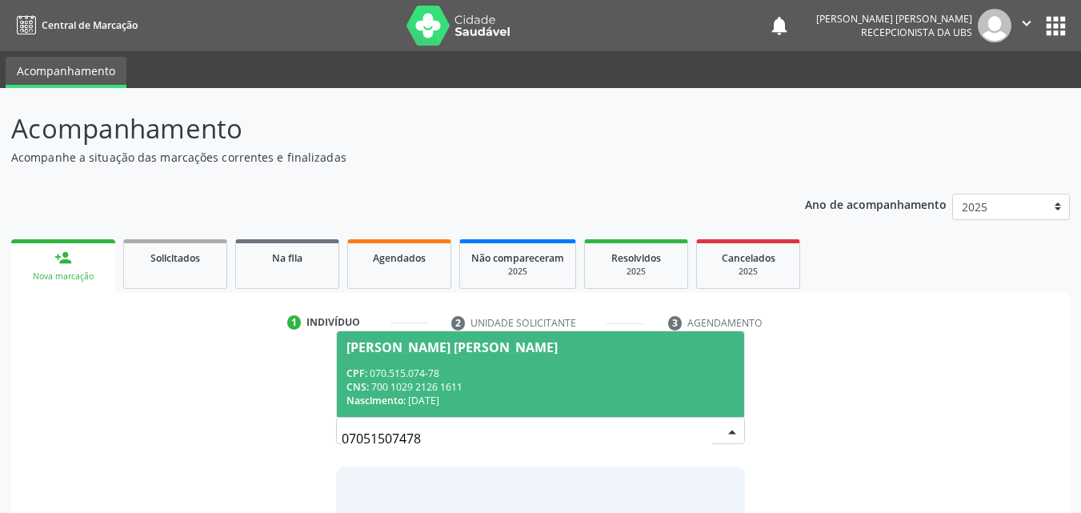
click at [411, 356] on span "[PERSON_NAME] [PERSON_NAME] CPF: 070.515.074-78 CNS: 700 1029 2126 1611 Nascime…" at bounding box center [541, 374] width 408 height 86
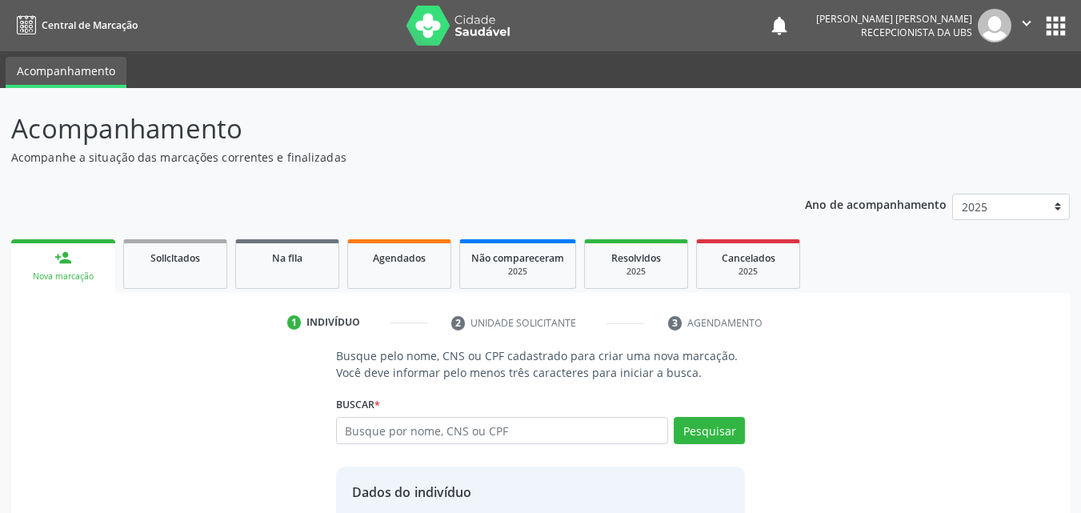
scroll to position [129, 0]
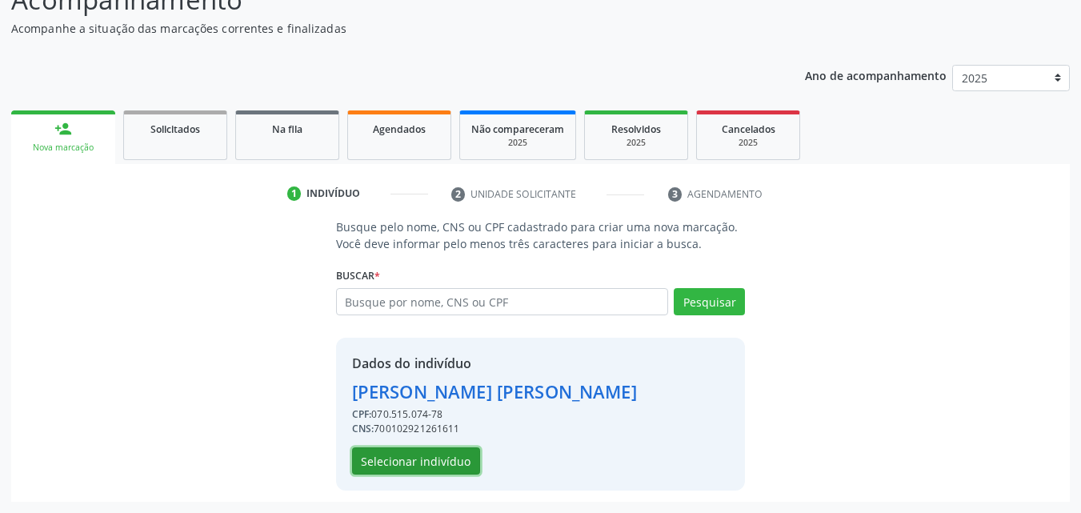
click at [431, 465] on button "Selecionar indivíduo" at bounding box center [416, 460] width 128 height 27
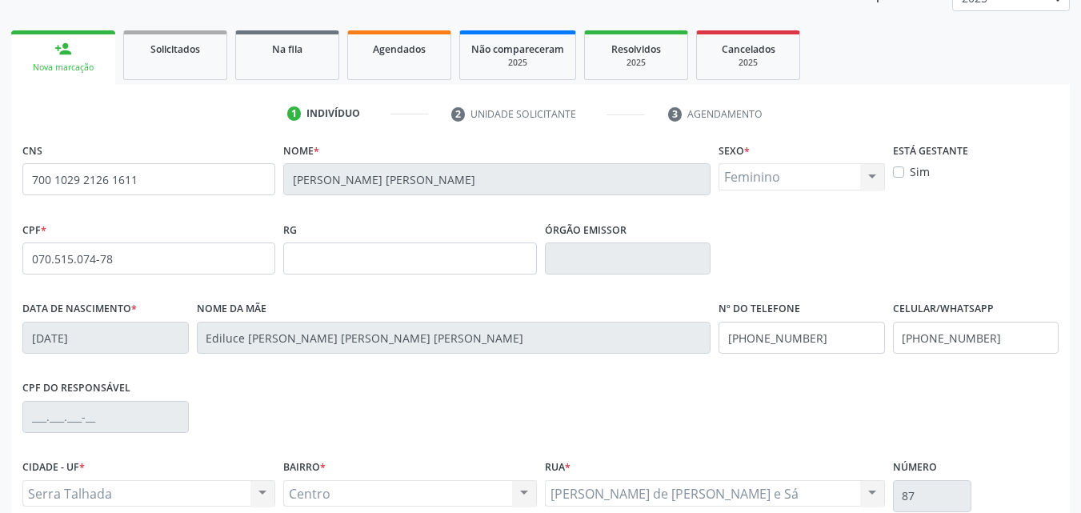
scroll to position [355, 0]
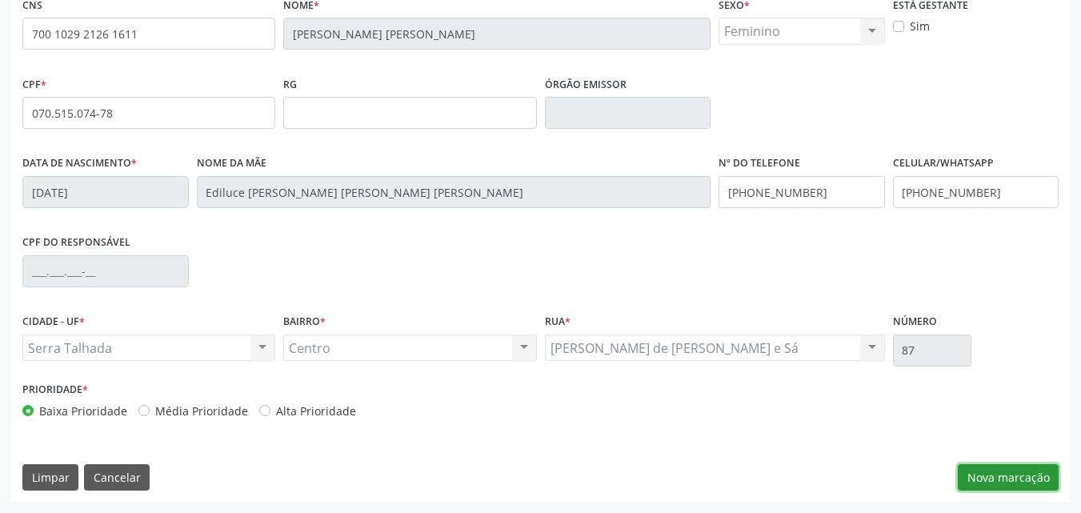
click at [1029, 482] on button "Nova marcação" at bounding box center [1008, 477] width 101 height 27
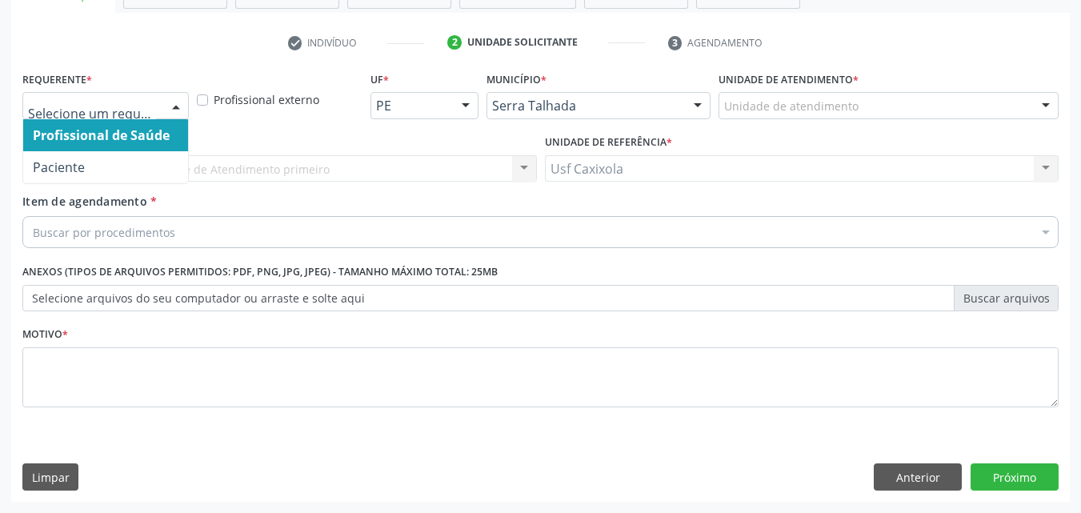
click at [159, 104] on div "Profissional de Saúde Paciente Nenhum resultado encontrado para: " " Não há nen…" at bounding box center [105, 105] width 167 height 27
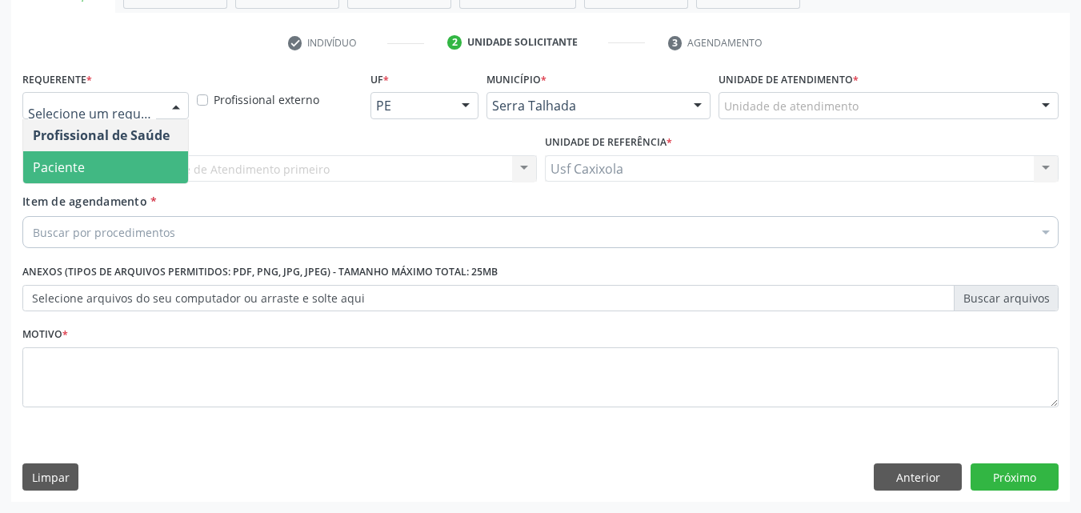
click at [147, 161] on span "Paciente" at bounding box center [105, 167] width 165 height 32
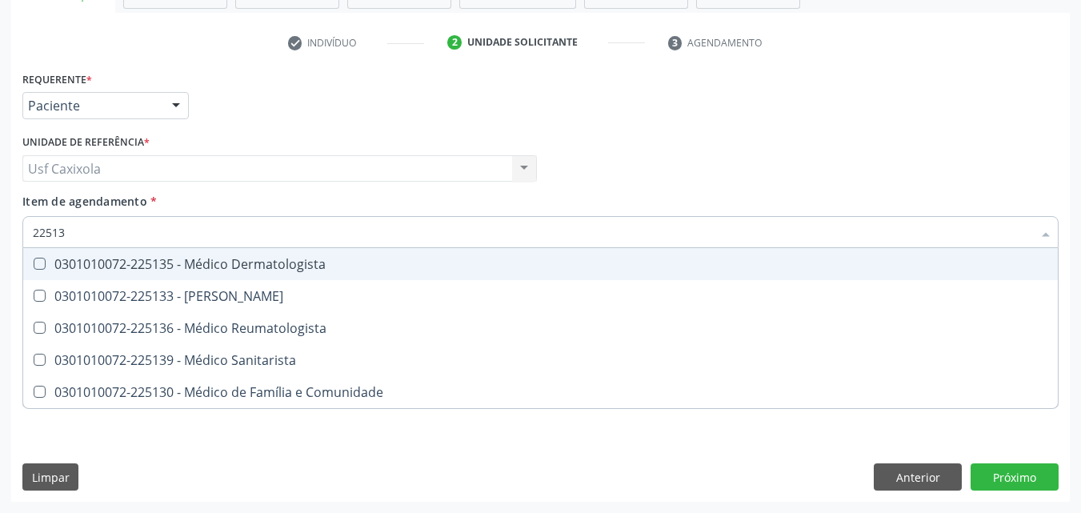
type input "225136"
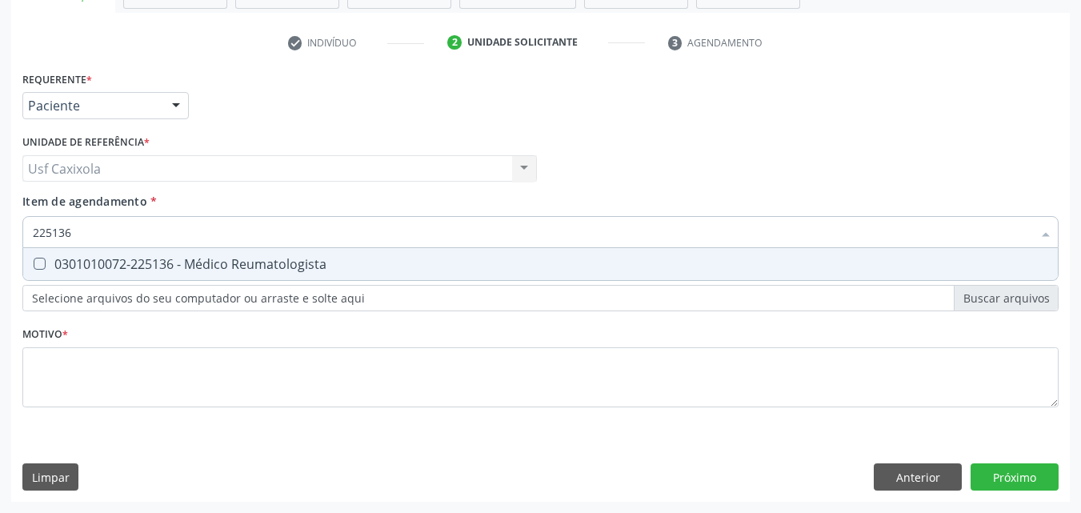
click at [123, 263] on div "0301010072-225136 - Médico Reumatologista" at bounding box center [541, 264] width 1016 height 13
checkbox Reumatologista "true"
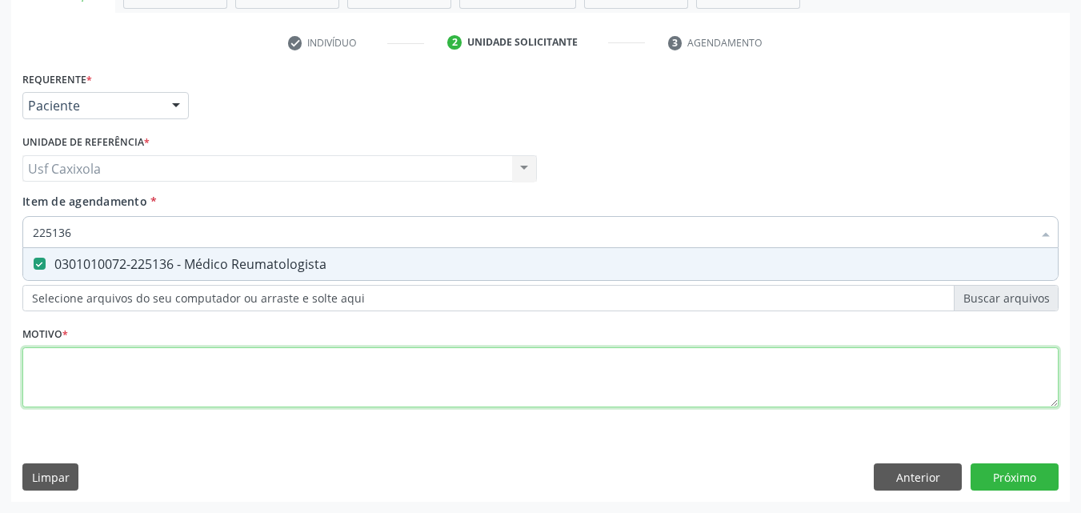
click at [145, 367] on div "Requerente * Paciente Profissional de Saúde Paciente Nenhum resultado encontrad…" at bounding box center [540, 248] width 1037 height 363
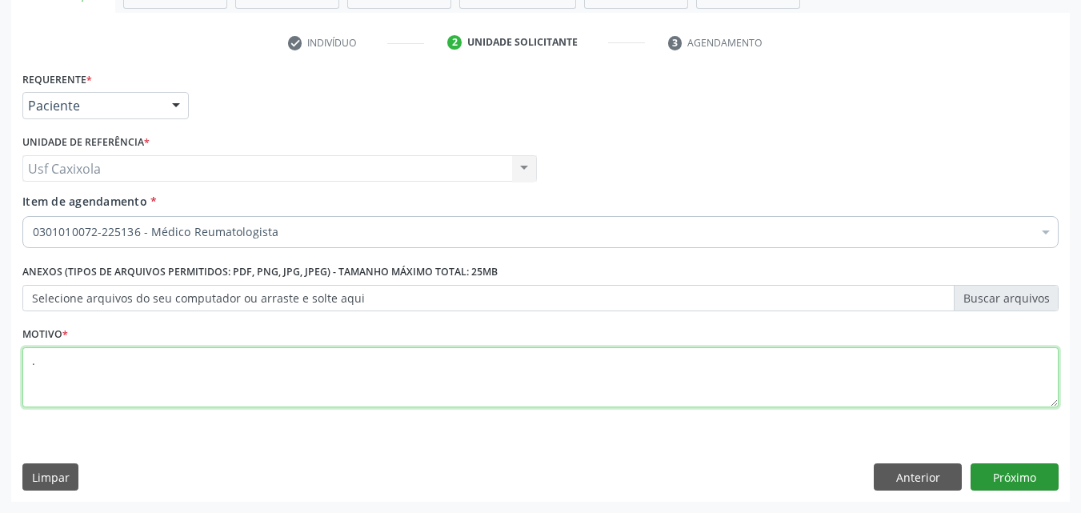
type textarea "."
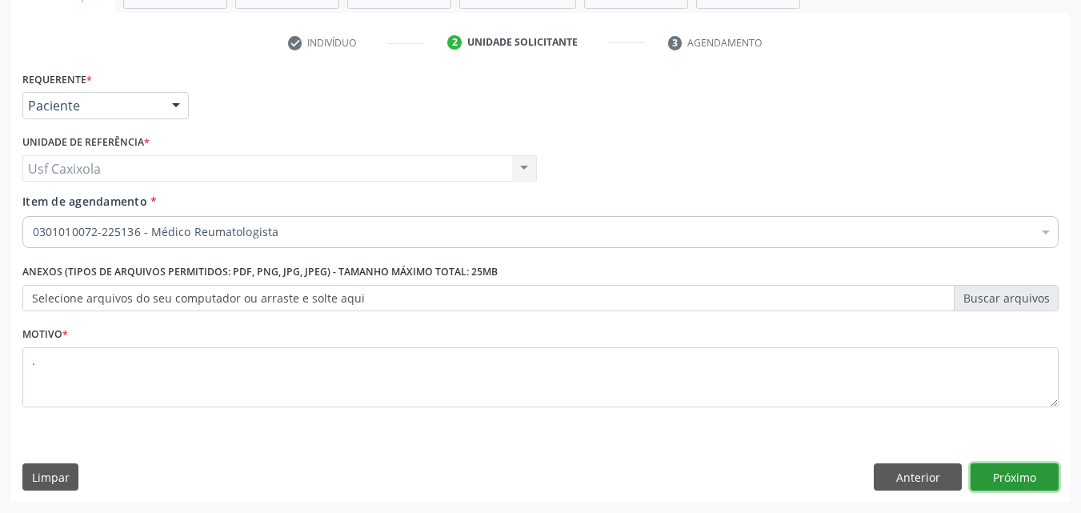
click at [1014, 476] on button "Próximo" at bounding box center [1015, 476] width 88 height 27
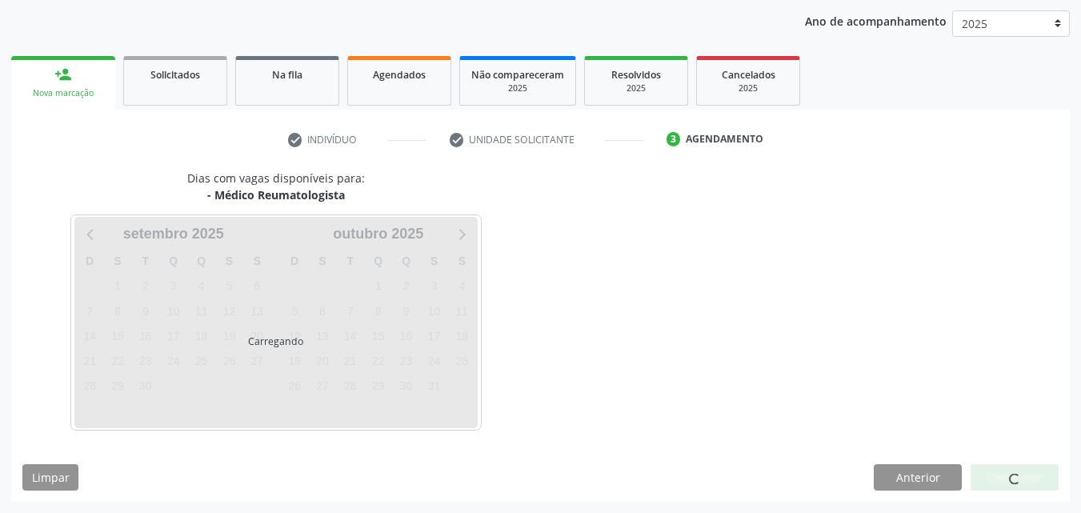
scroll to position [183, 0]
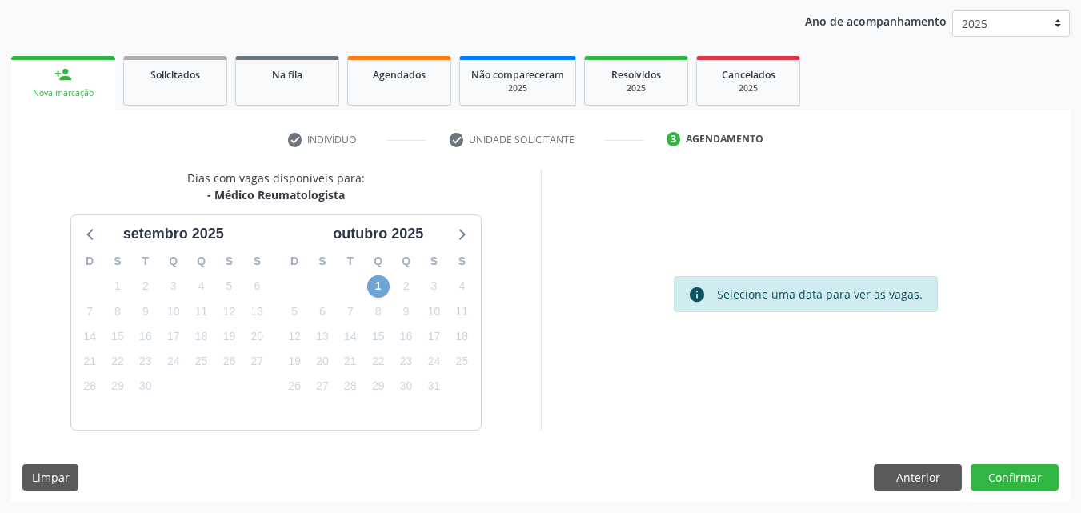
click at [379, 287] on span "1" at bounding box center [378, 286] width 22 height 22
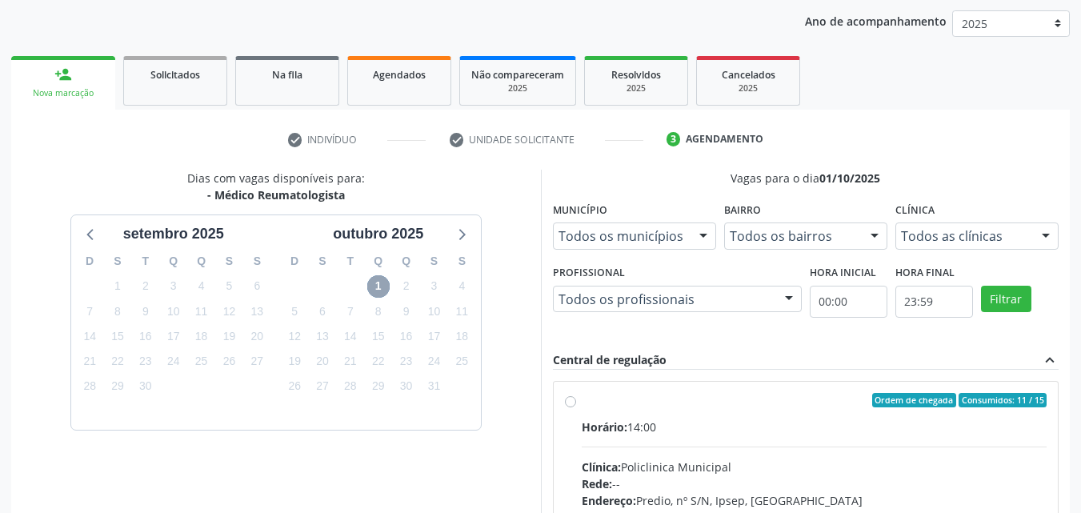
scroll to position [263, 0]
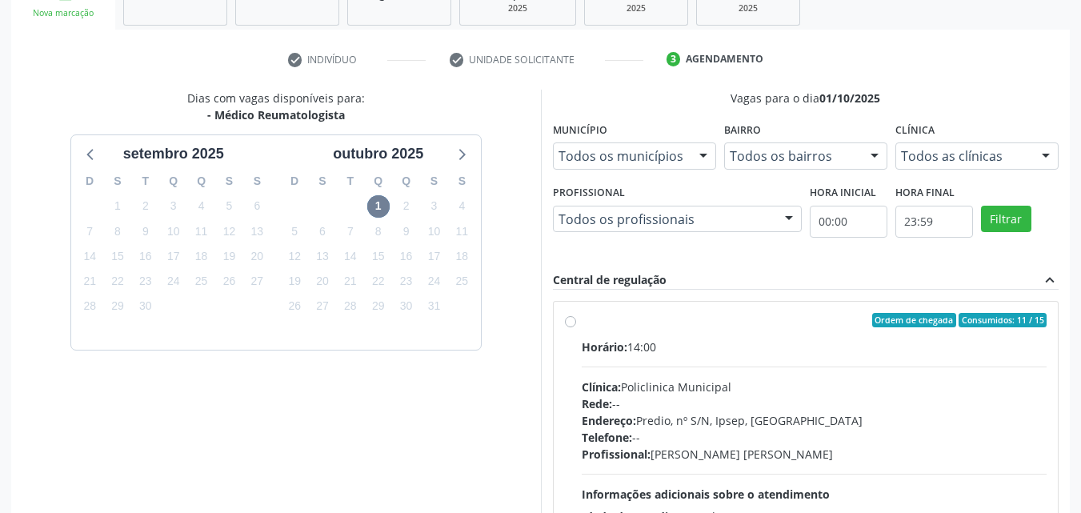
click at [582, 325] on label "Ordem de chegada Consumidos: 11 / 15 Horário: 14:00 Clínica: Policlinica Munici…" at bounding box center [815, 436] width 466 height 246
click at [574, 325] on input "Ordem de chegada Consumidos: 11 / 15 Horário: 14:00 Clínica: Policlinica Munici…" at bounding box center [570, 320] width 11 height 14
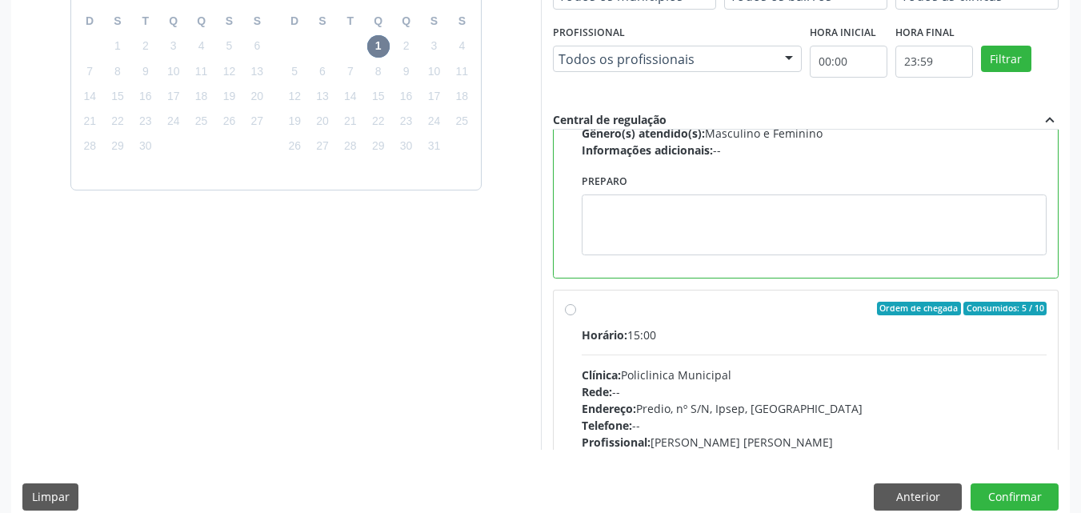
scroll to position [320, 0]
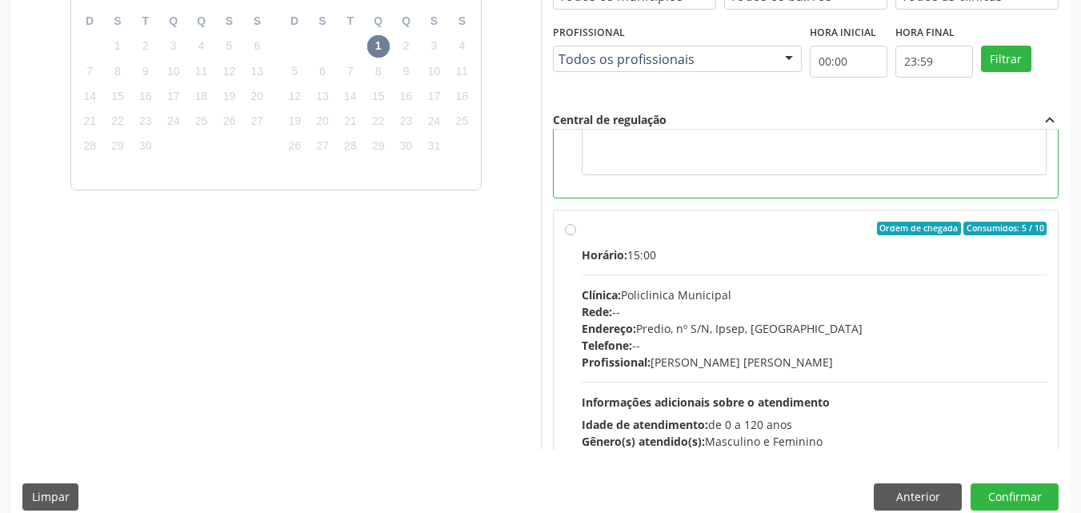
click at [582, 231] on label "Ordem de chegada Consumidos: 5 / 10 Horário: 15:00 Clínica: Policlinica Municip…" at bounding box center [815, 345] width 466 height 246
click at [570, 231] on input "Ordem de chegada Consumidos: 5 / 10 Horário: 15:00 Clínica: Policlinica Municip…" at bounding box center [570, 229] width 11 height 14
radio input "false"
radio input "true"
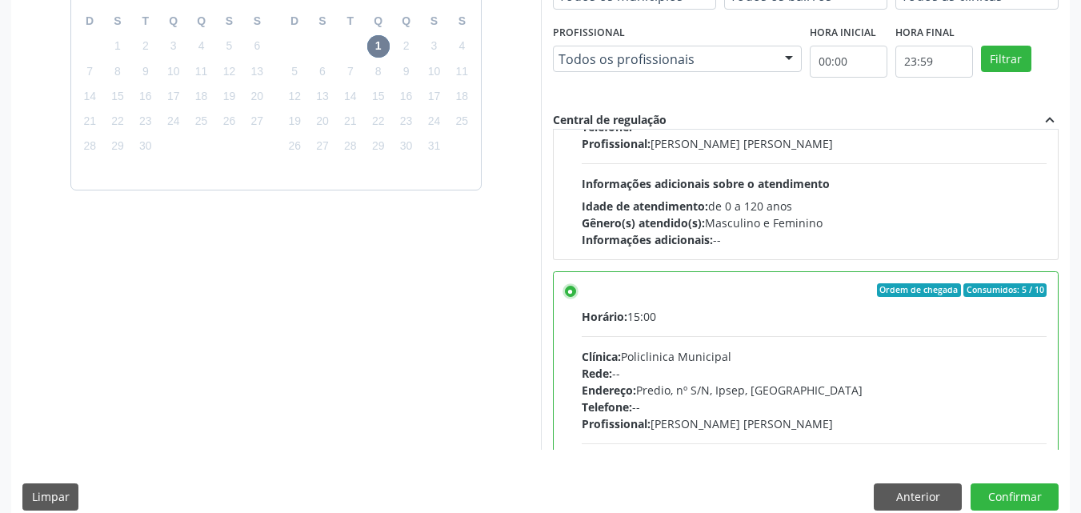
scroll to position [443, 0]
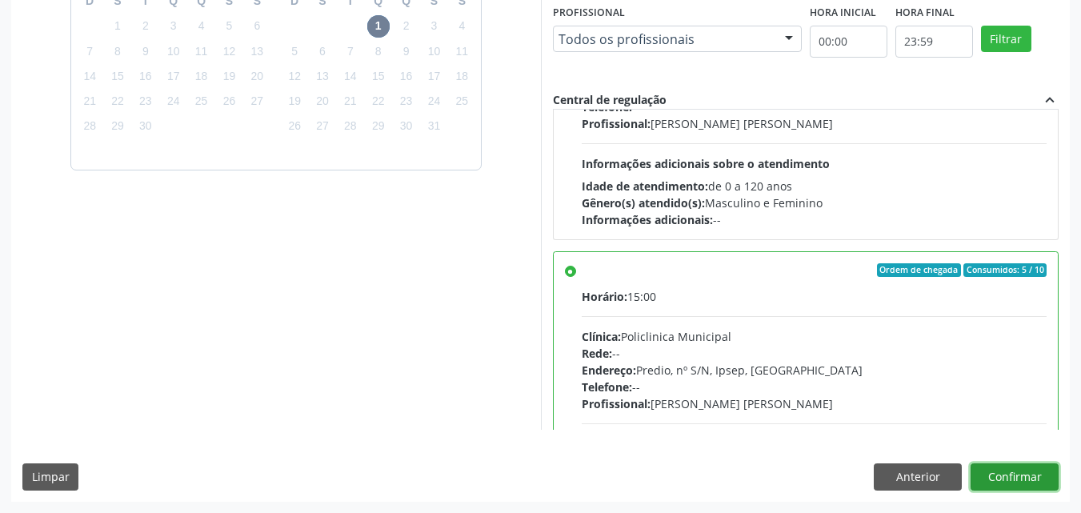
click at [1028, 476] on button "Confirmar" at bounding box center [1015, 476] width 88 height 27
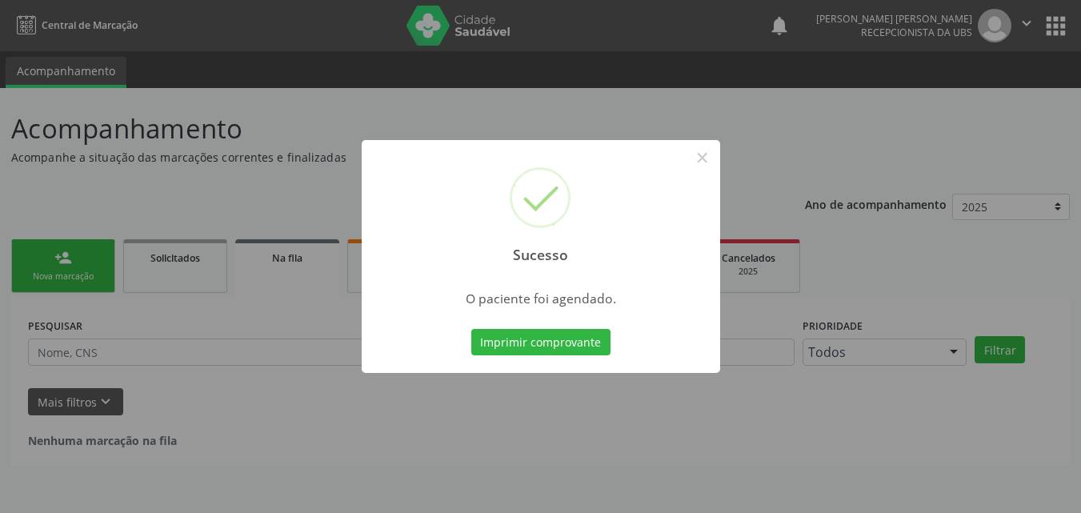
scroll to position [0, 0]
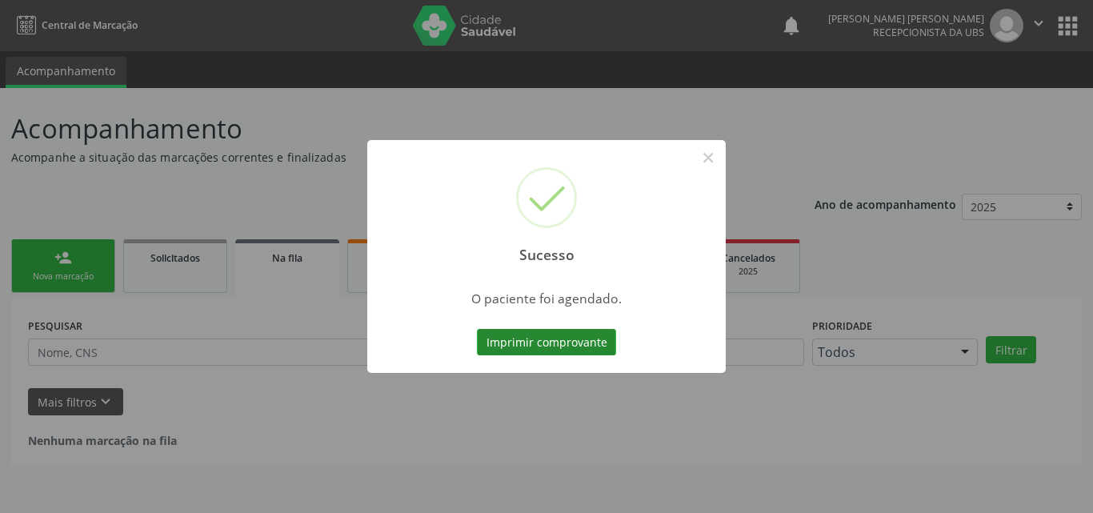
click at [585, 342] on button "Imprimir comprovante" at bounding box center [546, 342] width 139 height 27
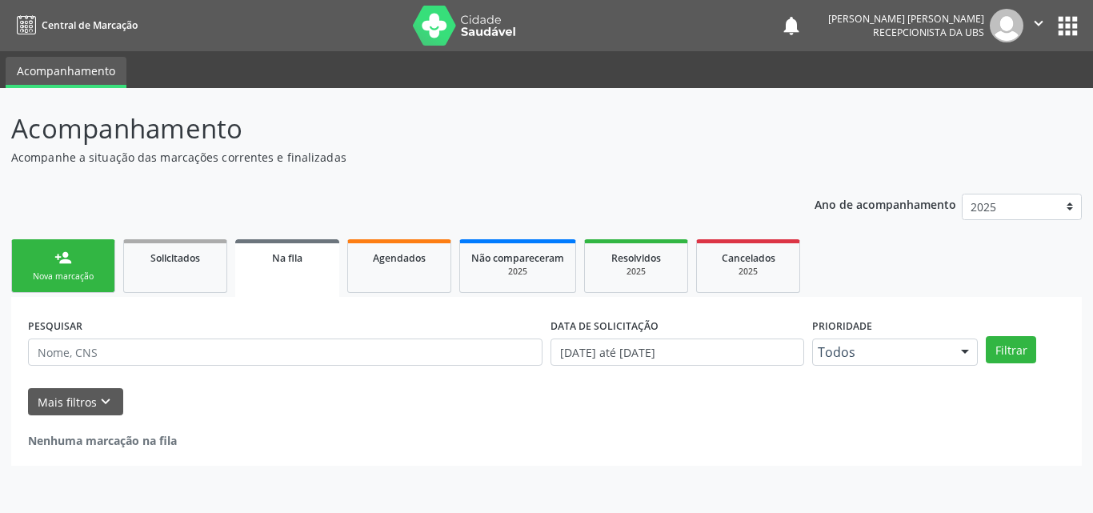
click at [72, 266] on link "person_add Nova marcação" at bounding box center [63, 266] width 104 height 54
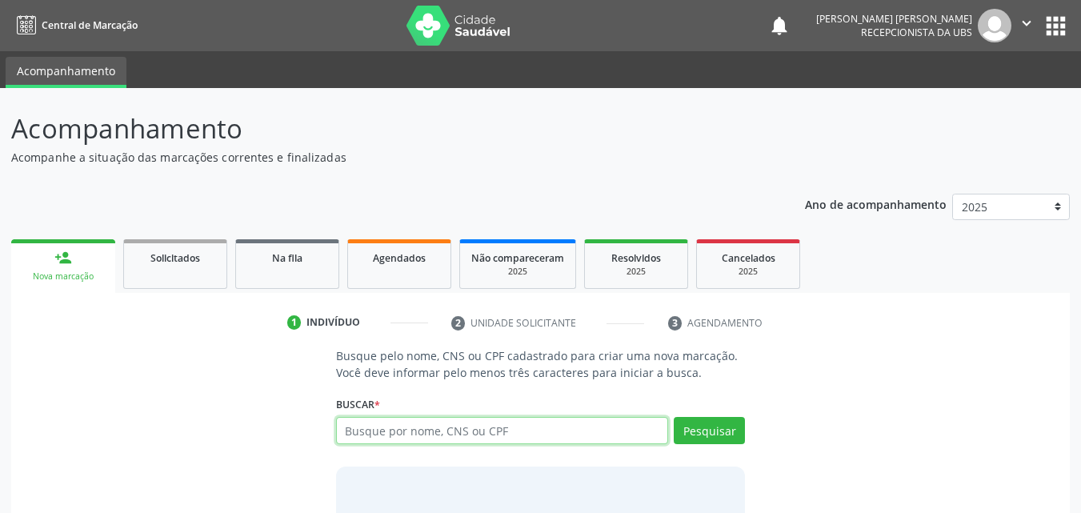
click at [423, 431] on input "text" at bounding box center [502, 430] width 333 height 27
click at [423, 267] on link "Agendados" at bounding box center [399, 264] width 104 height 50
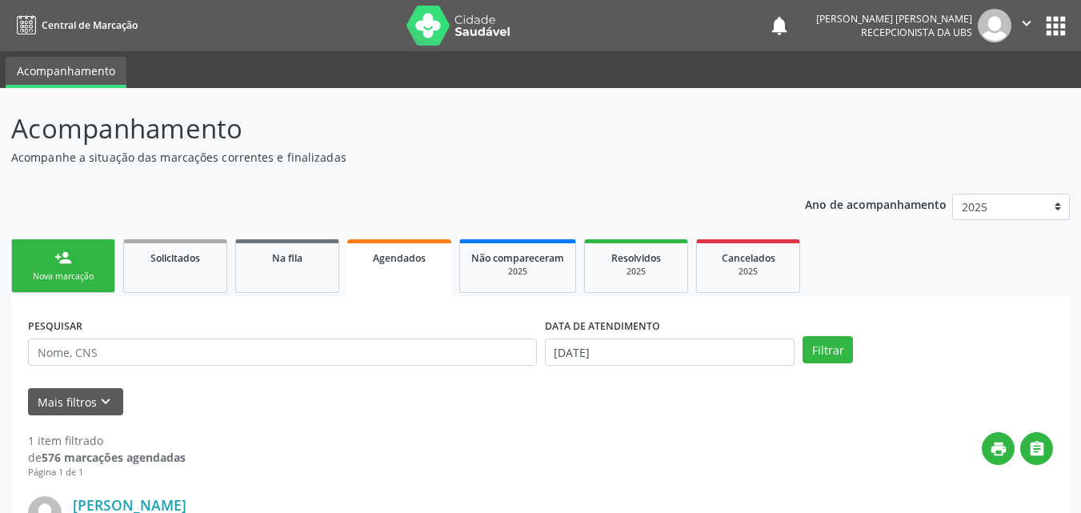
scroll to position [80, 0]
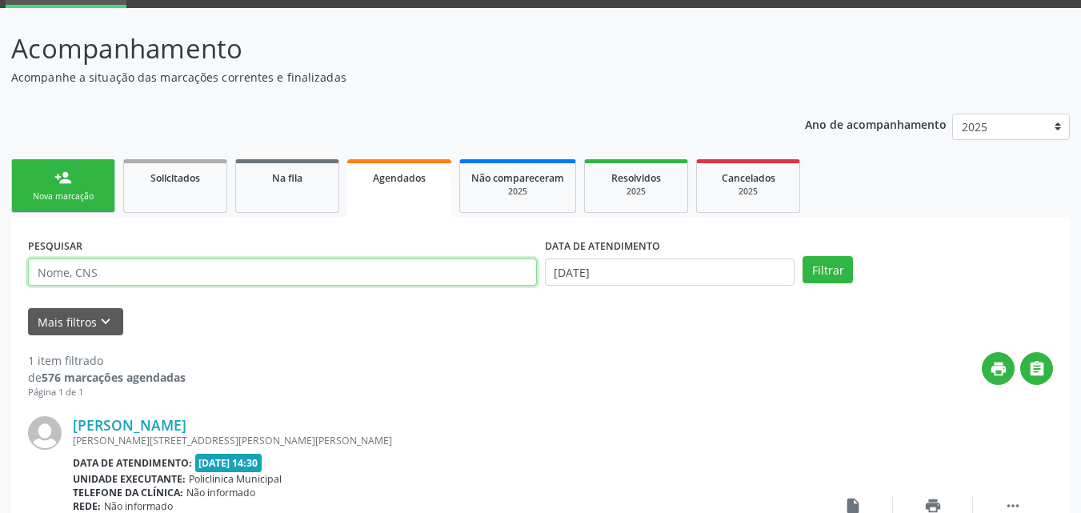
click at [375, 271] on input "text" at bounding box center [282, 272] width 509 height 27
type input "[PERSON_NAME]"
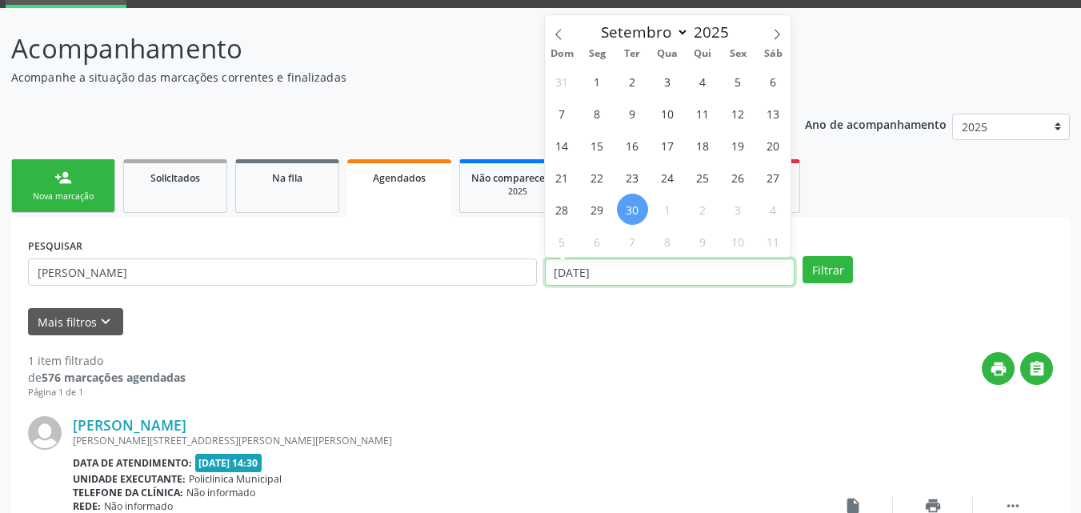
click at [698, 267] on input "[DATE]" at bounding box center [670, 272] width 251 height 27
click at [780, 29] on icon at bounding box center [777, 34] width 11 height 11
select select "9"
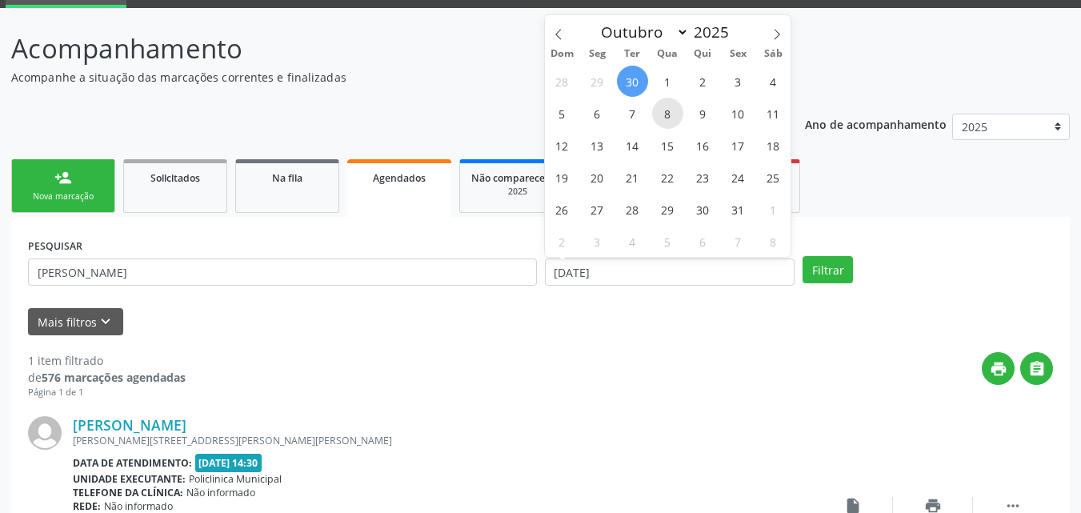
click at [670, 111] on span "8" at bounding box center [667, 113] width 31 height 31
type input "[DATE]"
click at [670, 111] on span "8" at bounding box center [667, 113] width 31 height 31
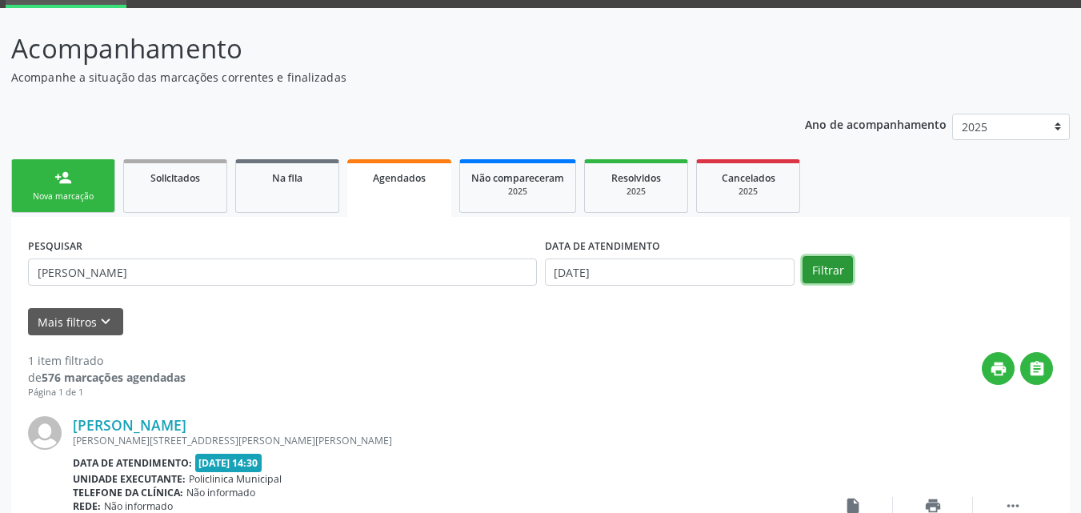
click at [848, 269] on button "Filtrar" at bounding box center [828, 269] width 50 height 27
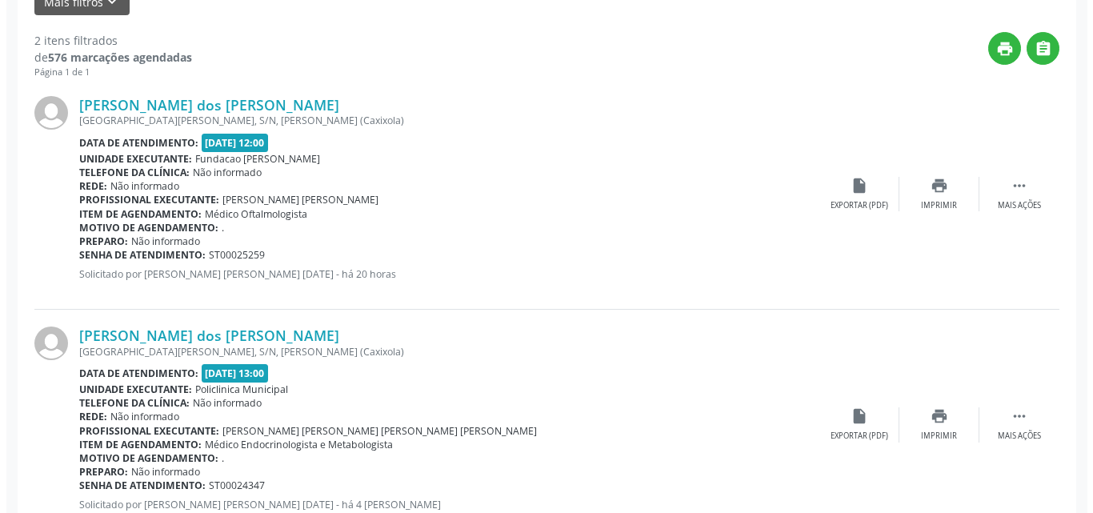
scroll to position [455, 0]
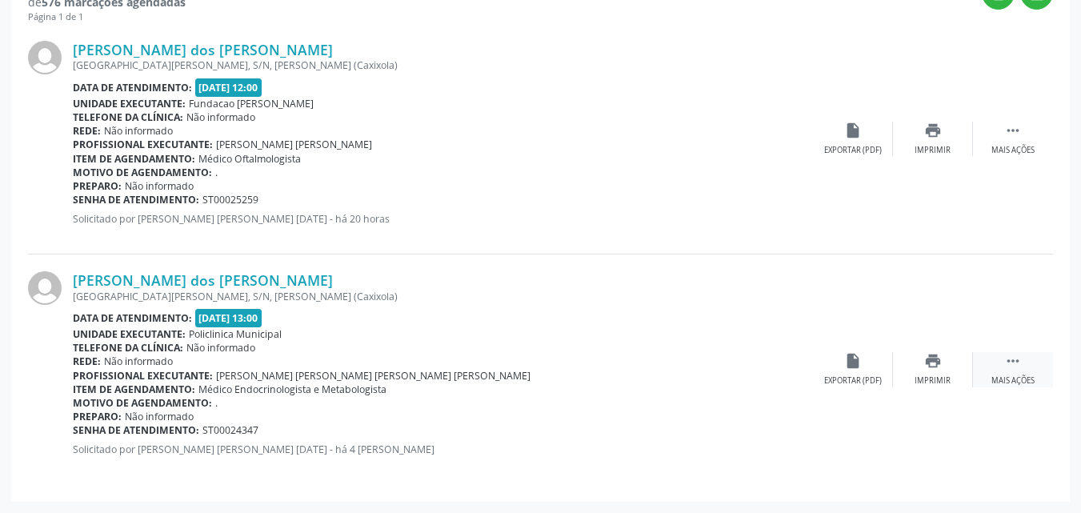
click at [1012, 363] on icon "" at bounding box center [1014, 361] width 18 height 18
click at [856, 361] on icon "cancel" at bounding box center [854, 361] width 18 height 18
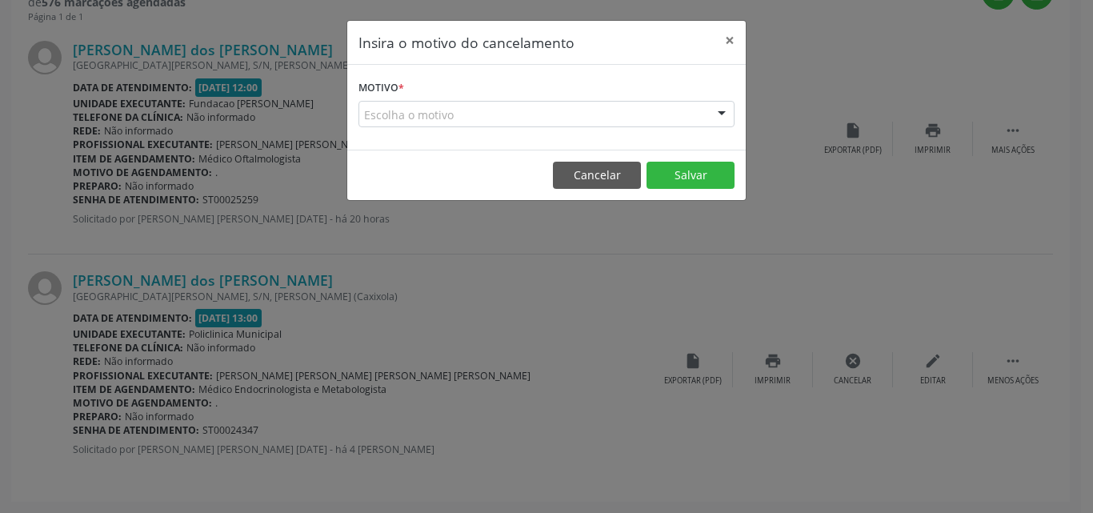
click at [500, 115] on div "Escolha o motivo" at bounding box center [547, 114] width 376 height 27
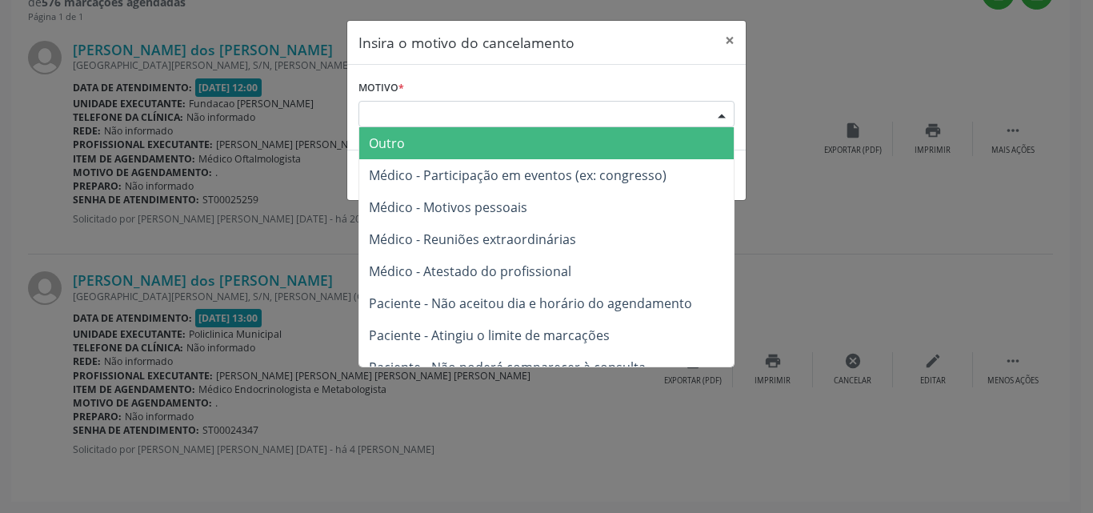
click at [483, 154] on span "Outro" at bounding box center [546, 143] width 375 height 32
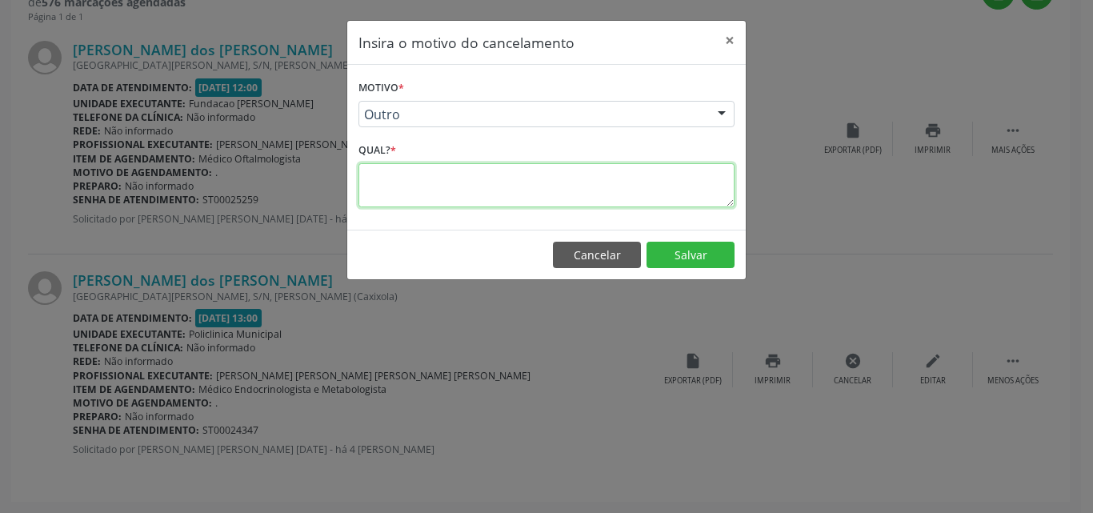
click at [496, 199] on textarea at bounding box center [547, 185] width 376 height 44
type textarea "."
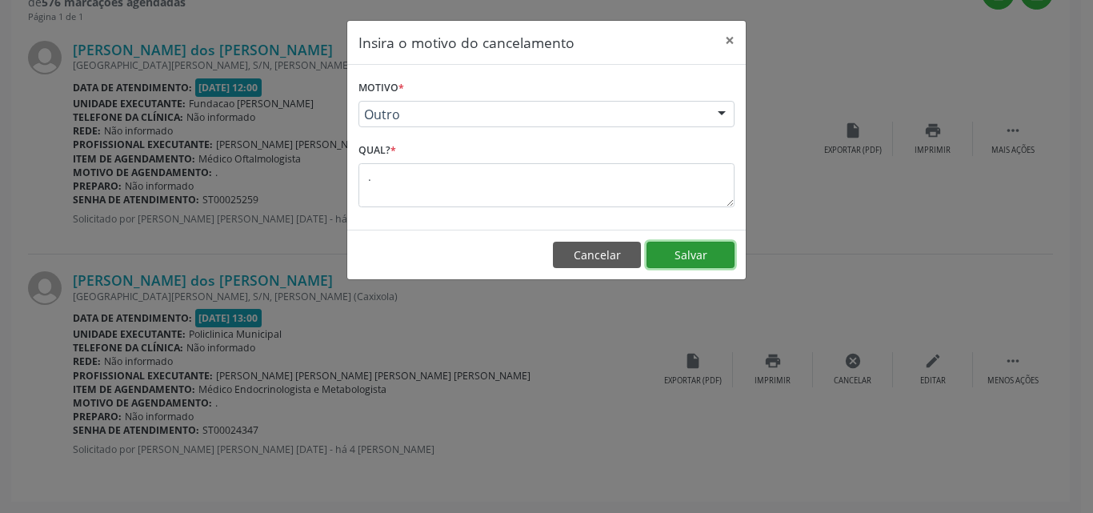
click at [695, 251] on button "Salvar" at bounding box center [691, 255] width 88 height 27
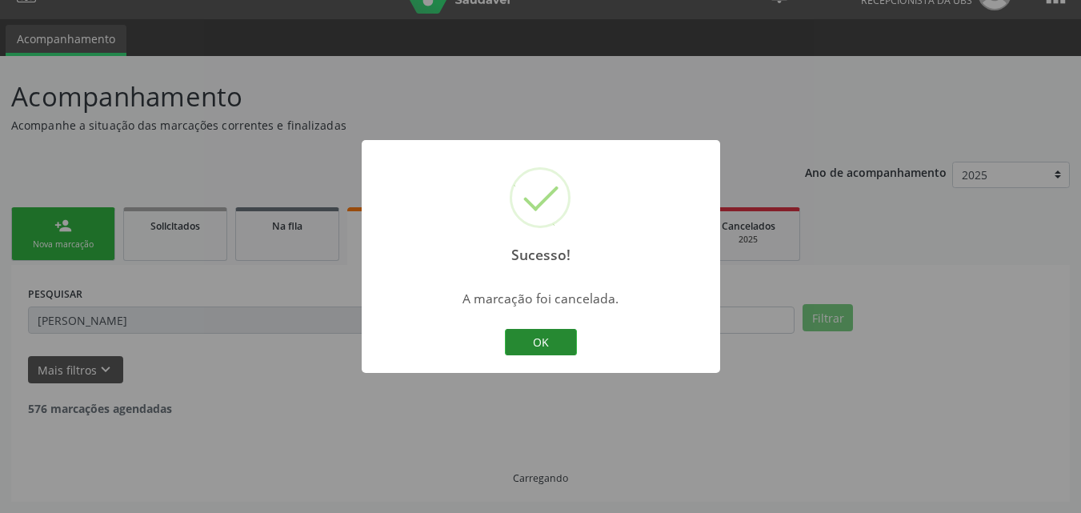
scroll to position [224, 0]
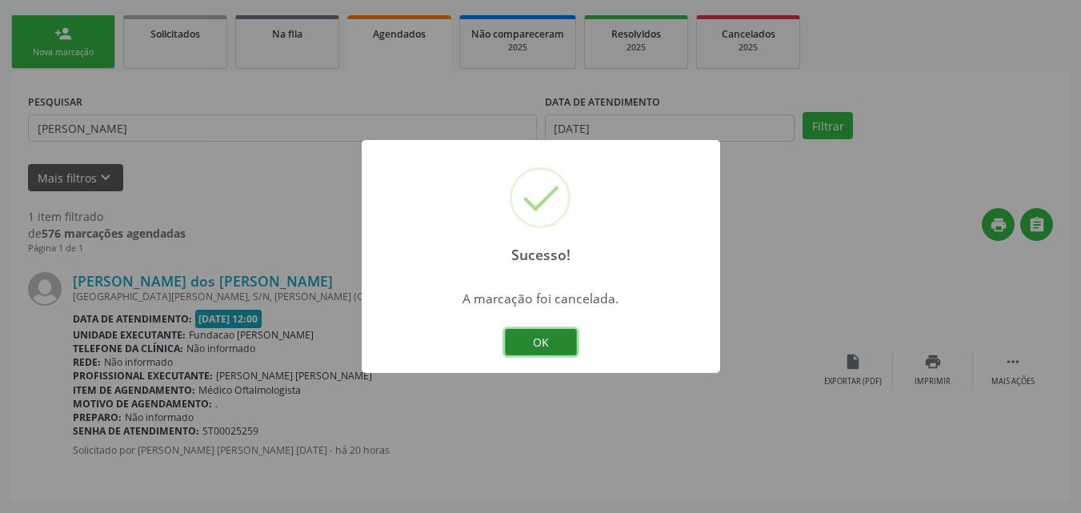
click at [549, 341] on button "OK" at bounding box center [541, 342] width 72 height 27
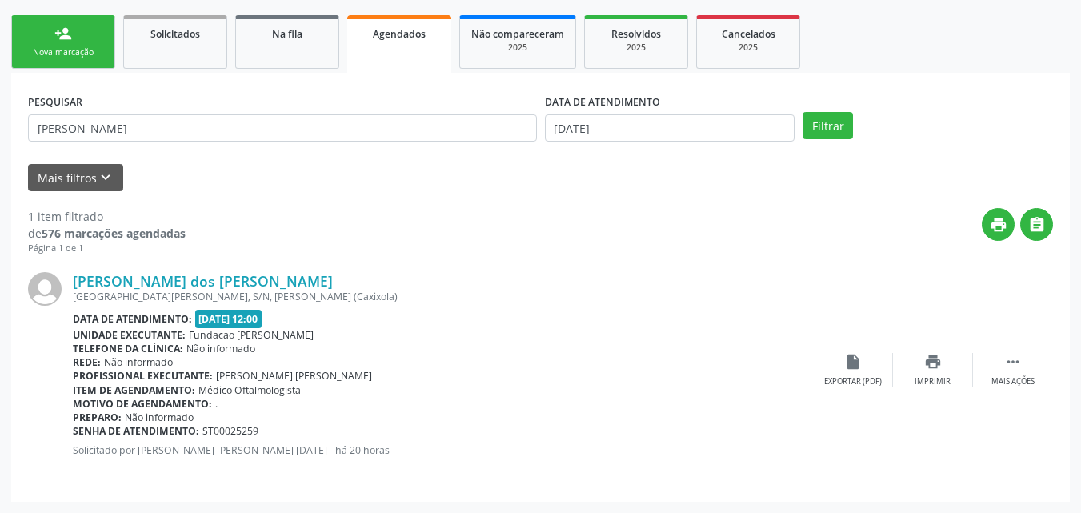
click at [54, 32] on link "person_add Nova marcação" at bounding box center [63, 42] width 104 height 54
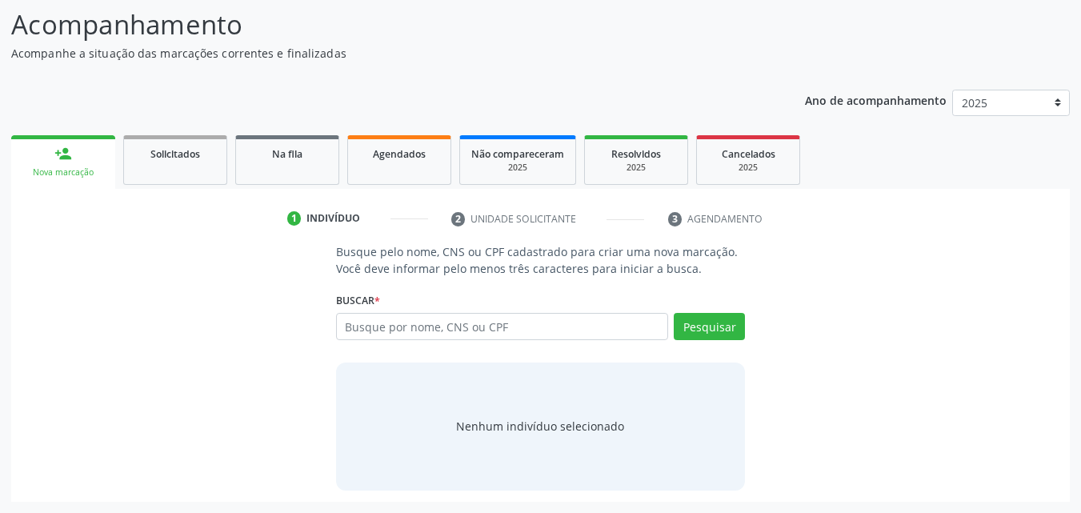
scroll to position [104, 0]
click at [410, 343] on div "Busque por nome, CNS ou CPF Nenhum resultado encontrado para: " " Digite nome, …" at bounding box center [541, 332] width 410 height 38
click at [400, 331] on input "text" at bounding box center [502, 326] width 333 height 27
type input "704805556654743"
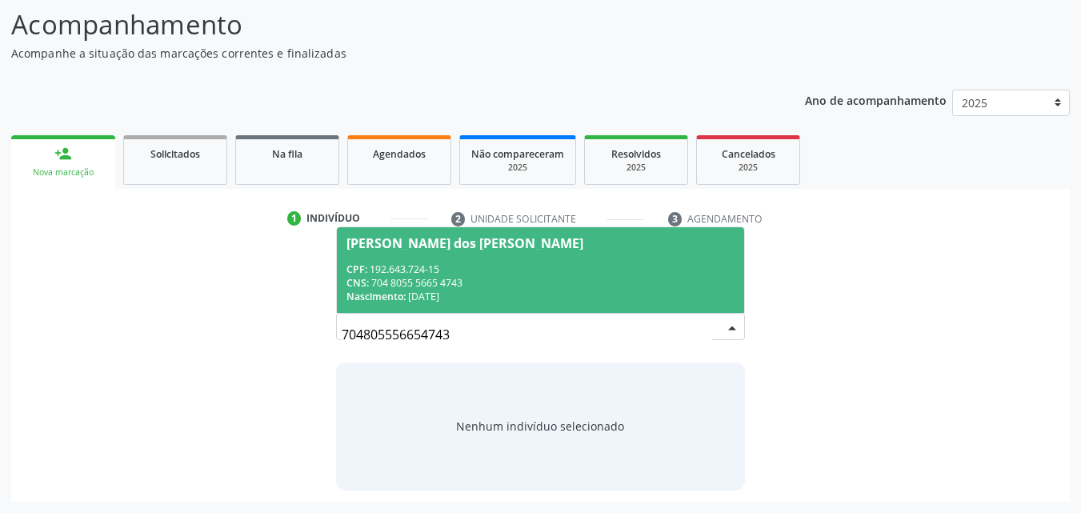
click at [427, 275] on div "CPF: 192.643.724-15" at bounding box center [541, 270] width 389 height 14
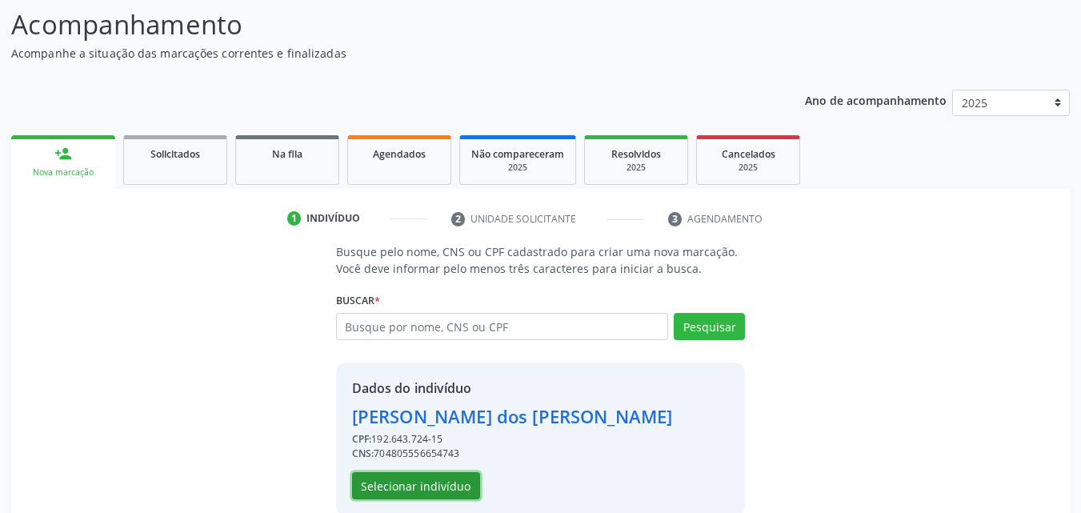
click at [426, 491] on button "Selecionar indivíduo" at bounding box center [416, 485] width 128 height 27
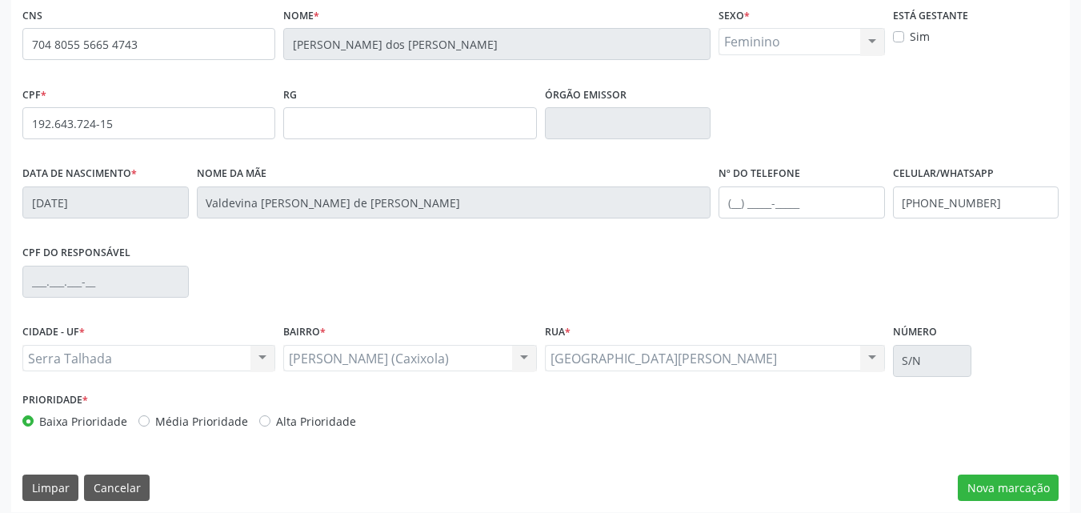
scroll to position [355, 0]
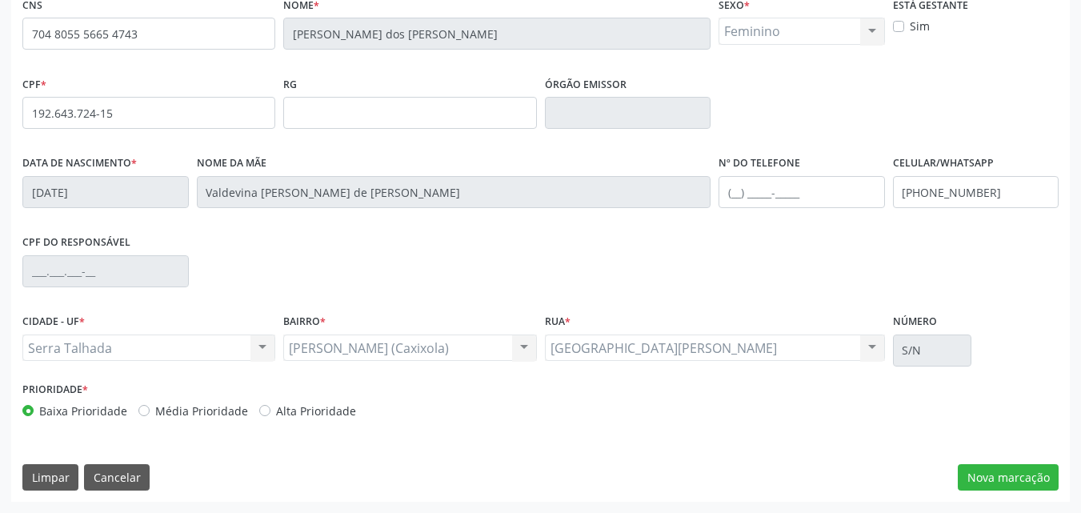
click at [276, 414] on label "Alta Prioridade" at bounding box center [316, 411] width 80 height 17
click at [265, 414] on input "Alta Prioridade" at bounding box center [264, 410] width 11 height 14
radio input "true"
click at [1023, 478] on button "Nova marcação" at bounding box center [1008, 477] width 101 height 27
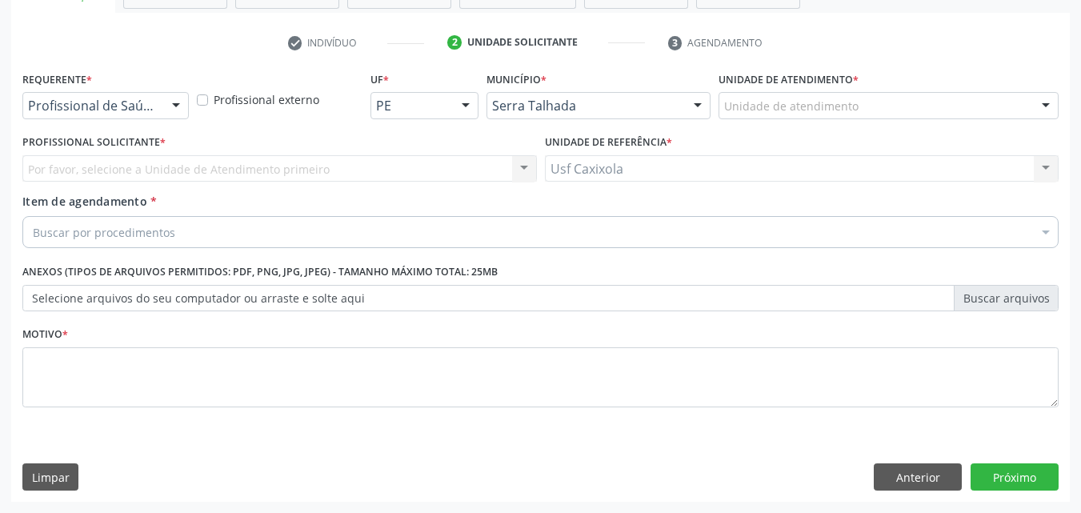
scroll to position [280, 0]
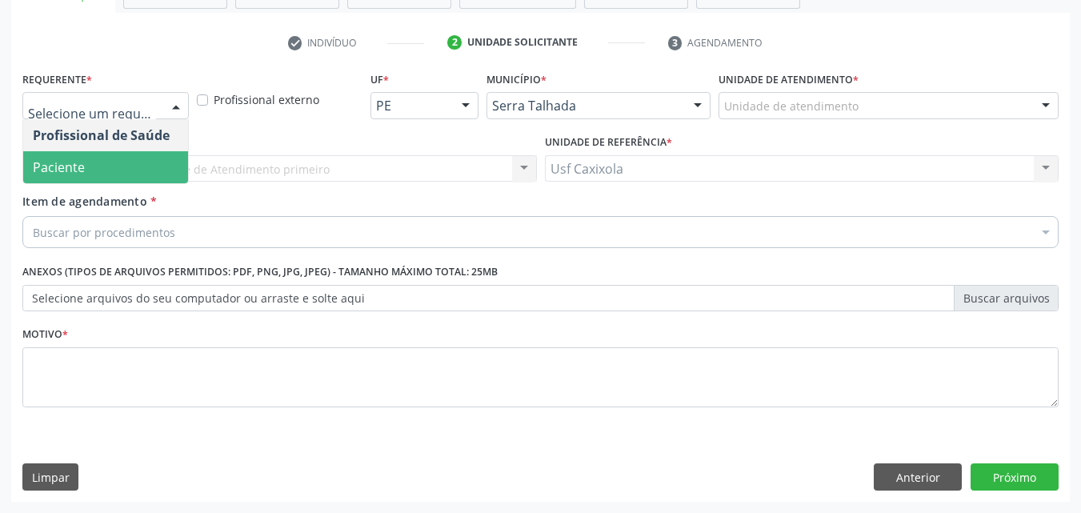
click at [146, 157] on span "Paciente" at bounding box center [105, 167] width 165 height 32
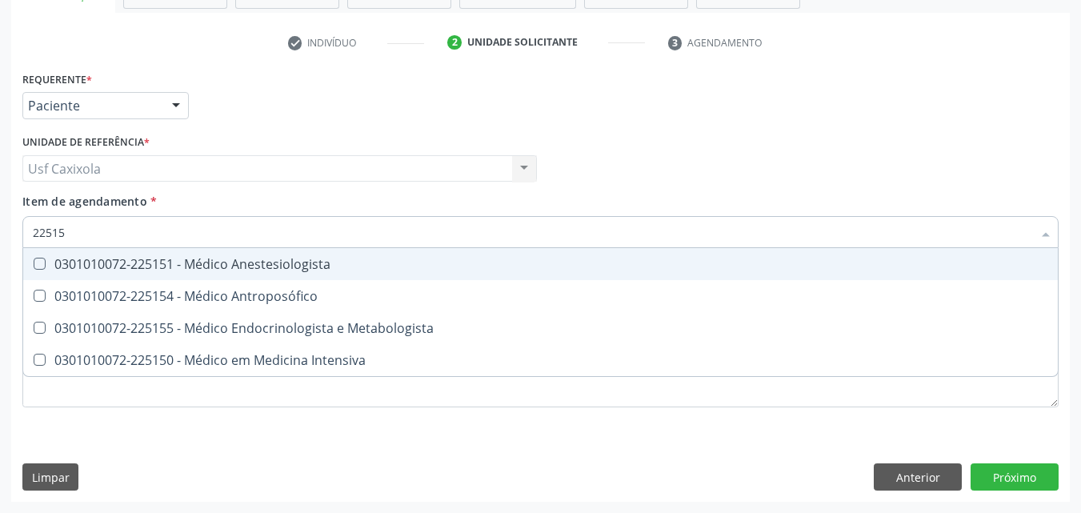
type input "225155"
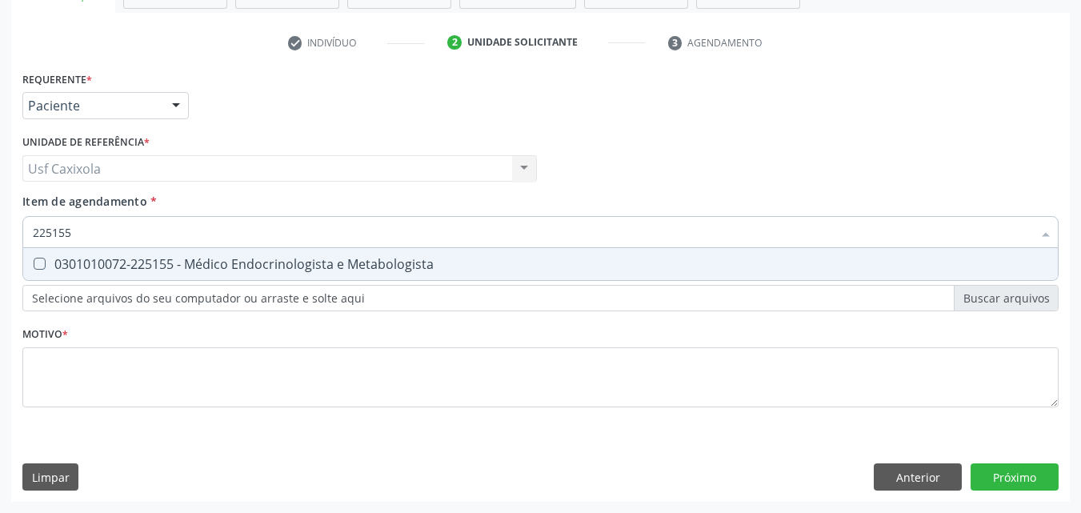
click at [191, 260] on div "0301010072-225155 - Médico Endocrinologista e Metabologista" at bounding box center [541, 264] width 1016 height 13
checkbox Metabologista "true"
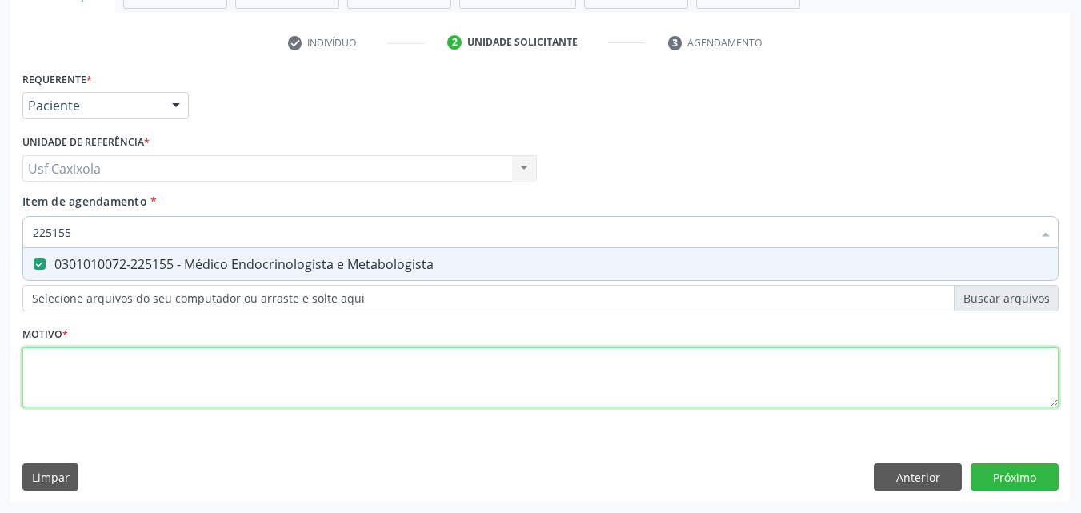
click at [597, 383] on div "Requerente * Paciente Profissional de Saúde Paciente Nenhum resultado encontrad…" at bounding box center [540, 248] width 1037 height 363
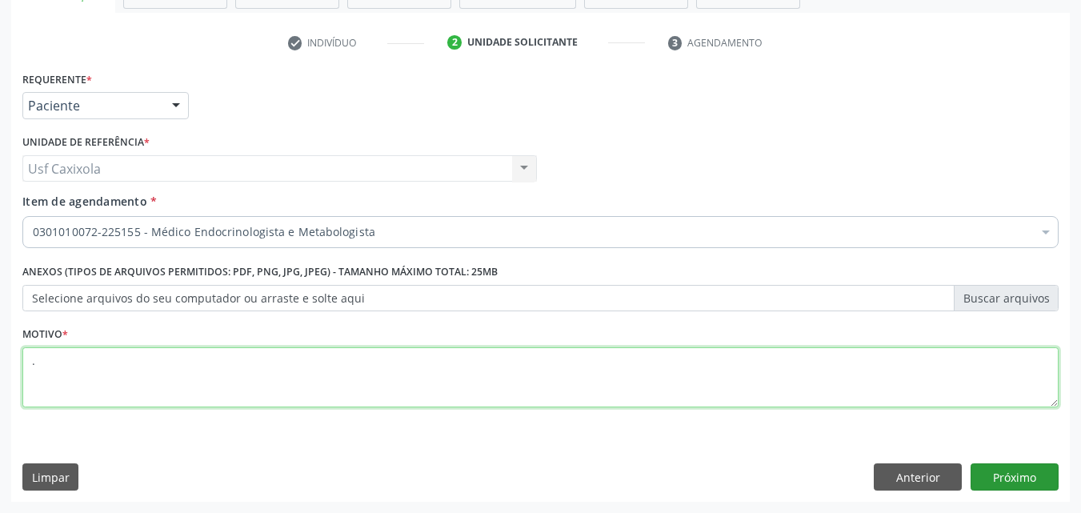
type textarea "."
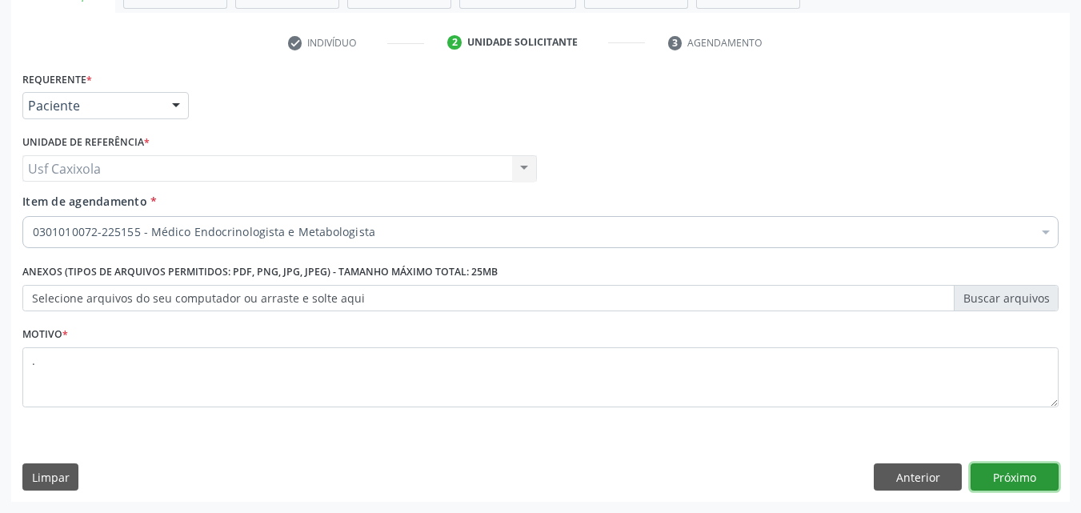
click at [1021, 476] on button "Próximo" at bounding box center [1015, 476] width 88 height 27
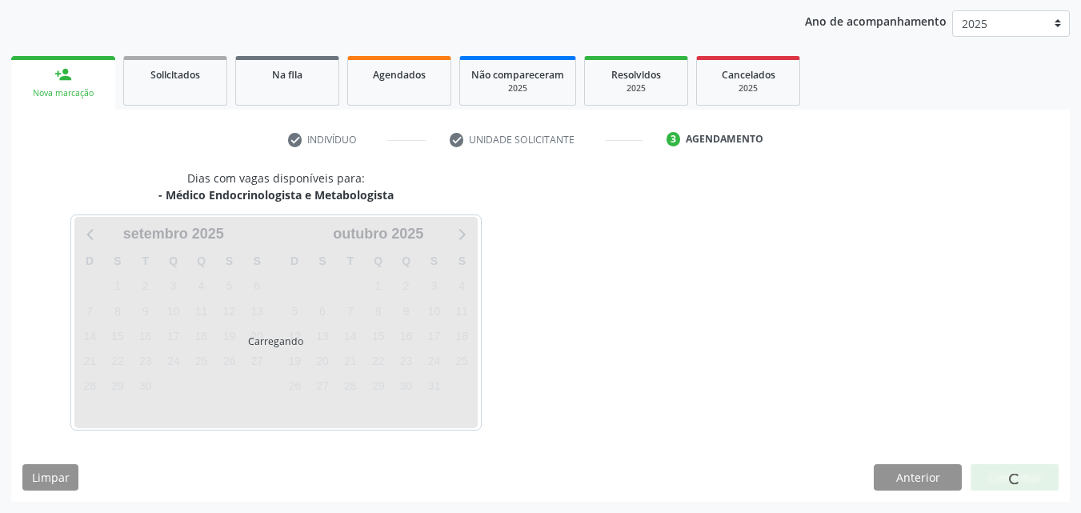
scroll to position [183, 0]
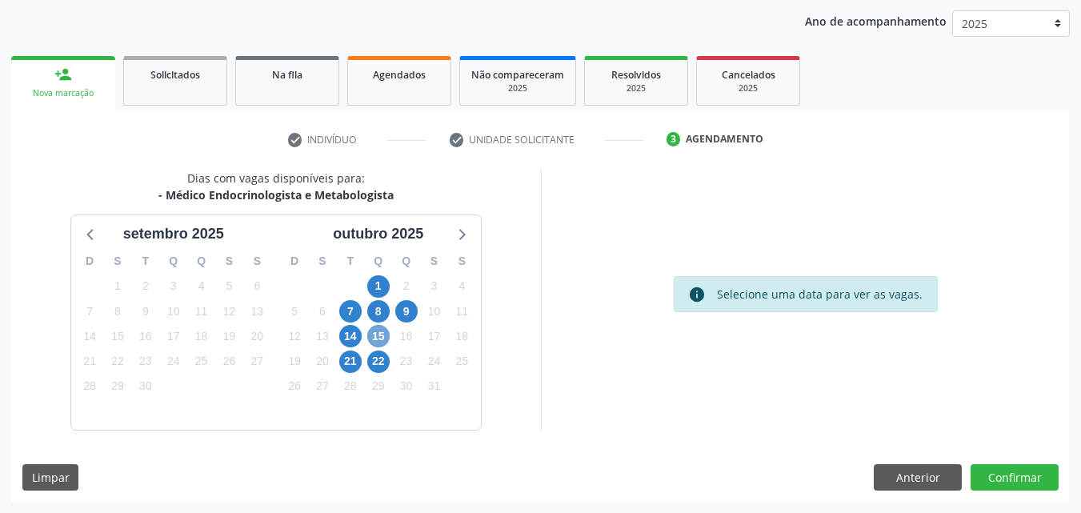
click at [377, 343] on span "15" at bounding box center [378, 336] width 22 height 22
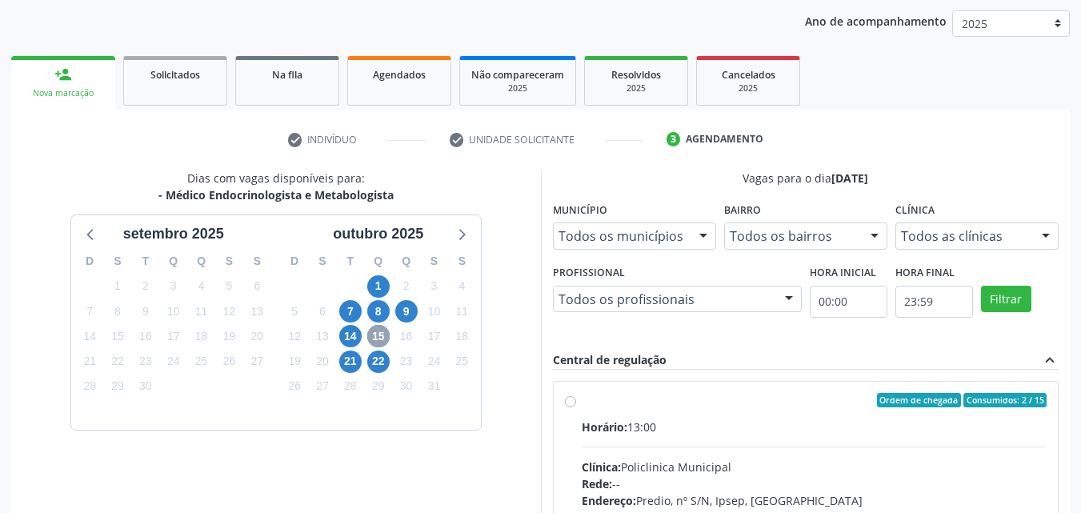
scroll to position [263, 0]
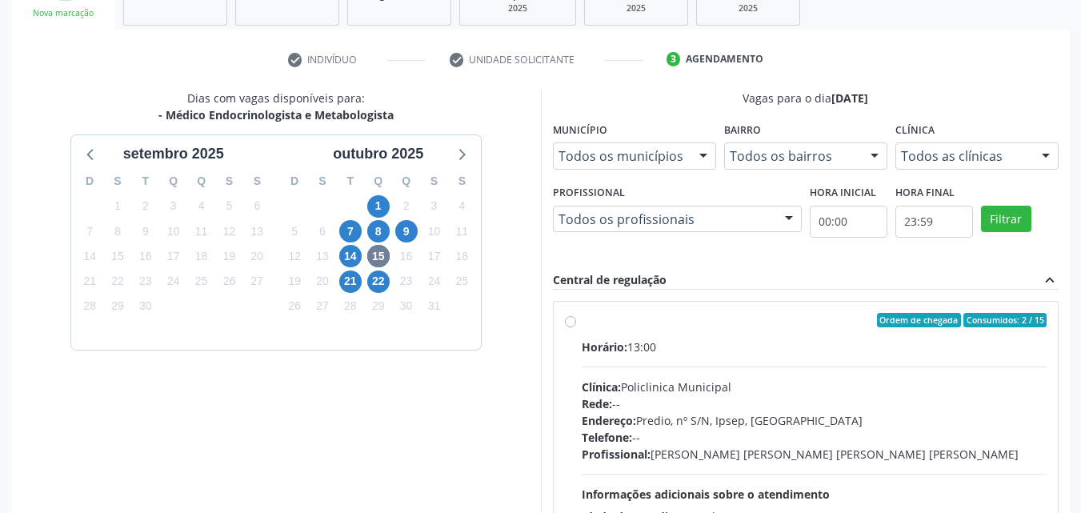
click at [571, 327] on div "Ordem de chegada Consumidos: 2 / 15 Horário: 13:00 Clínica: Policlinica Municip…" at bounding box center [806, 436] width 483 height 246
radio input "true"
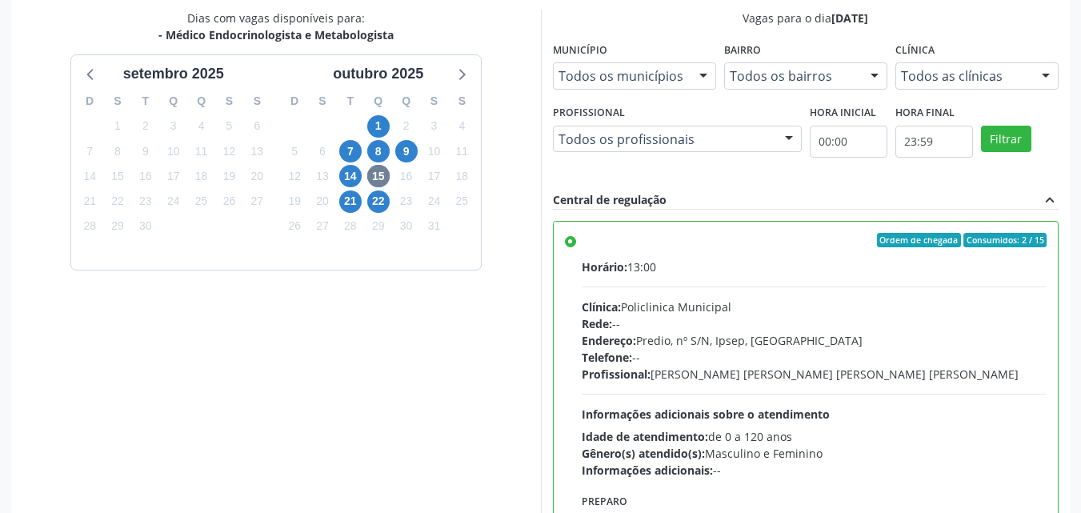
scroll to position [423, 0]
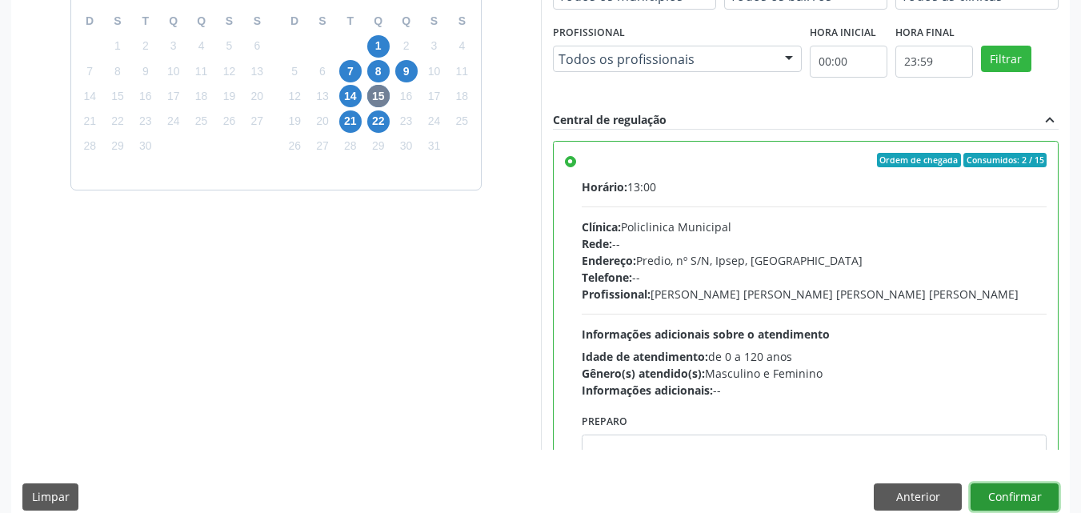
click at [1012, 500] on button "Confirmar" at bounding box center [1015, 497] width 88 height 27
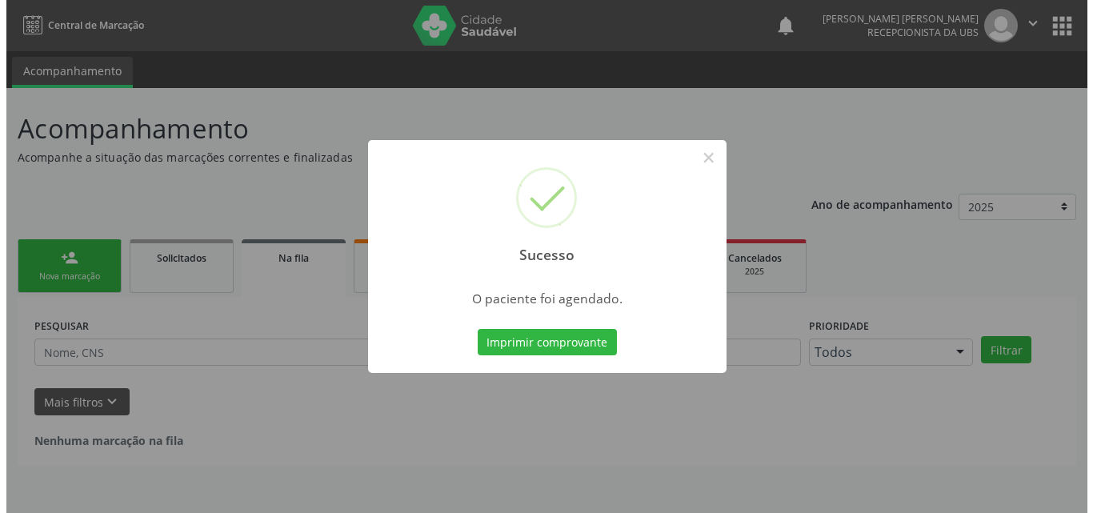
scroll to position [0, 0]
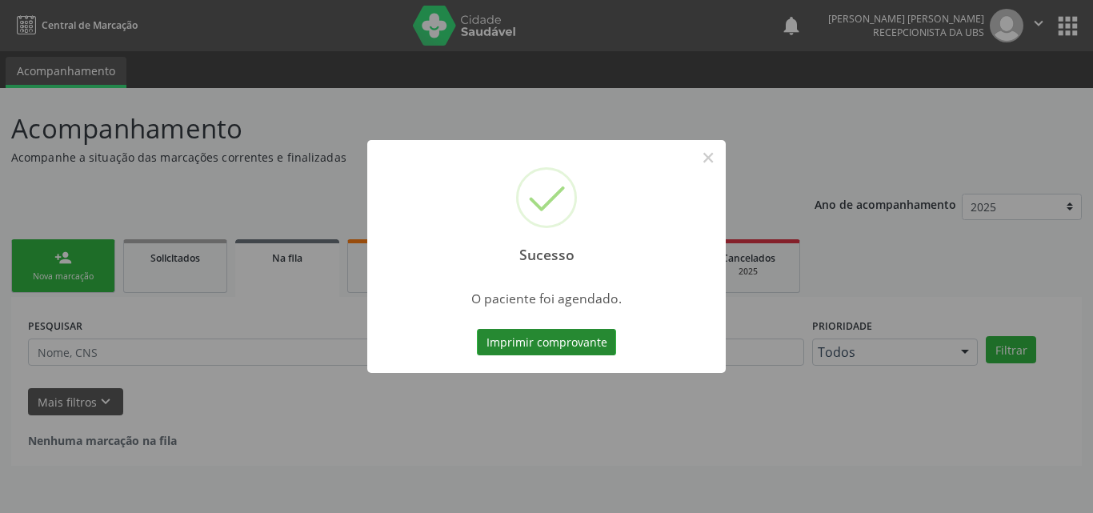
click at [565, 350] on button "Imprimir comprovante" at bounding box center [546, 342] width 139 height 27
